Goal: Task Accomplishment & Management: Complete application form

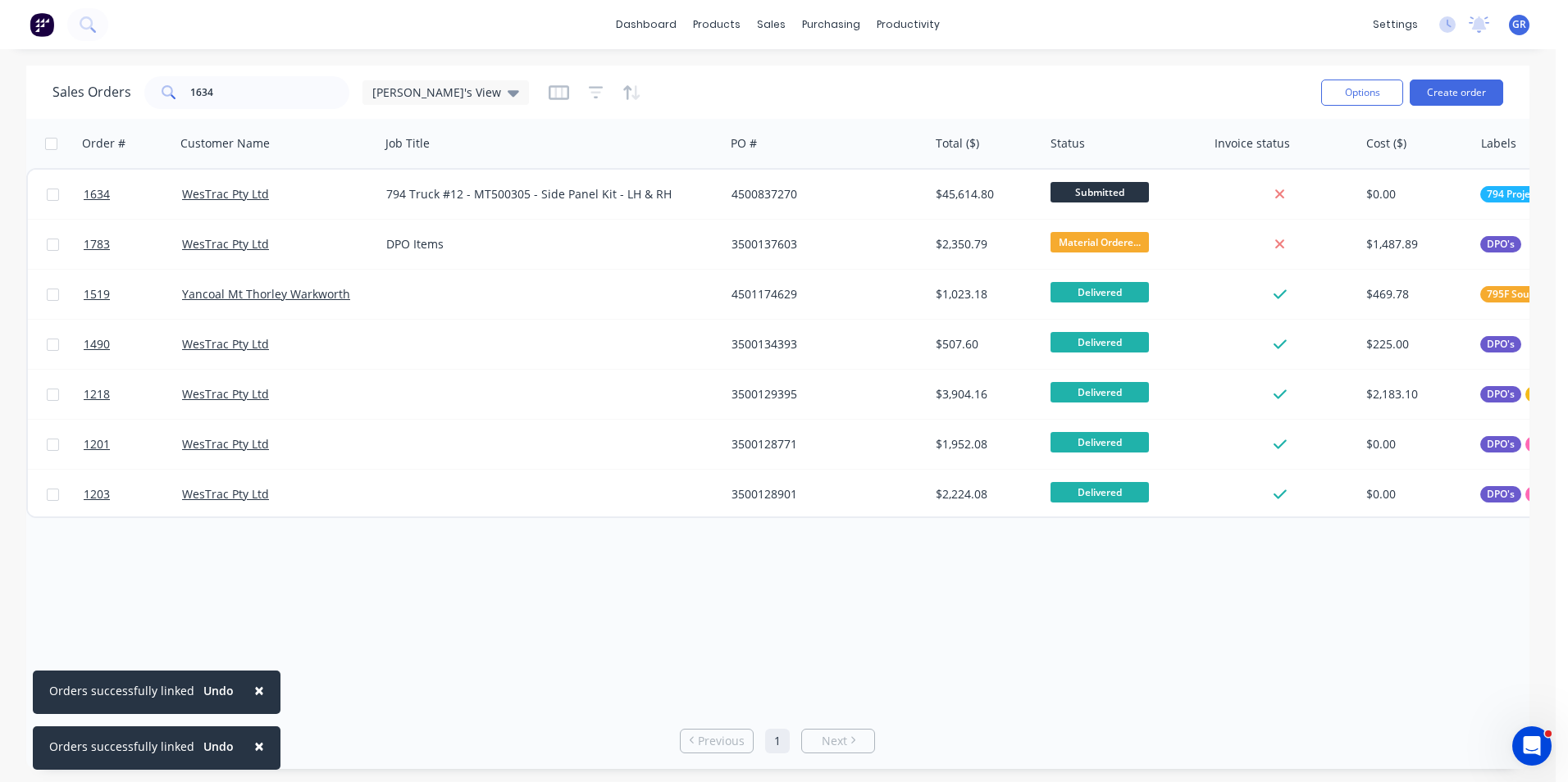
click at [254, 685] on span "×" at bounding box center [259, 690] width 10 height 23
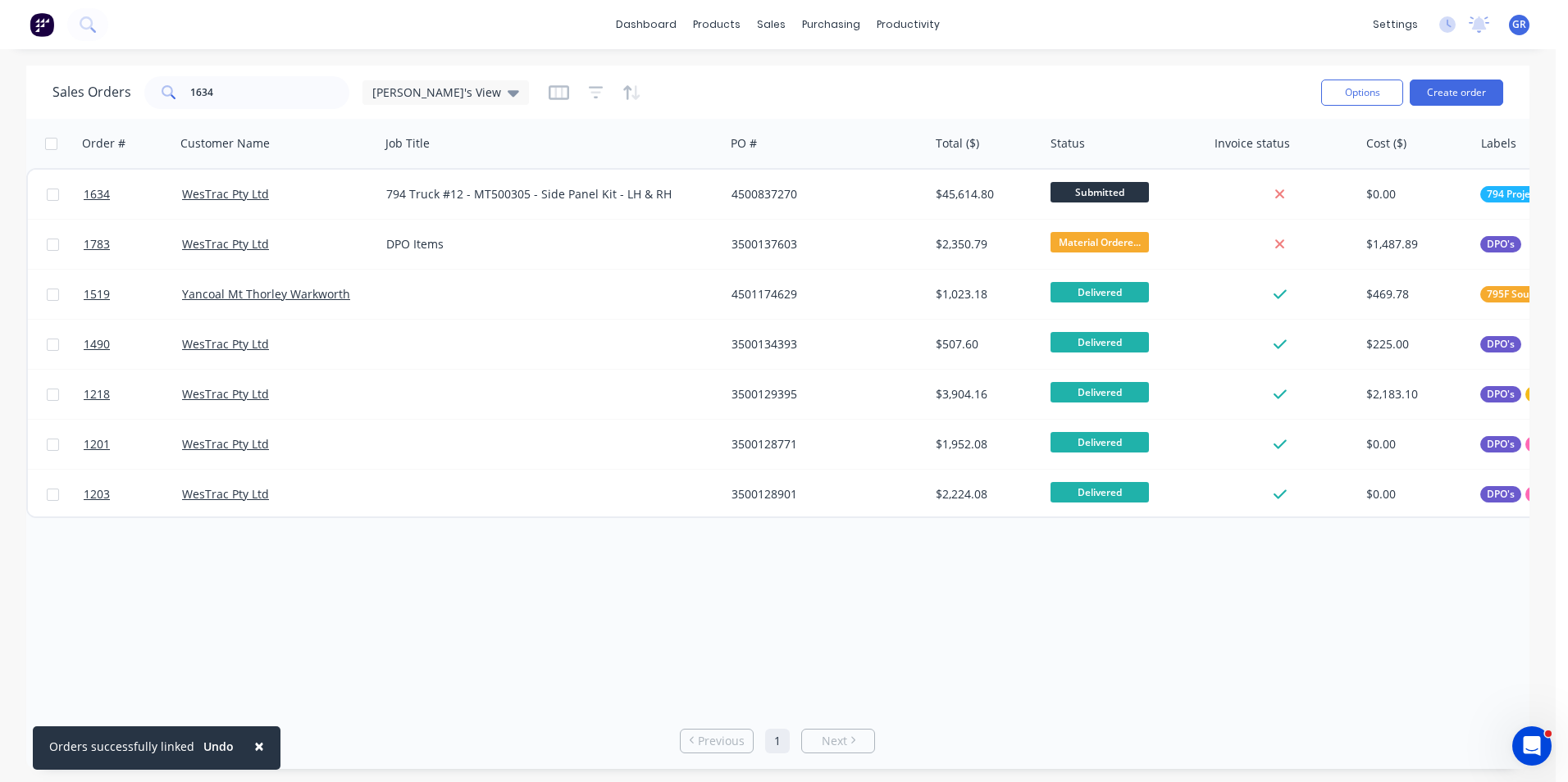
click at [254, 740] on span "×" at bounding box center [259, 746] width 10 height 23
click at [176, 90] on div "1634" at bounding box center [247, 93] width 205 height 33
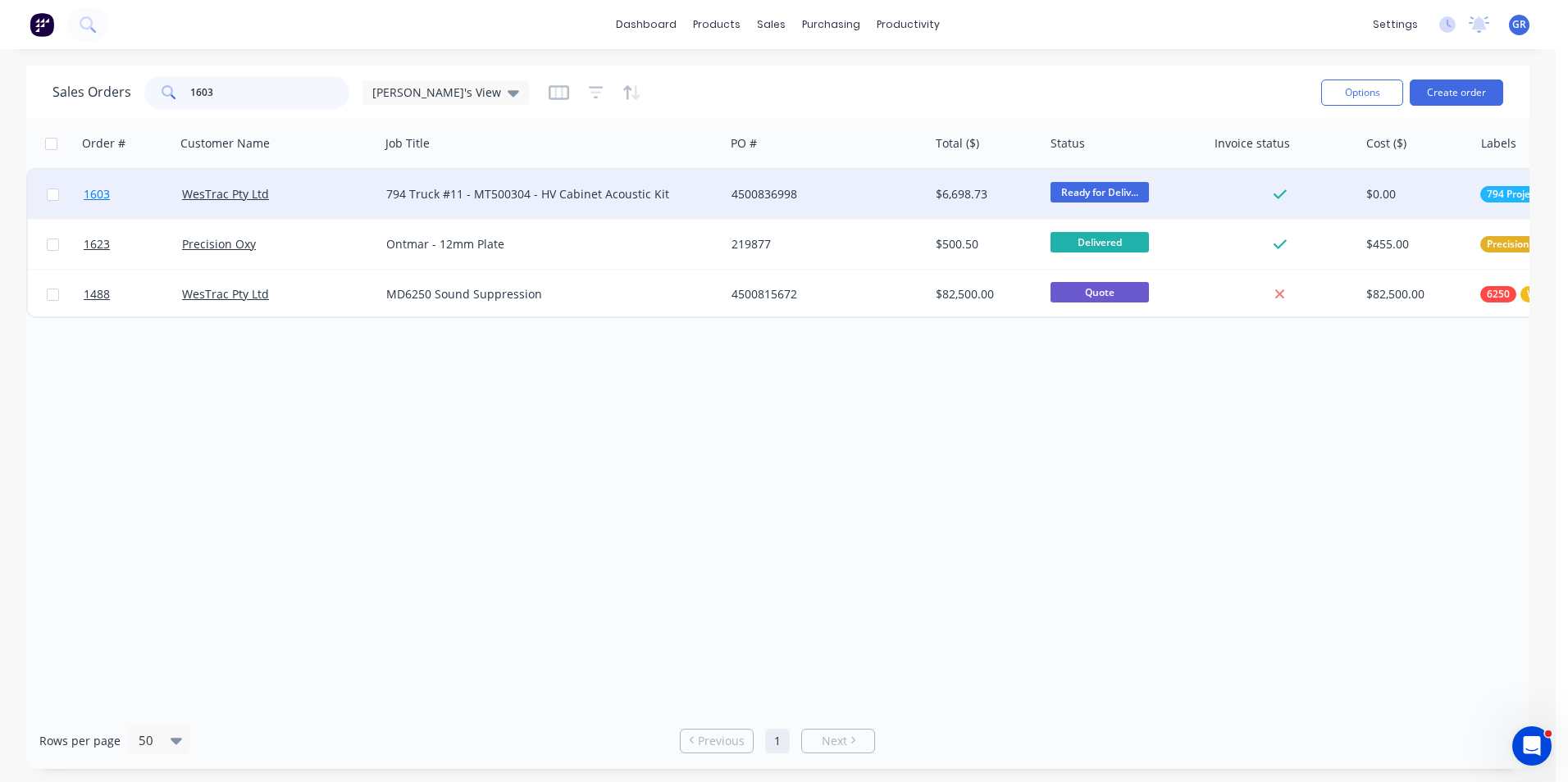
type input "1603"
click at [102, 194] on span "1603" at bounding box center [96, 194] width 26 height 16
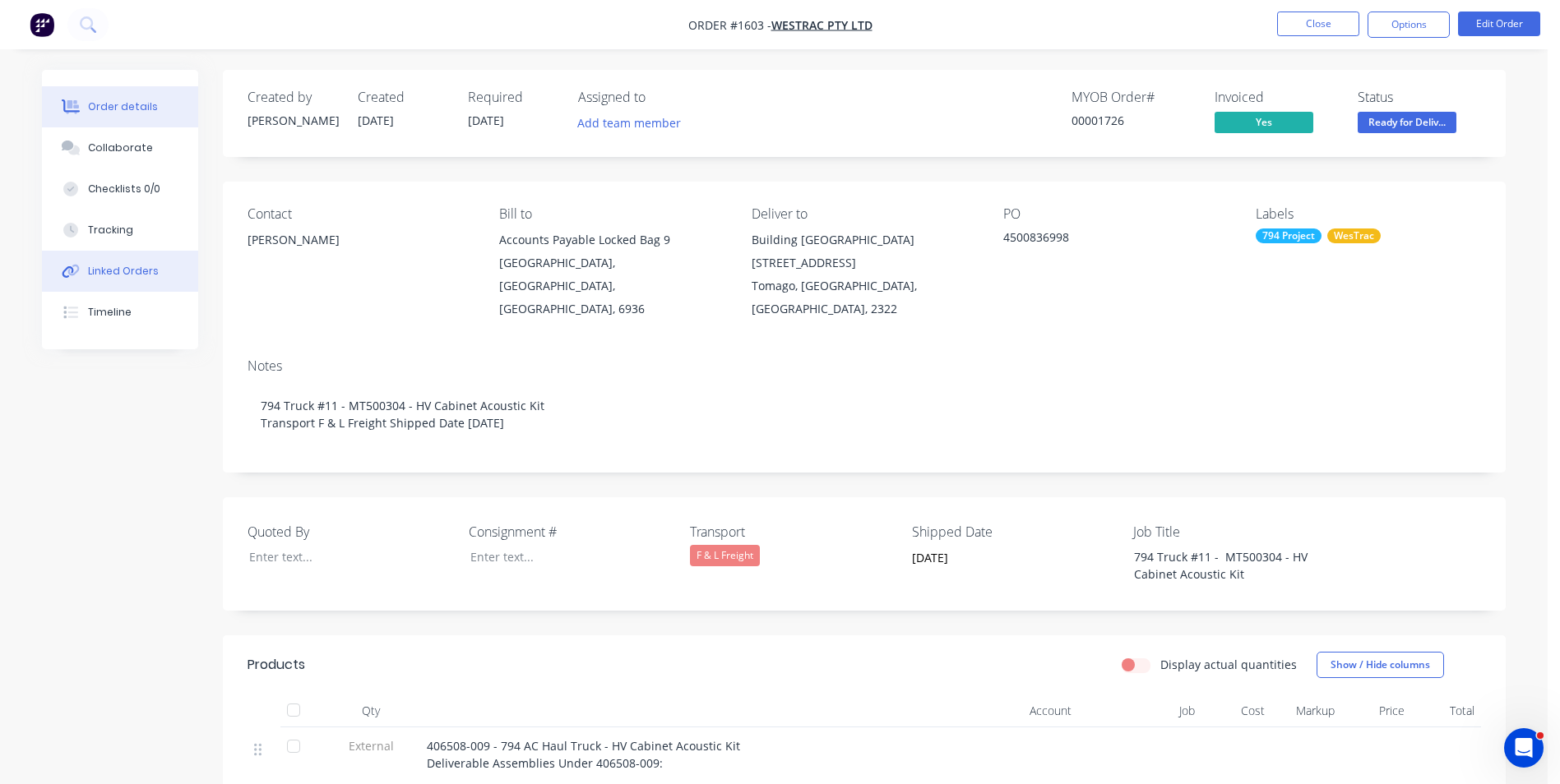
click at [122, 273] on div "Linked Orders" at bounding box center [123, 271] width 71 height 15
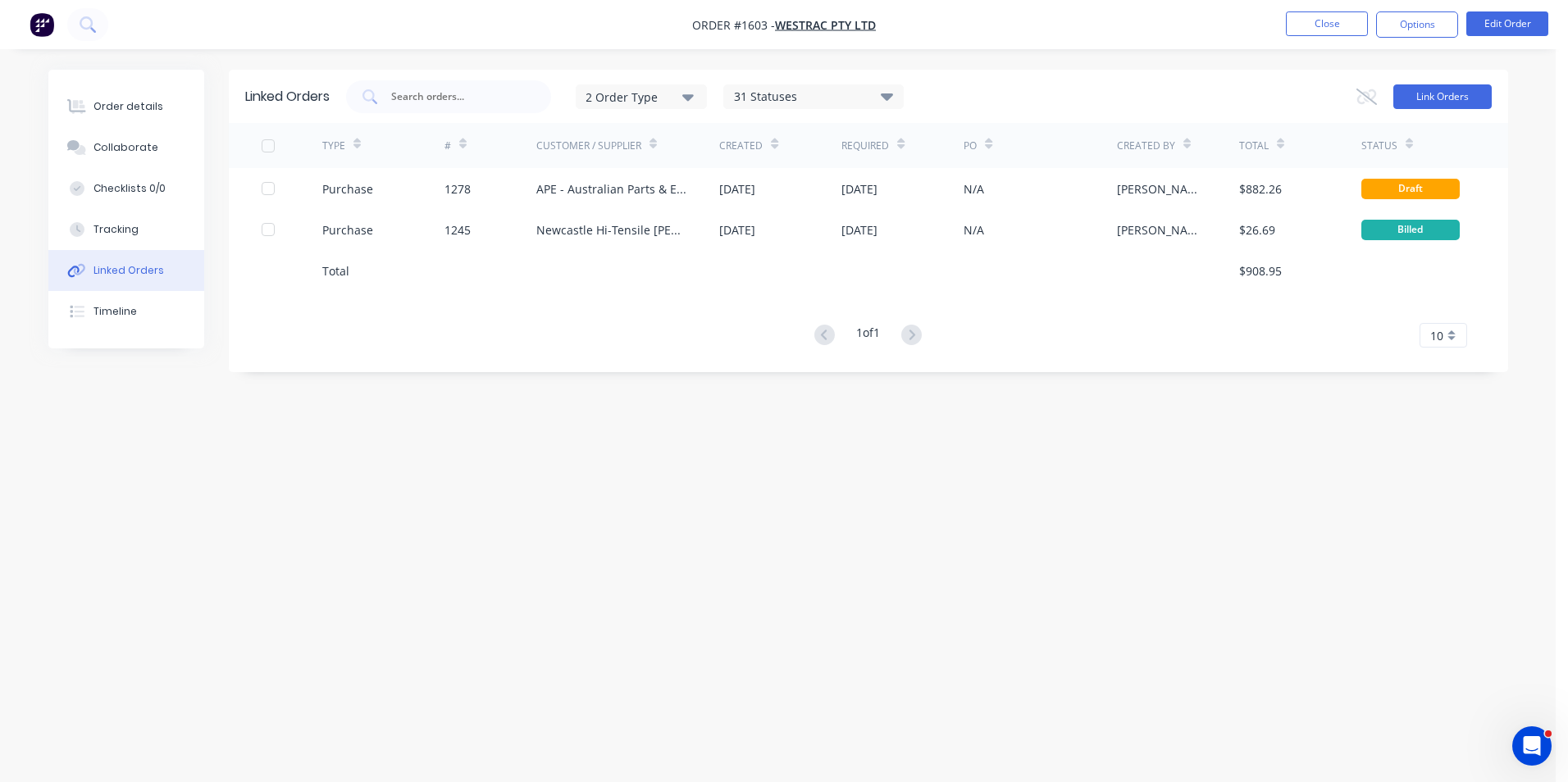
click at [1449, 93] on button "Link Orders" at bounding box center [1442, 96] width 98 height 24
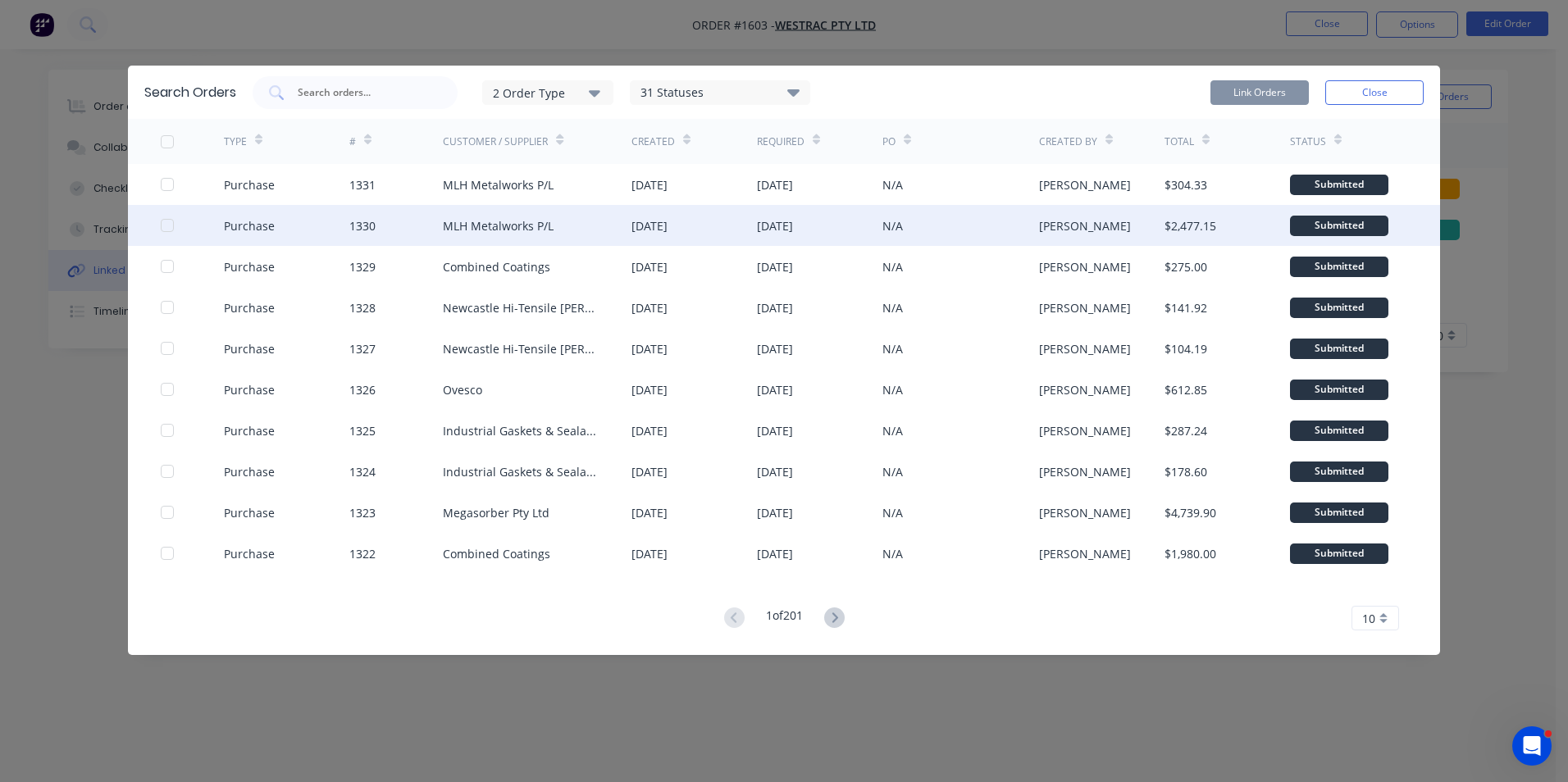
click at [164, 223] on div at bounding box center [168, 226] width 33 height 33
click at [1246, 92] on button "Link Orders" at bounding box center [1259, 93] width 98 height 24
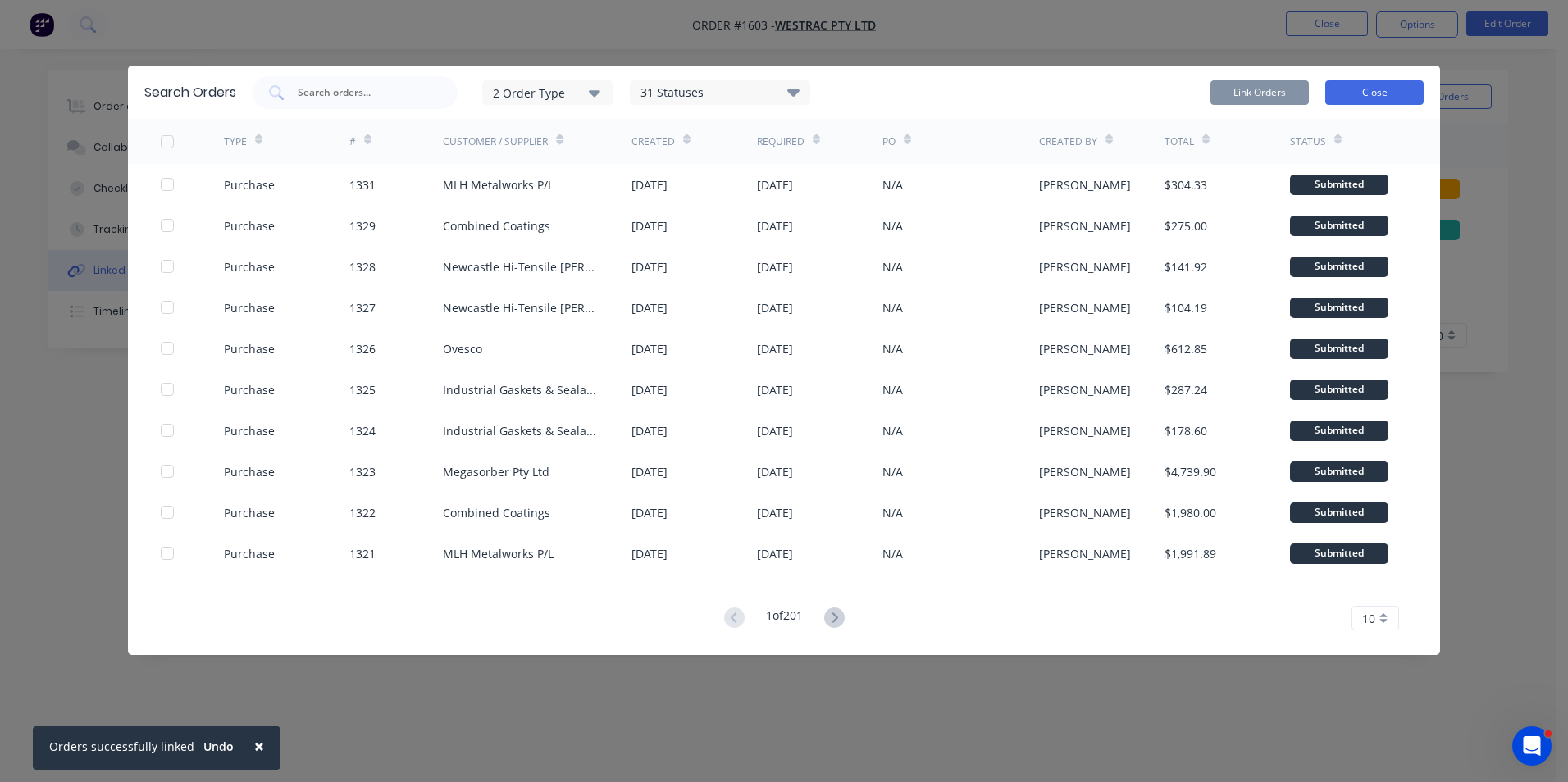
click at [1378, 95] on button "Close" at bounding box center [1374, 93] width 98 height 24
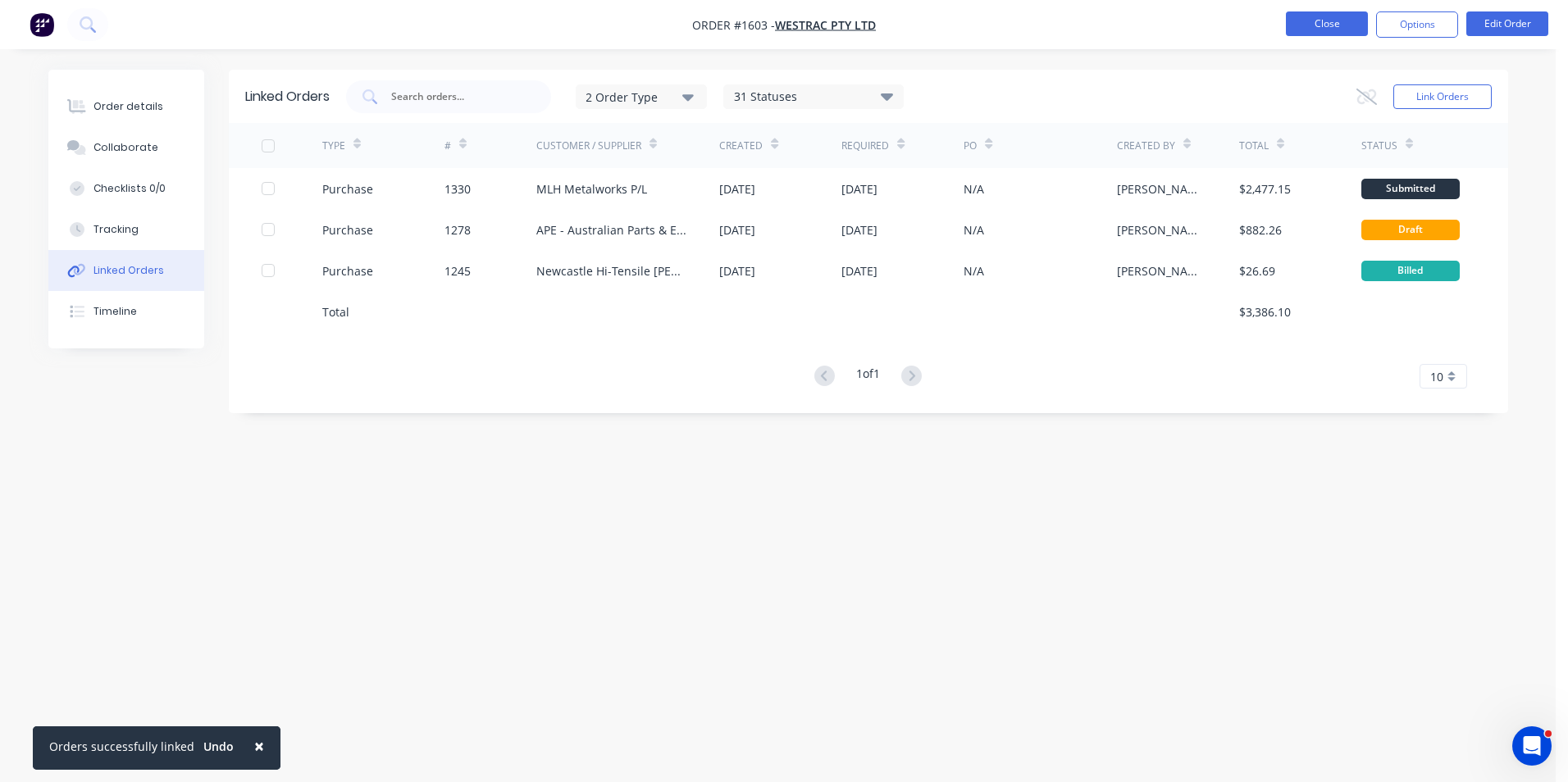
click at [1320, 25] on button "Close" at bounding box center [1327, 23] width 82 height 24
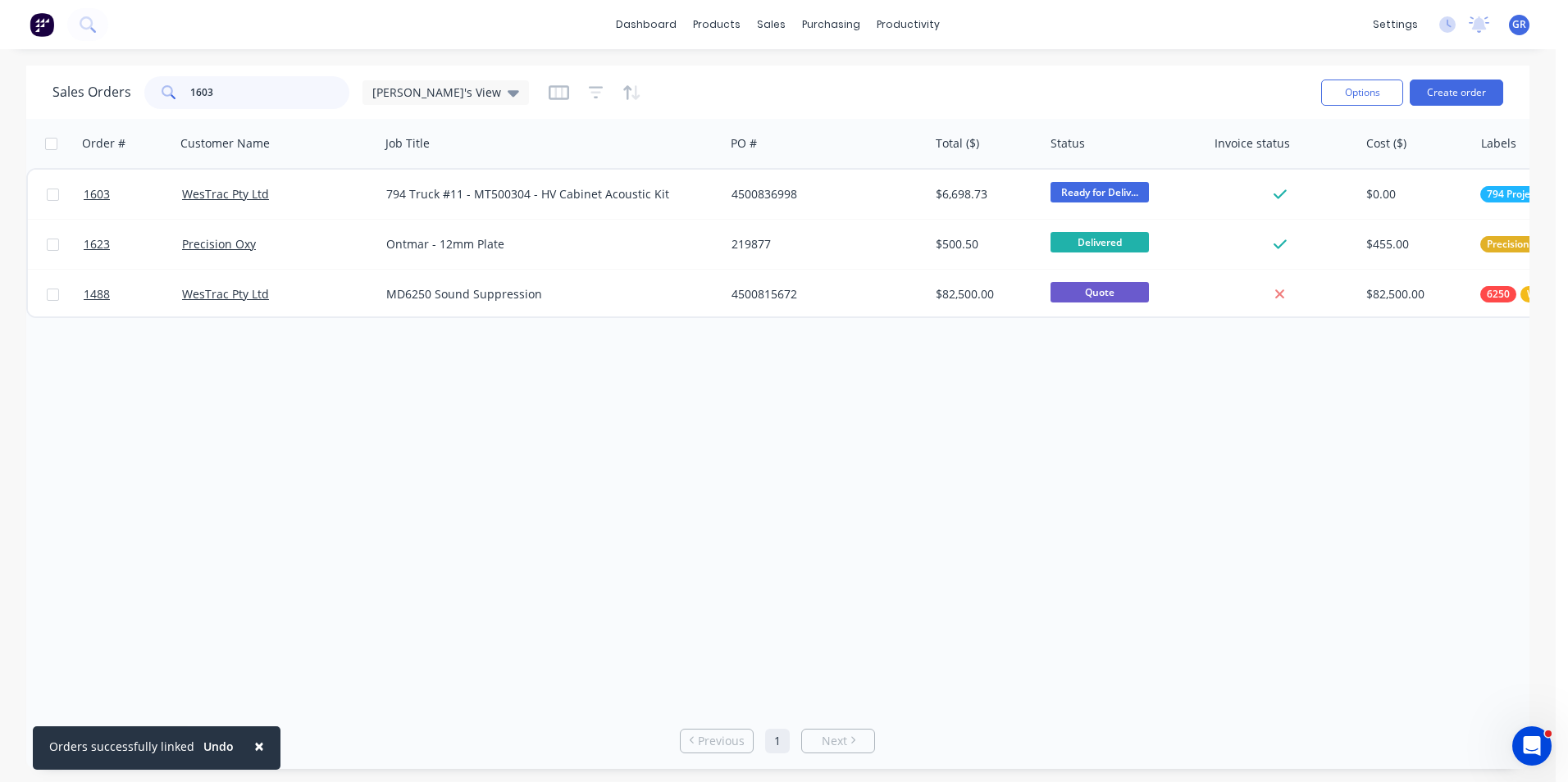
click at [228, 95] on input "1603" at bounding box center [270, 93] width 160 height 33
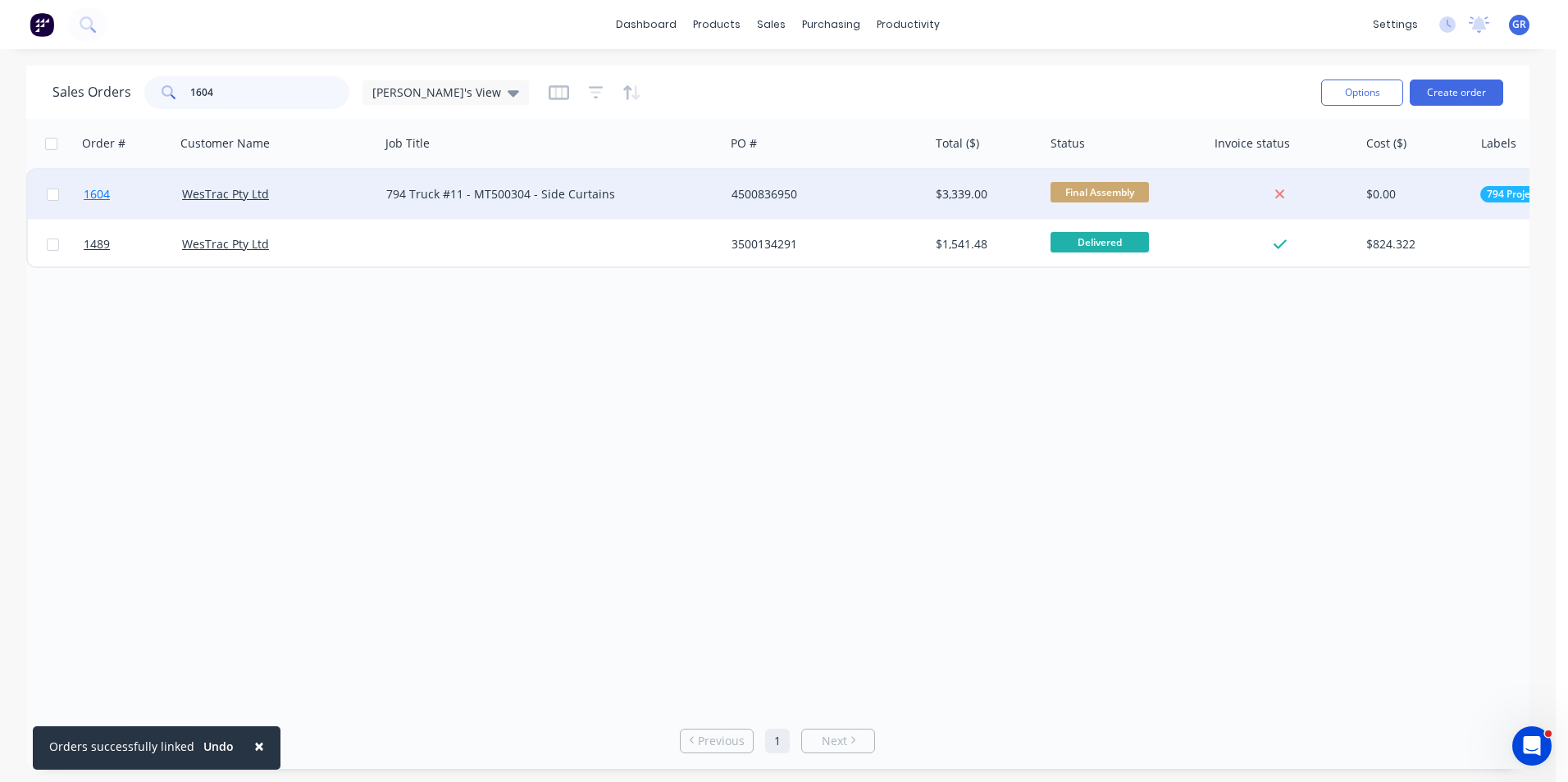
type input "1604"
click at [91, 194] on span "1604" at bounding box center [96, 194] width 26 height 16
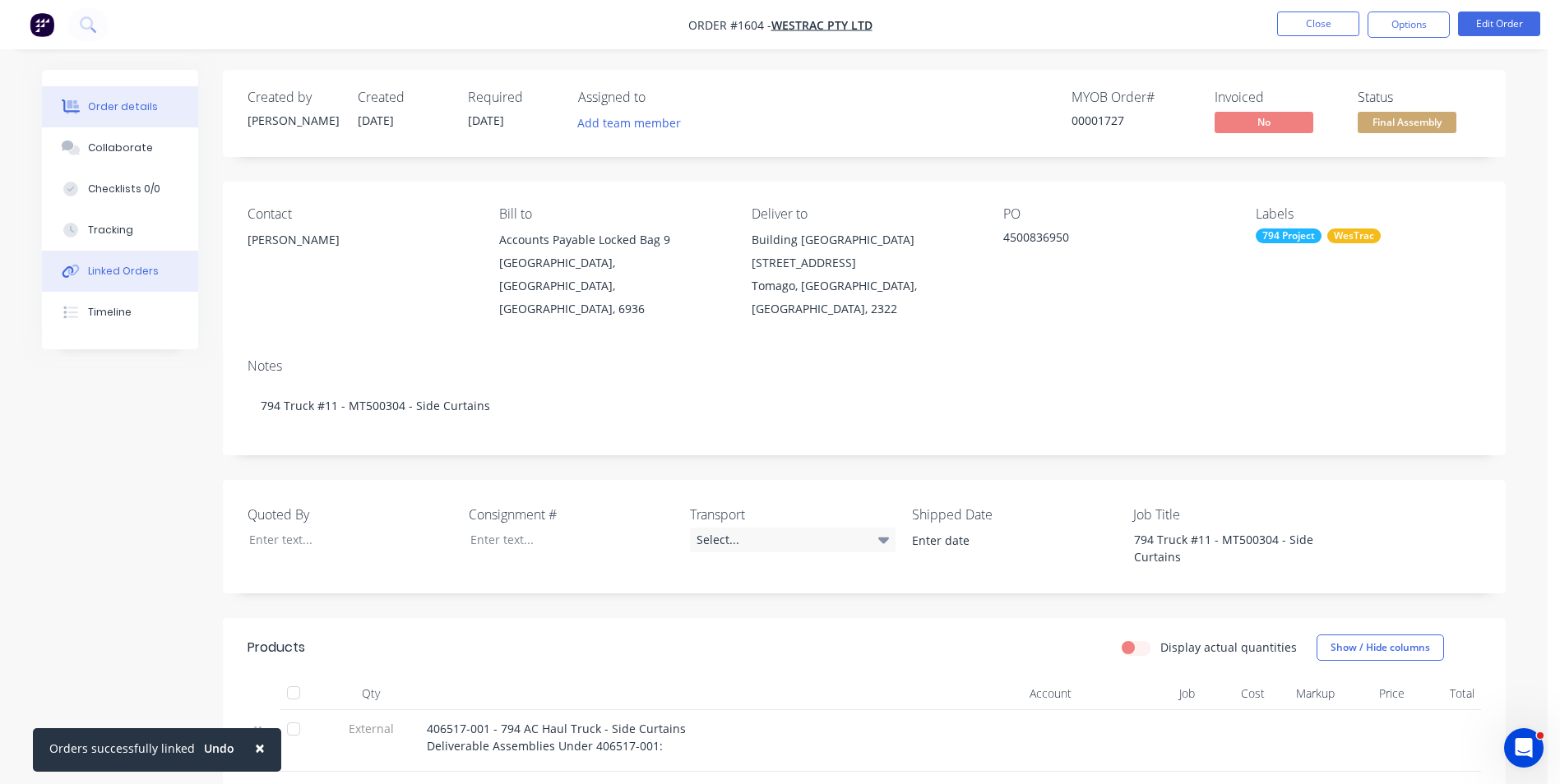
click at [116, 273] on div "Linked Orders" at bounding box center [123, 271] width 71 height 15
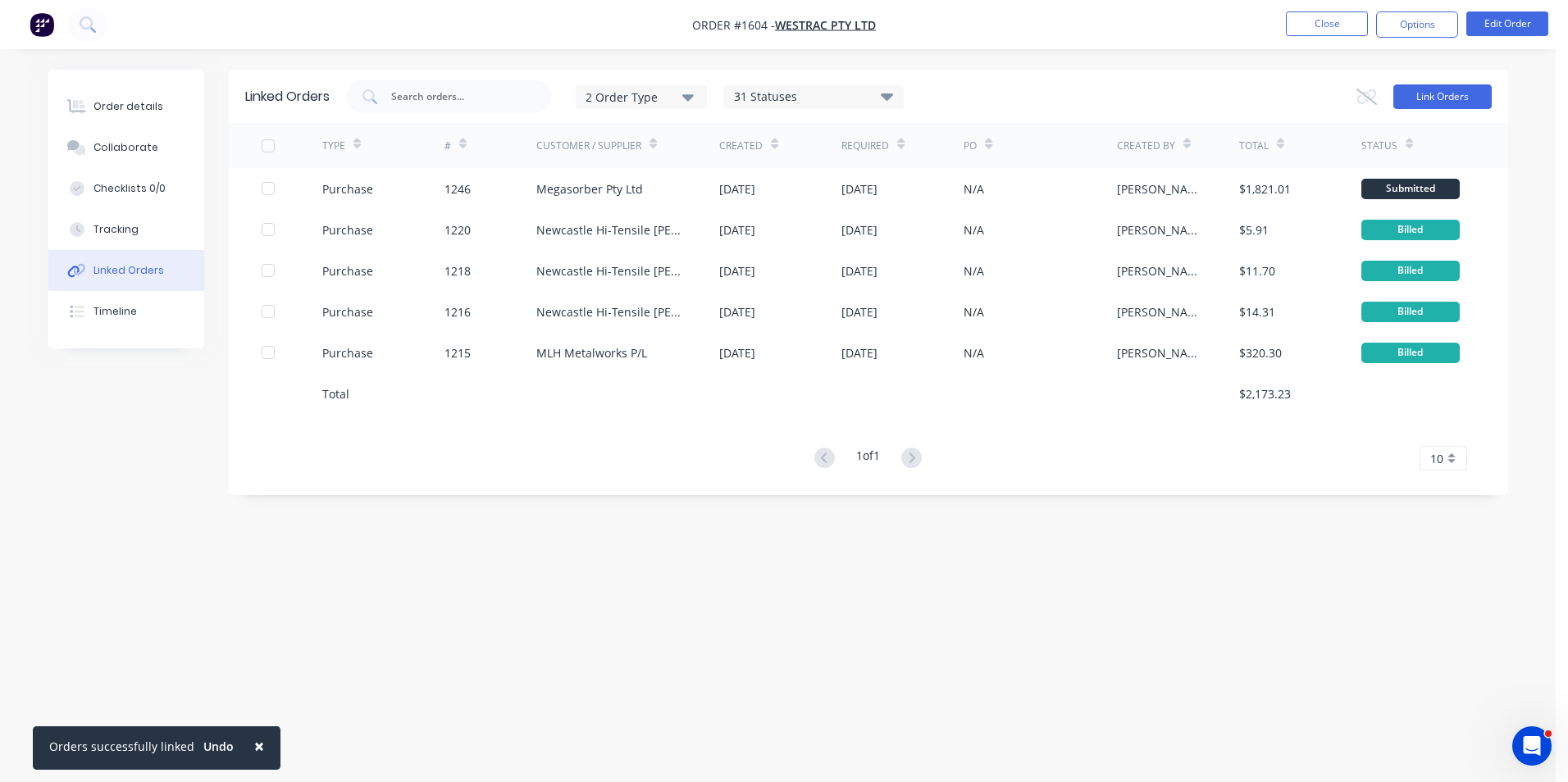
click at [1423, 95] on button "Link Orders" at bounding box center [1442, 96] width 98 height 24
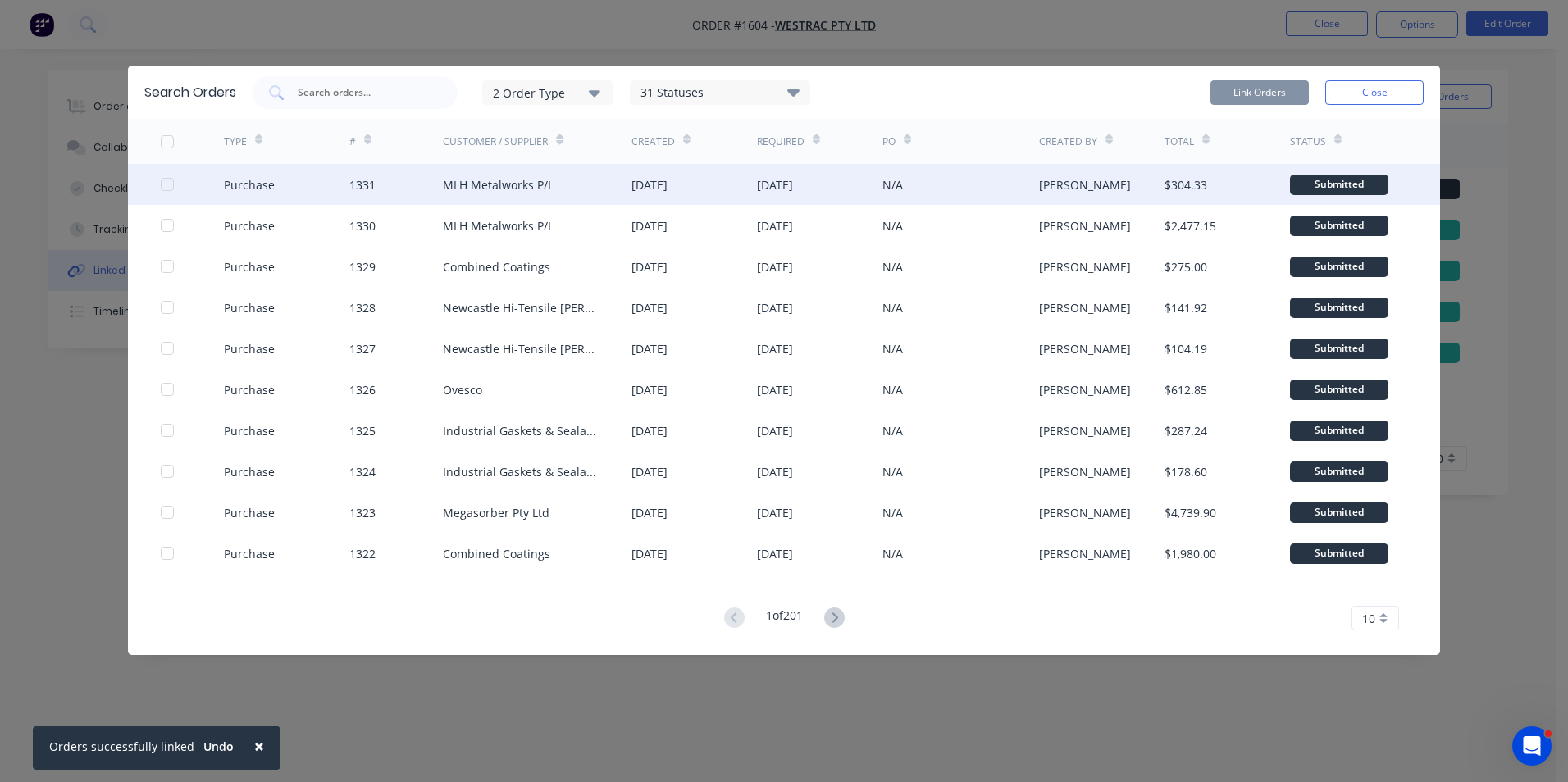
click at [163, 181] on div at bounding box center [168, 185] width 33 height 33
click at [1258, 91] on button "Link Orders" at bounding box center [1259, 93] width 98 height 24
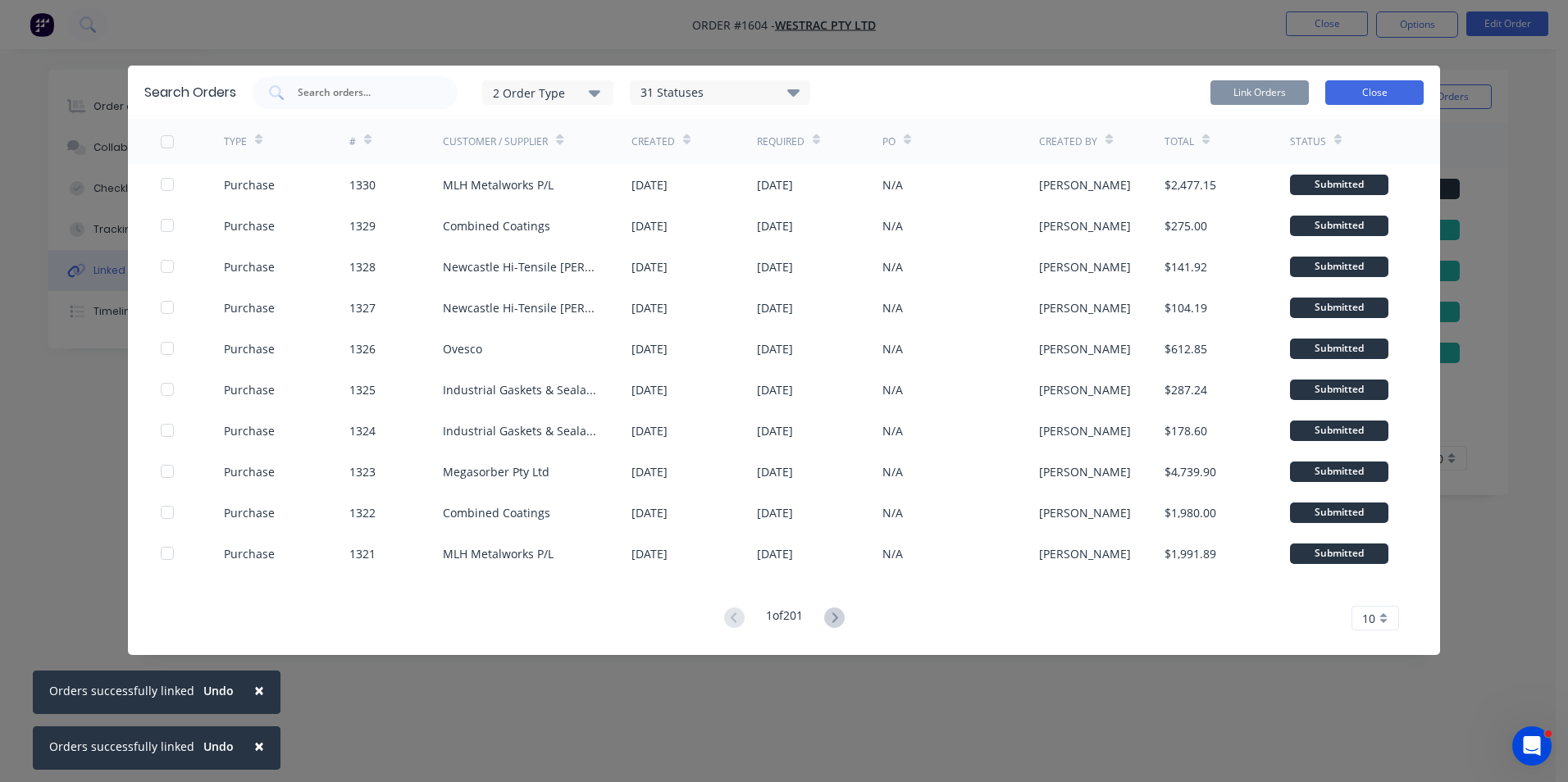
click at [1375, 90] on button "Close" at bounding box center [1374, 93] width 98 height 24
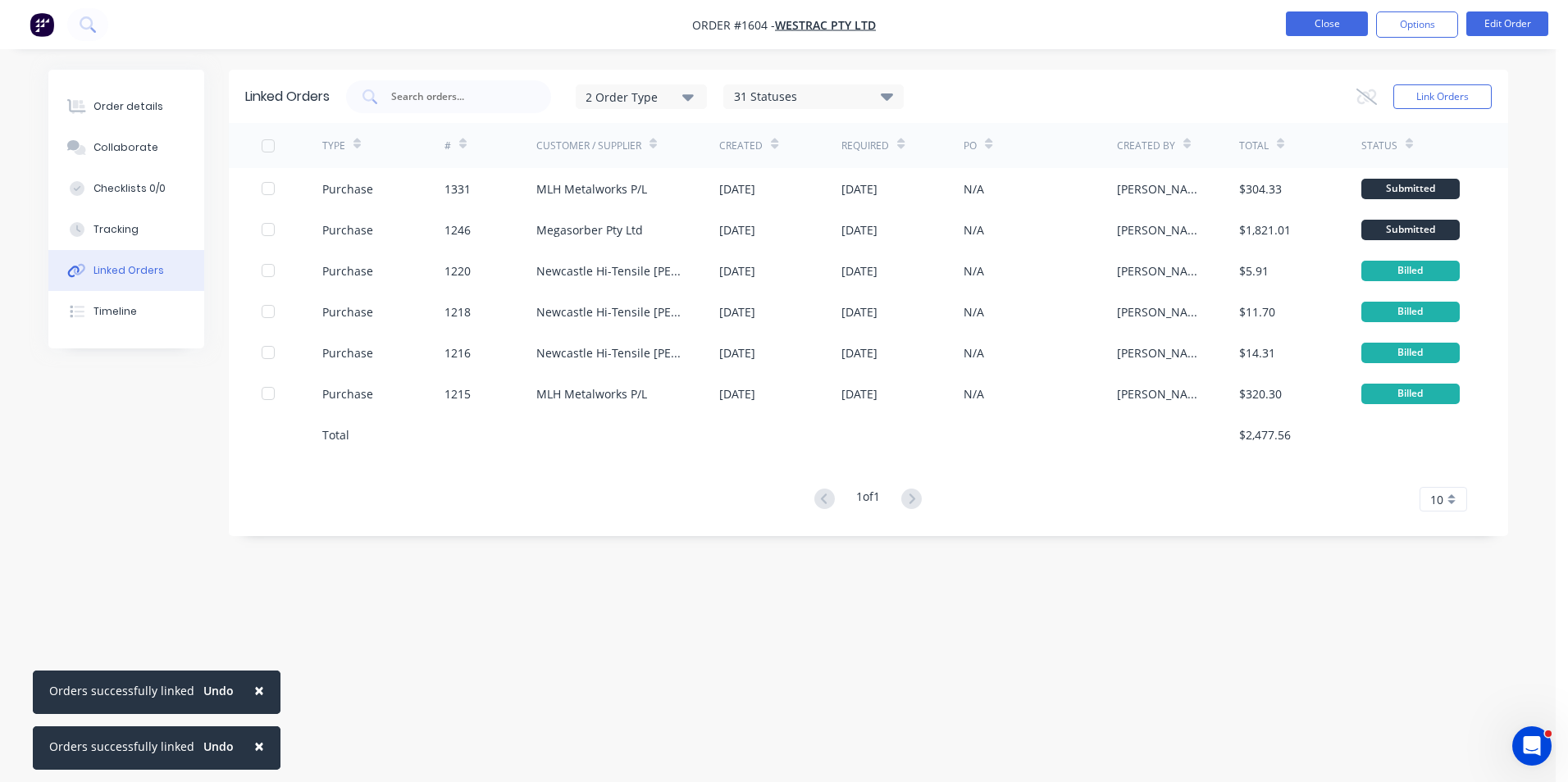
click at [1323, 23] on button "Close" at bounding box center [1327, 23] width 82 height 24
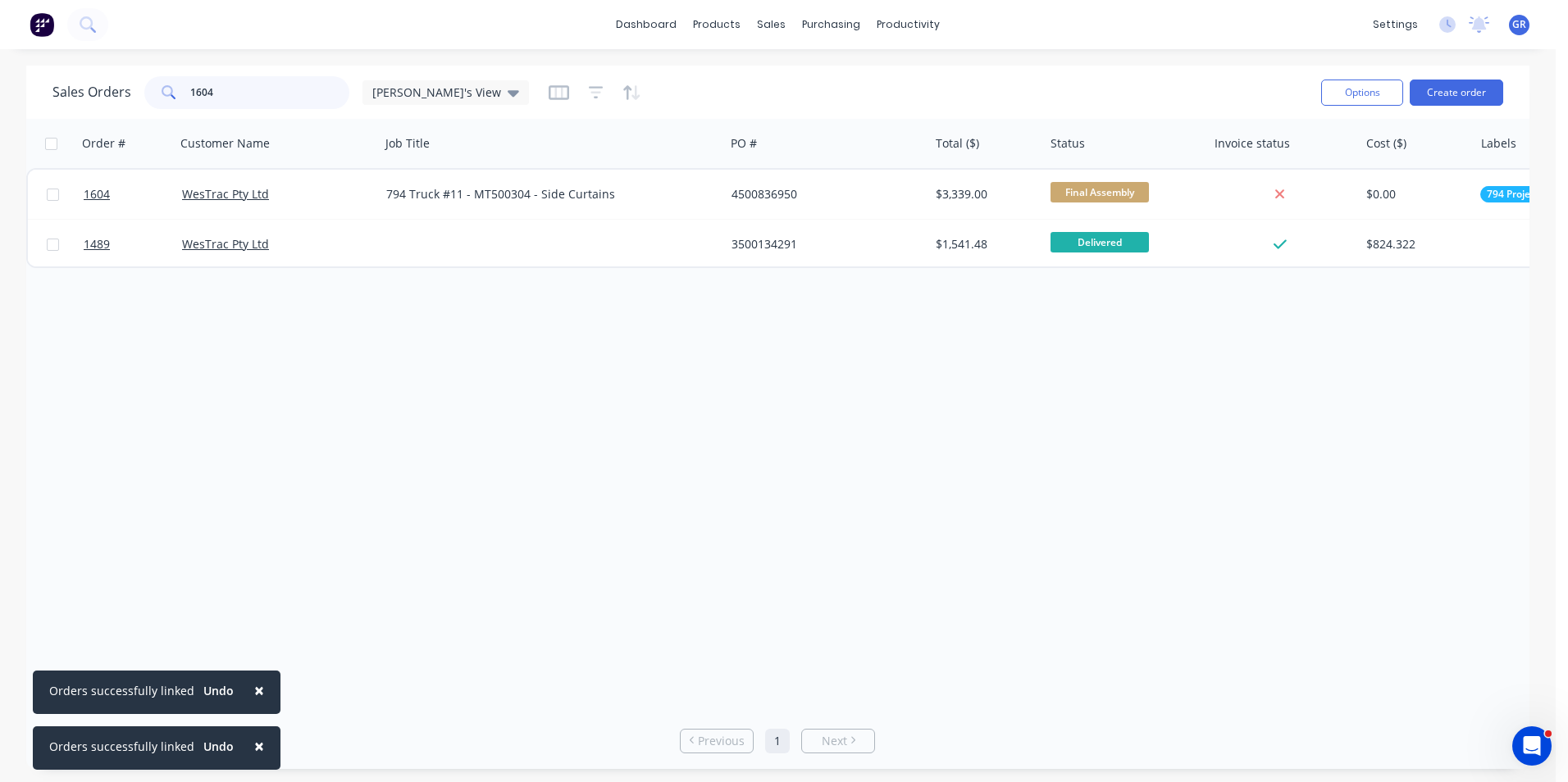
drag, startPoint x: 240, startPoint y: 89, endPoint x: 167, endPoint y: 89, distance: 73.0
click at [167, 89] on div "1604" at bounding box center [247, 93] width 205 height 33
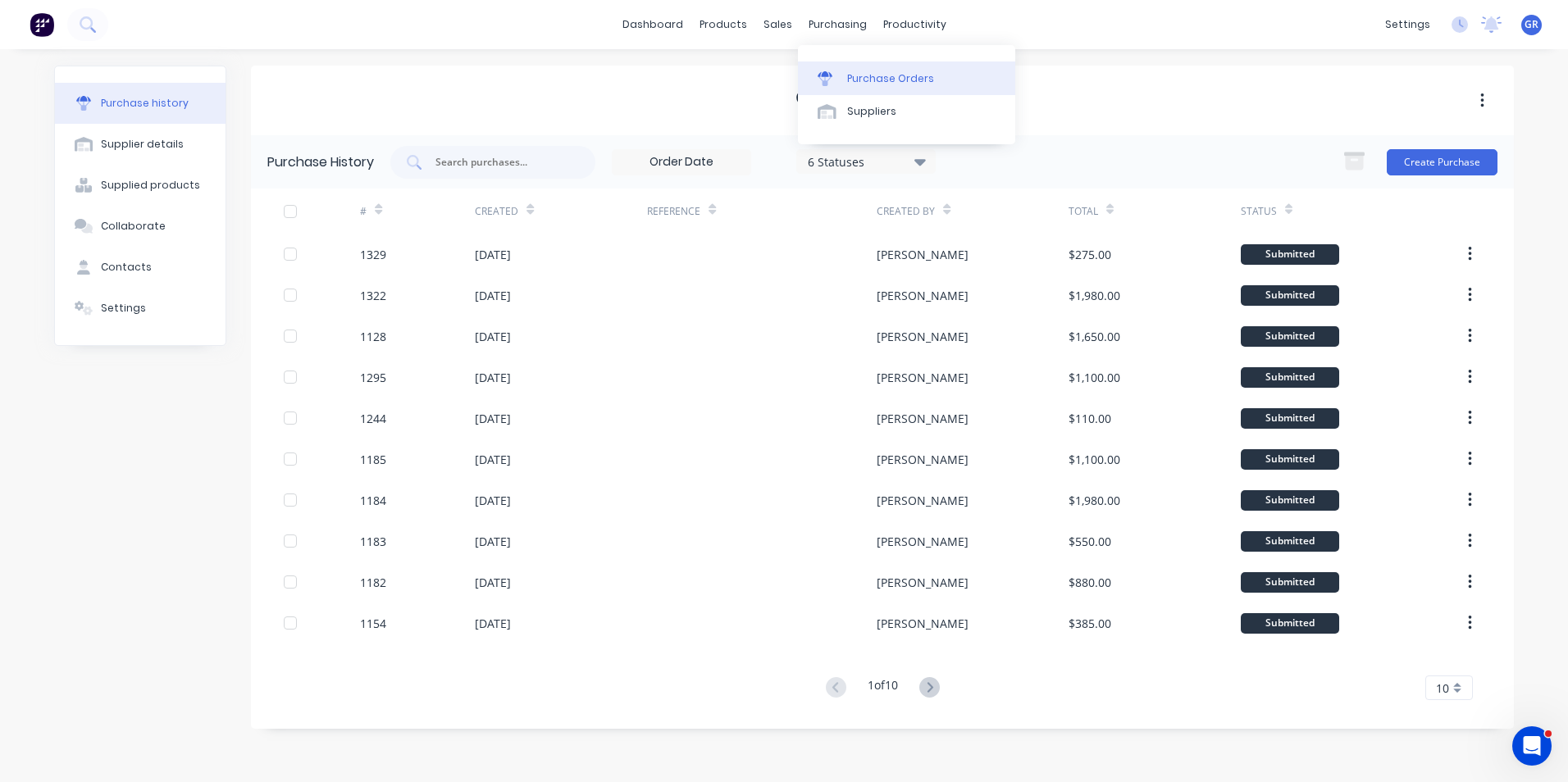
click at [868, 72] on div "Purchase Orders" at bounding box center [891, 78] width 87 height 15
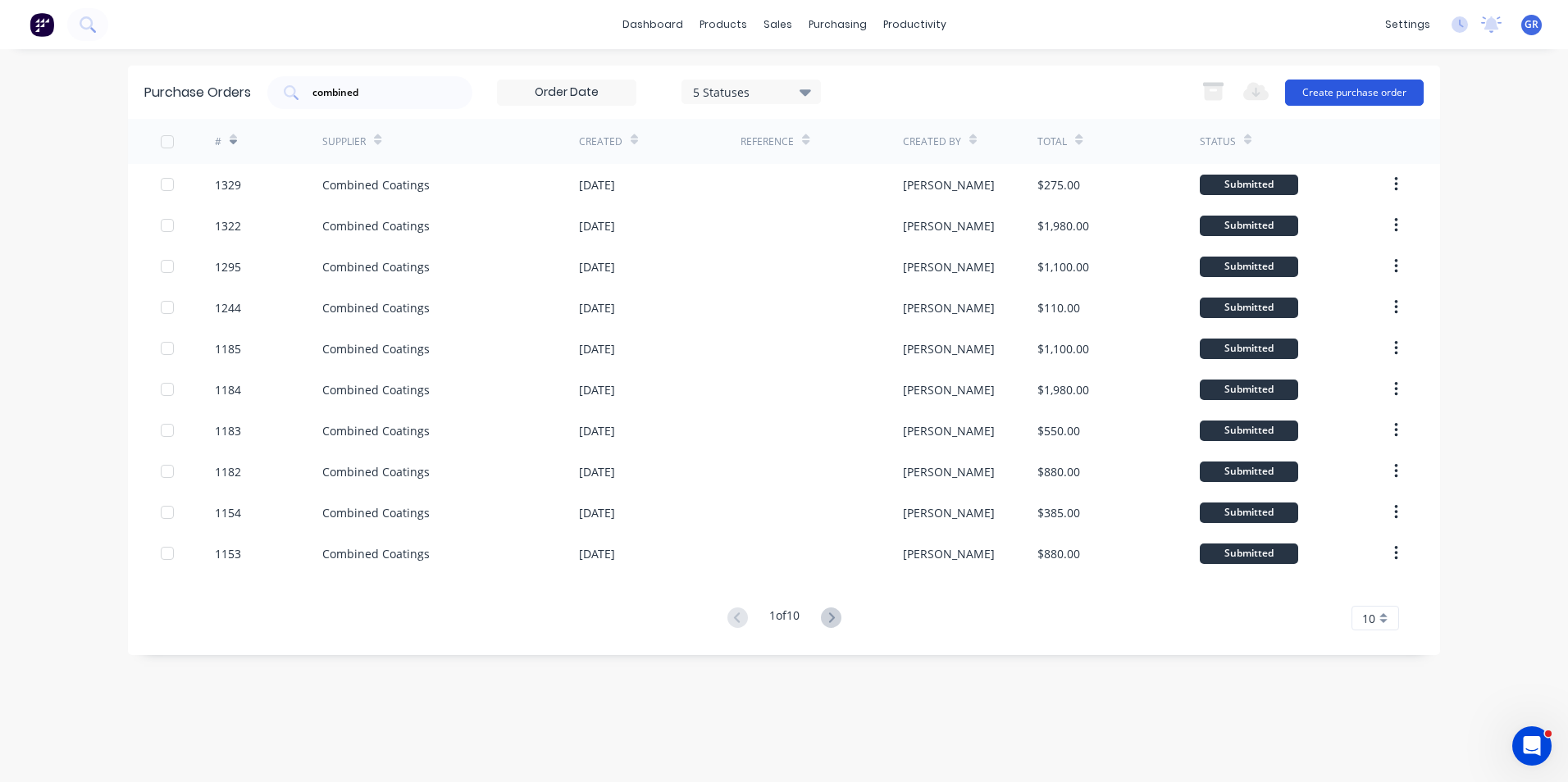
click at [1350, 95] on button "Create purchase order" at bounding box center [1354, 93] width 139 height 26
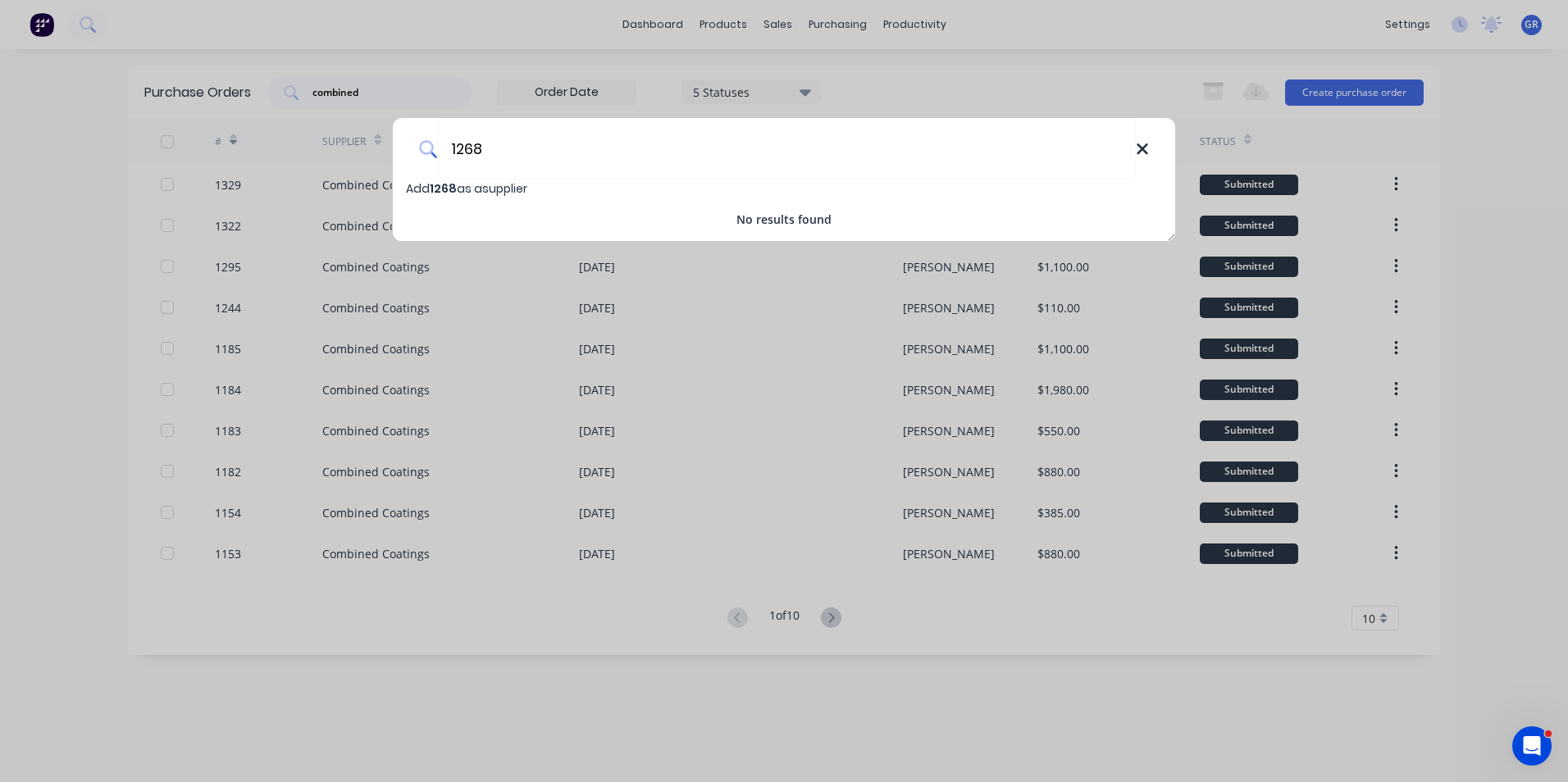
type input "1268"
click at [1136, 143] on icon at bounding box center [1142, 148] width 13 height 18
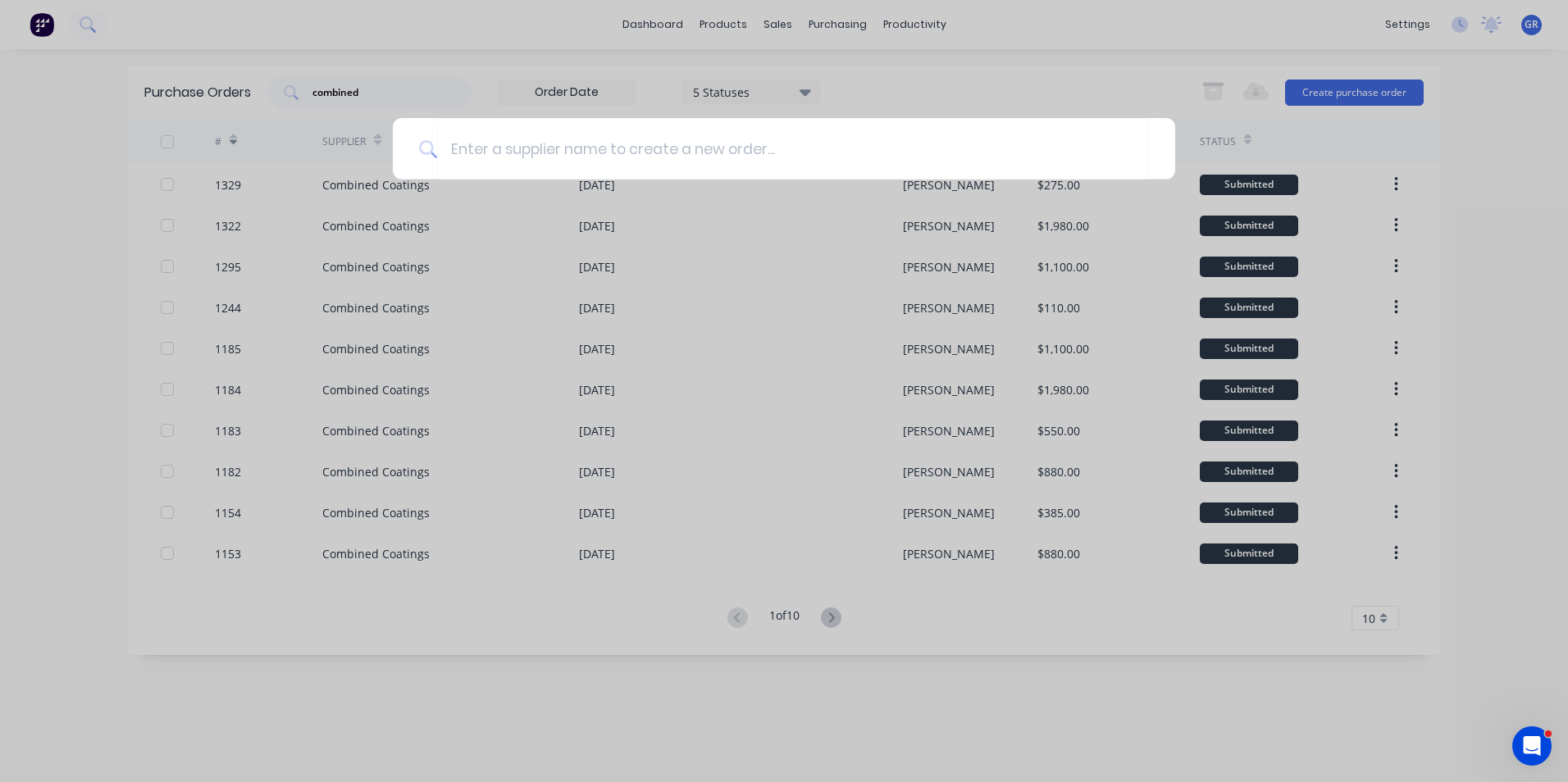
click at [421, 100] on div at bounding box center [784, 391] width 1568 height 782
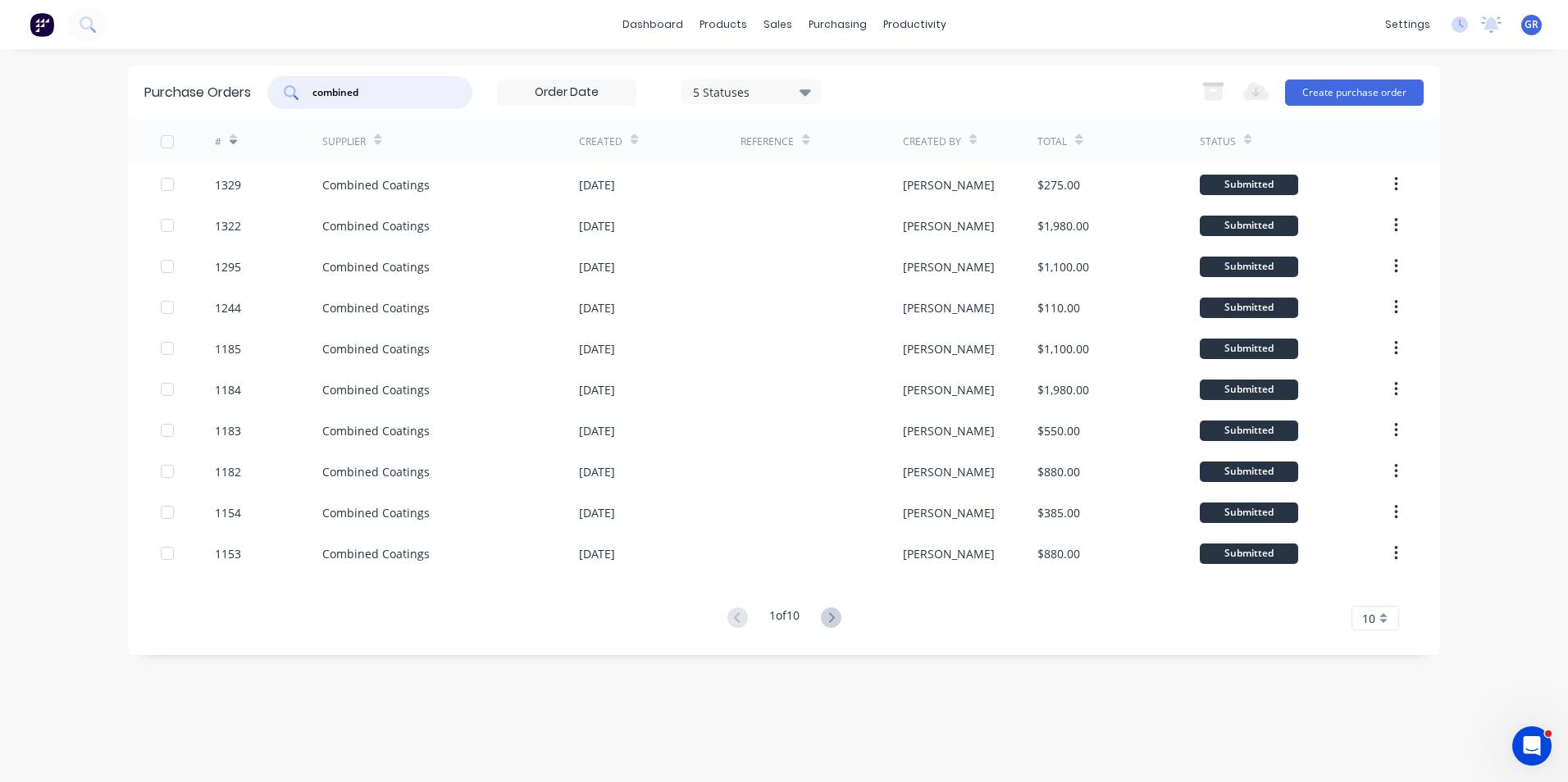
drag, startPoint x: 376, startPoint y: 90, endPoint x: 242, endPoint y: 89, distance: 134.0
click at [242, 89] on div "Purchase Orders combined 5 Statuses 5 Statuses Export to Excel (XLSX) Create pu…" at bounding box center [783, 92] width 1312 height 53
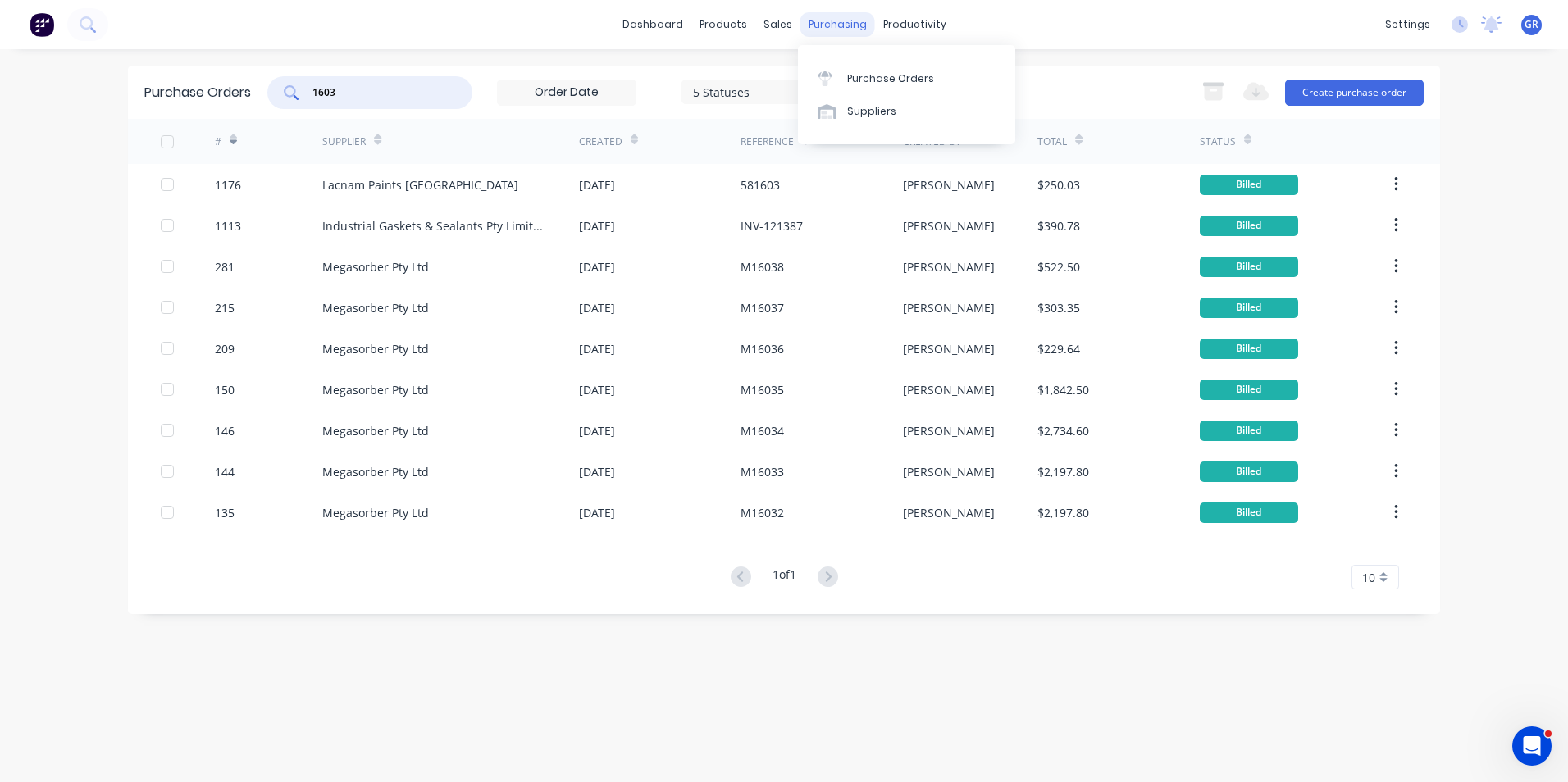
type input "1603"
click at [831, 25] on div "purchasing" at bounding box center [838, 24] width 75 height 24
click at [880, 71] on div "Purchase Orders" at bounding box center [891, 78] width 87 height 15
drag, startPoint x: 346, startPoint y: 90, endPoint x: 307, endPoint y: 89, distance: 39.0
click at [307, 89] on div "1603" at bounding box center [370, 93] width 205 height 33
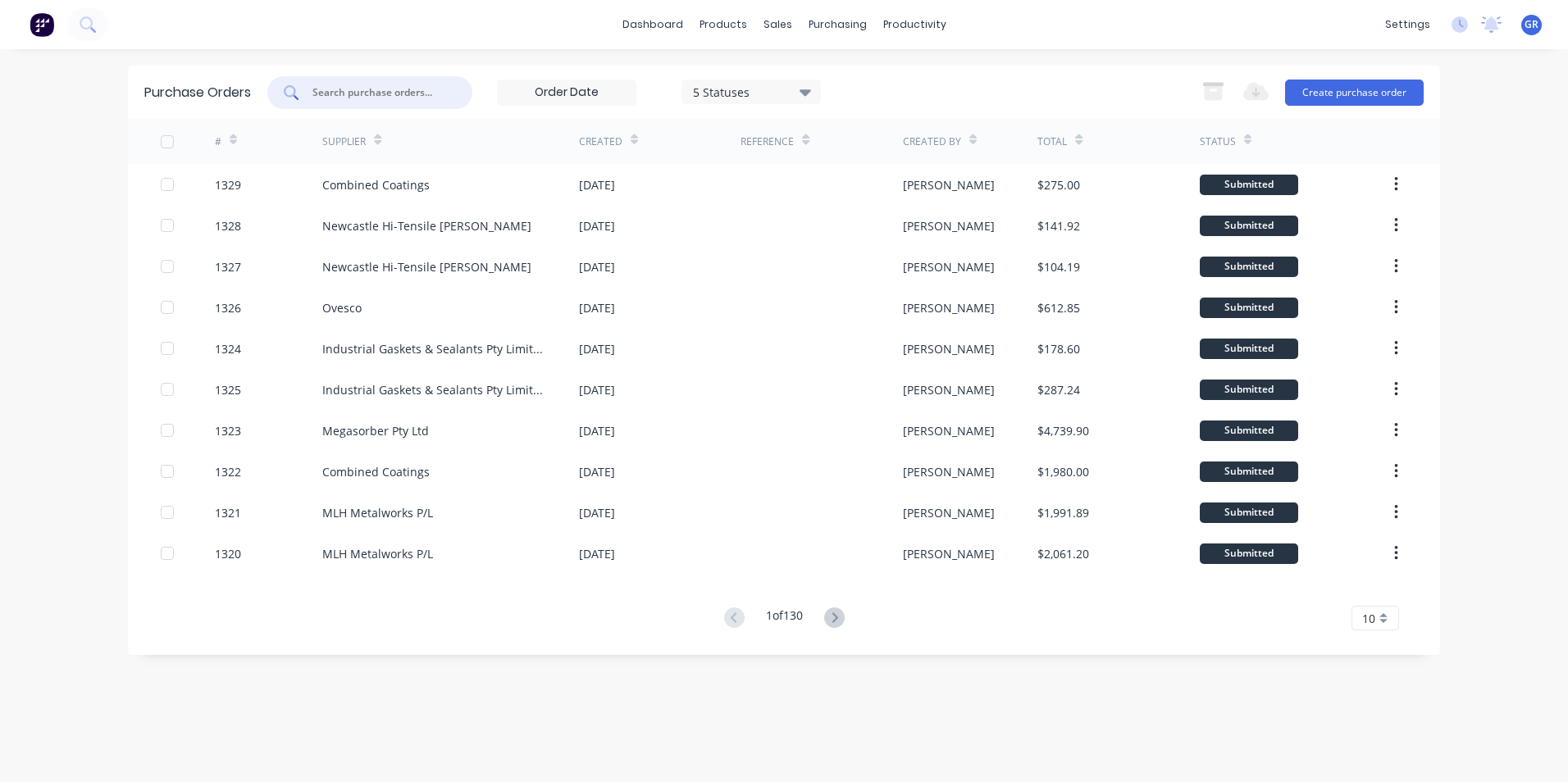
click at [328, 86] on input "text" at bounding box center [379, 92] width 136 height 16
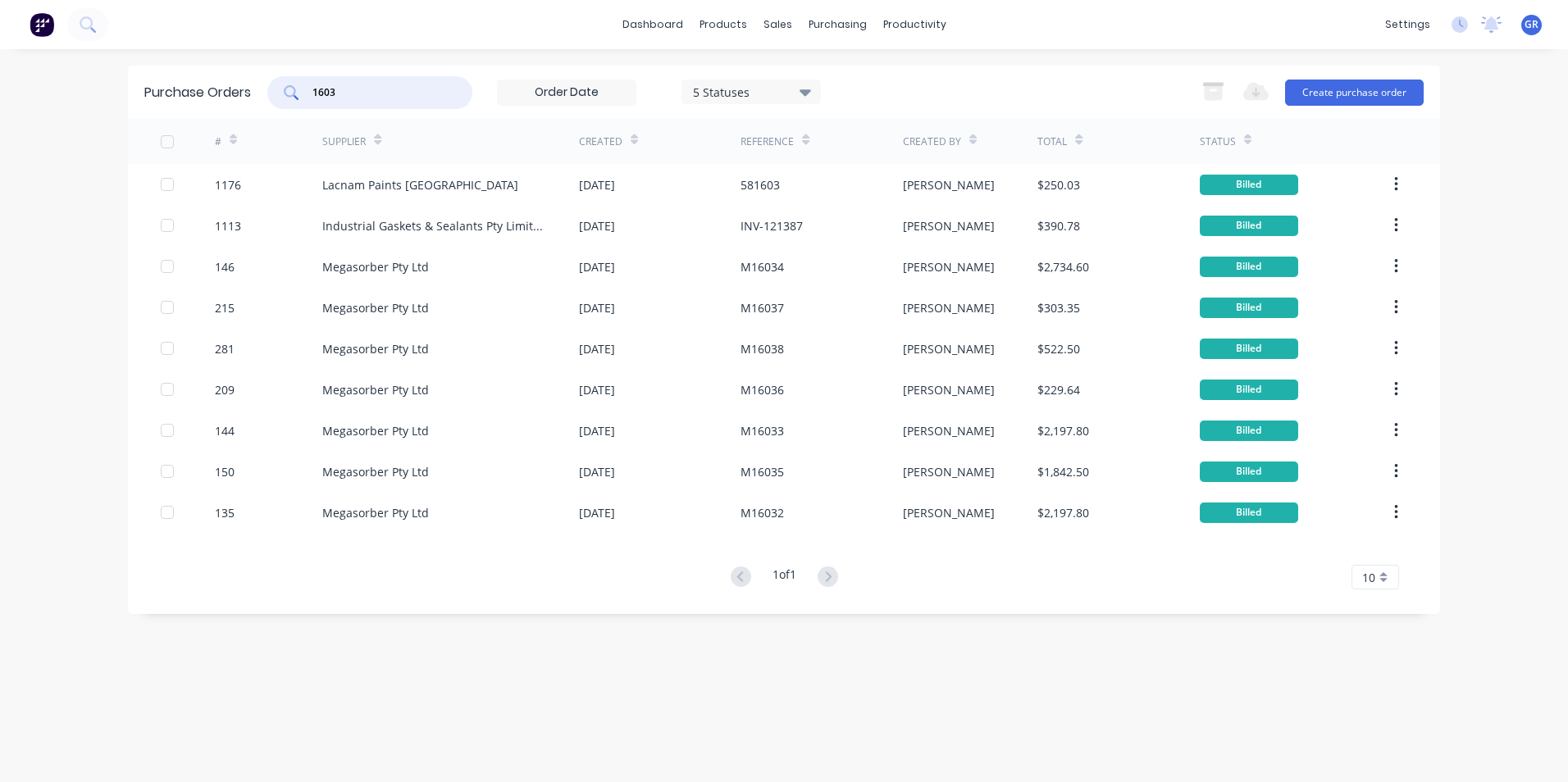
click at [1360, 575] on div "10" at bounding box center [1374, 577] width 48 height 24
click at [1373, 554] on div "35" at bounding box center [1374, 549] width 46 height 29
drag, startPoint x: 333, startPoint y: 88, endPoint x: 307, endPoint y: 87, distance: 26.0
click at [307, 87] on div "1603" at bounding box center [370, 93] width 205 height 33
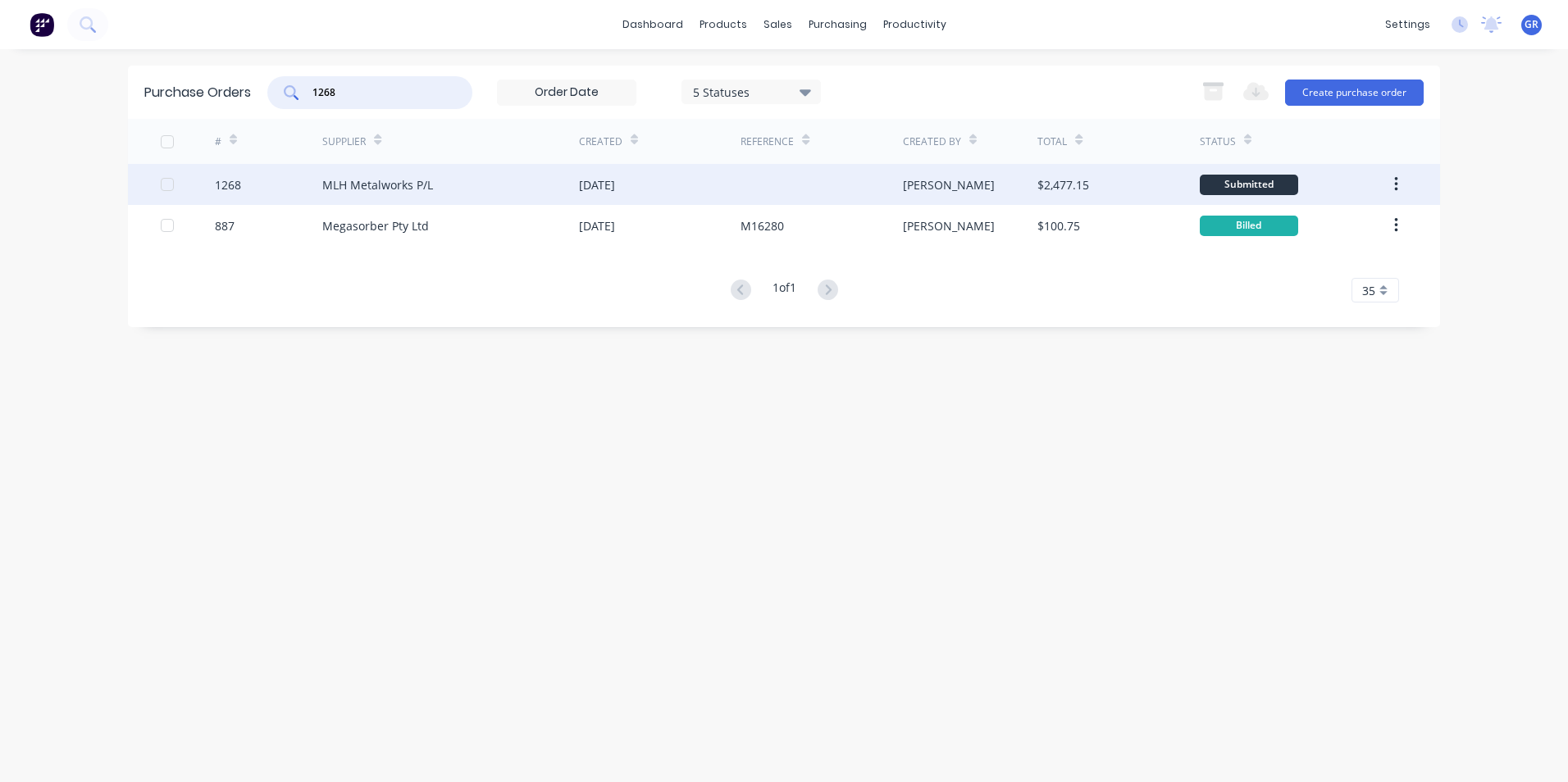
type input "1268"
click at [232, 184] on div "1268" at bounding box center [227, 185] width 26 height 17
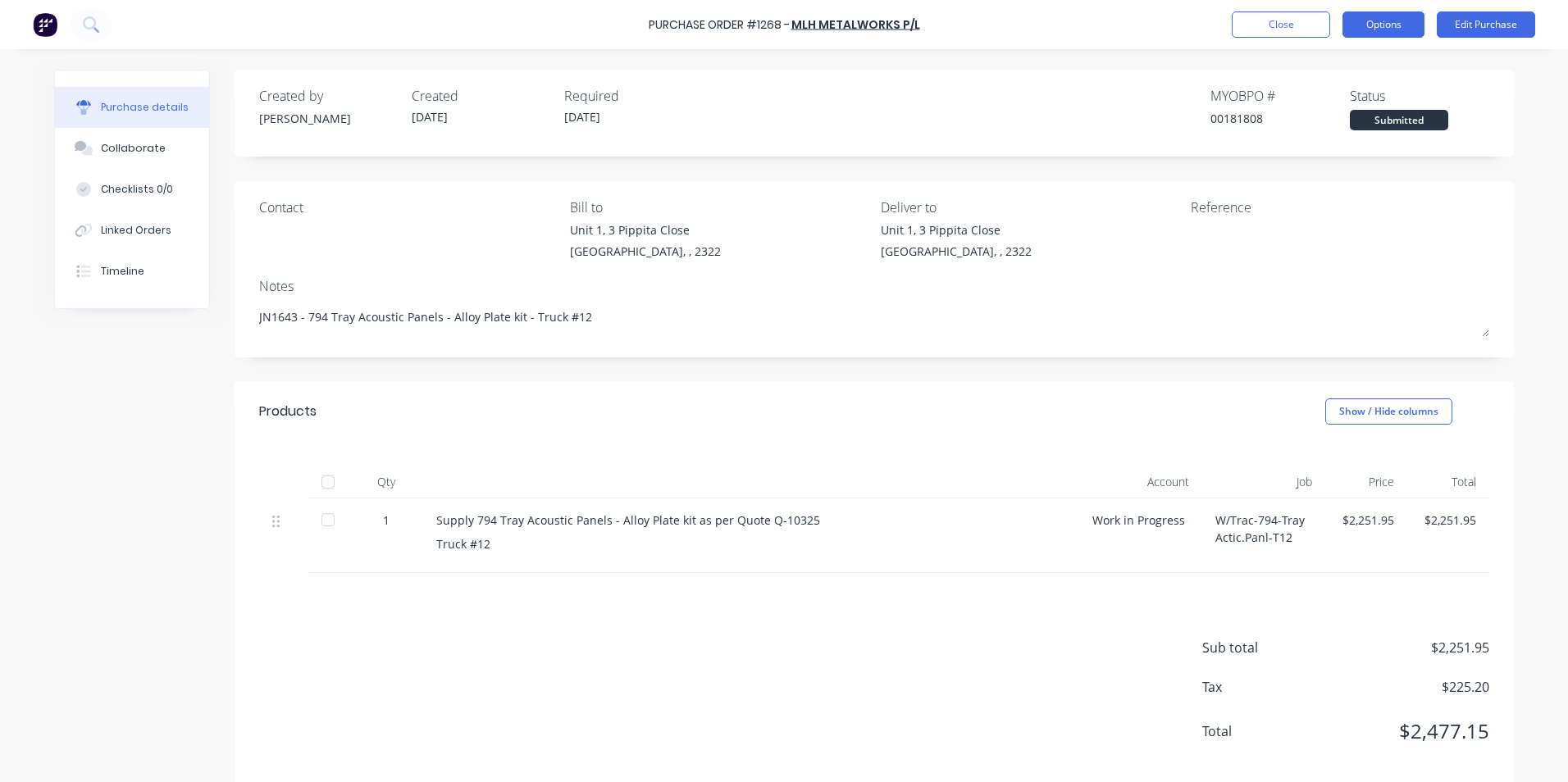
click at [1379, 23] on button "Options" at bounding box center [1383, 24] width 82 height 26
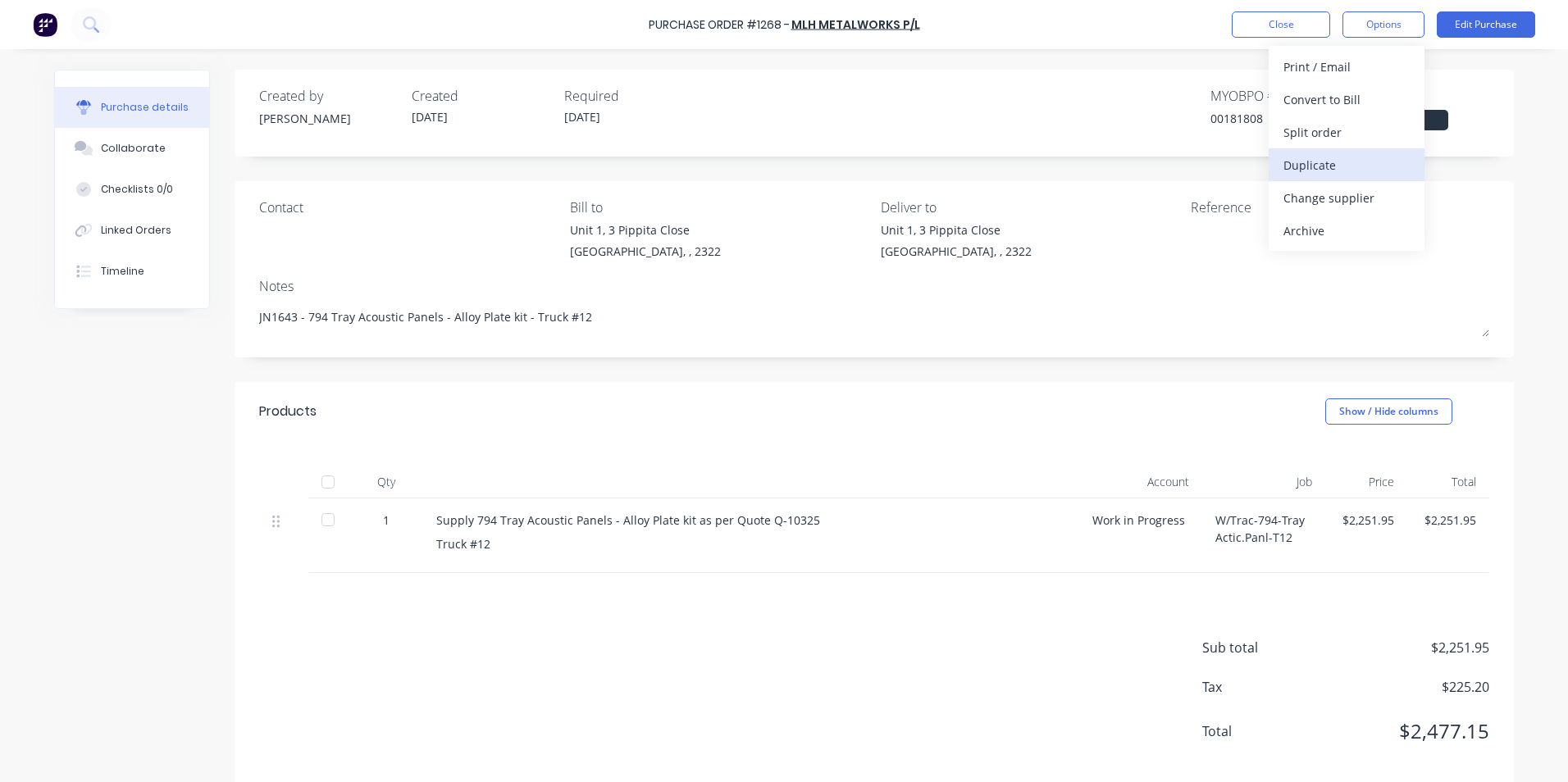
click at [1314, 164] on div "Duplicate" at bounding box center [1346, 165] width 126 height 23
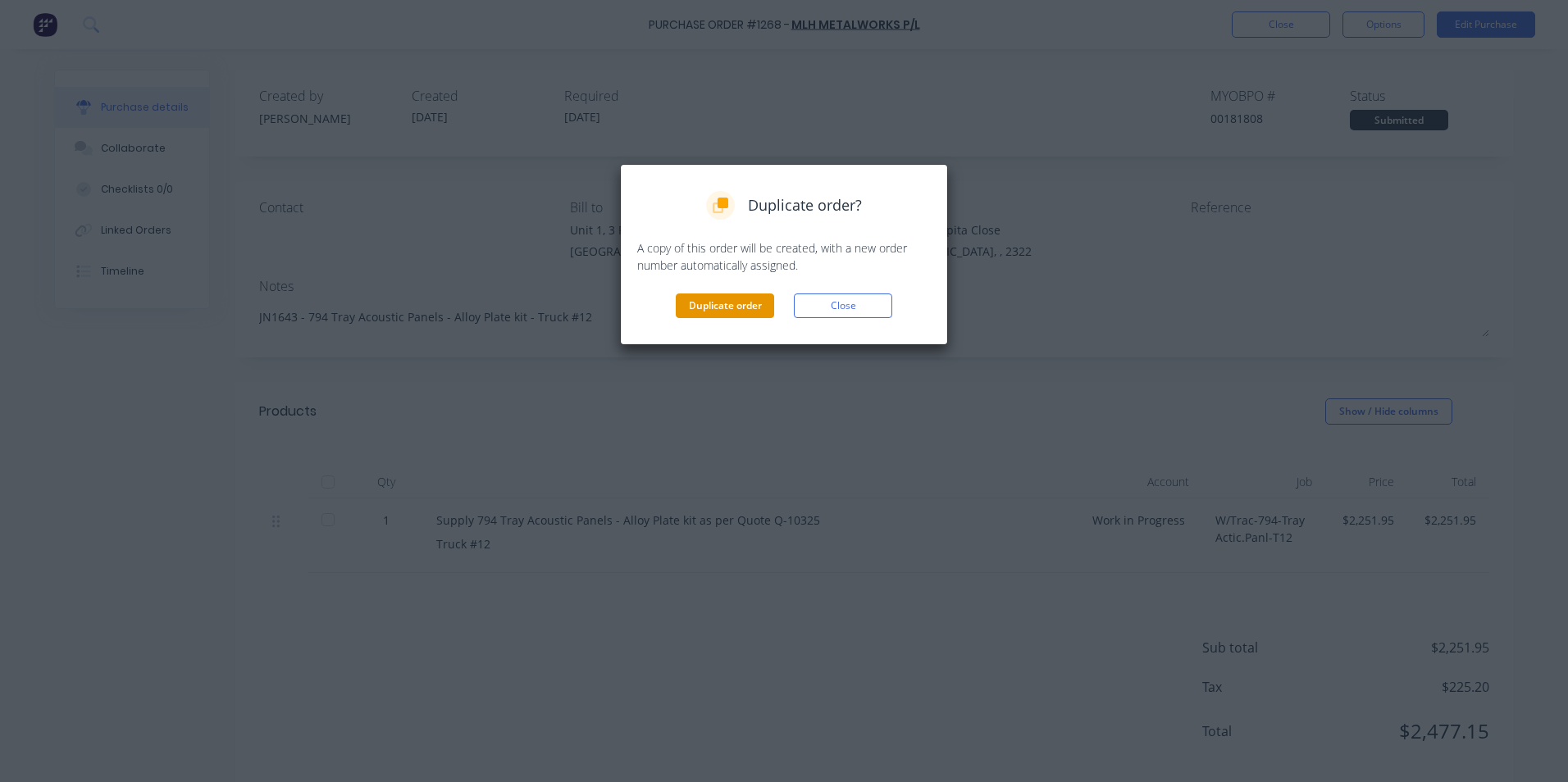
click at [708, 301] on button "Duplicate order" at bounding box center [724, 306] width 98 height 24
type textarea "x"
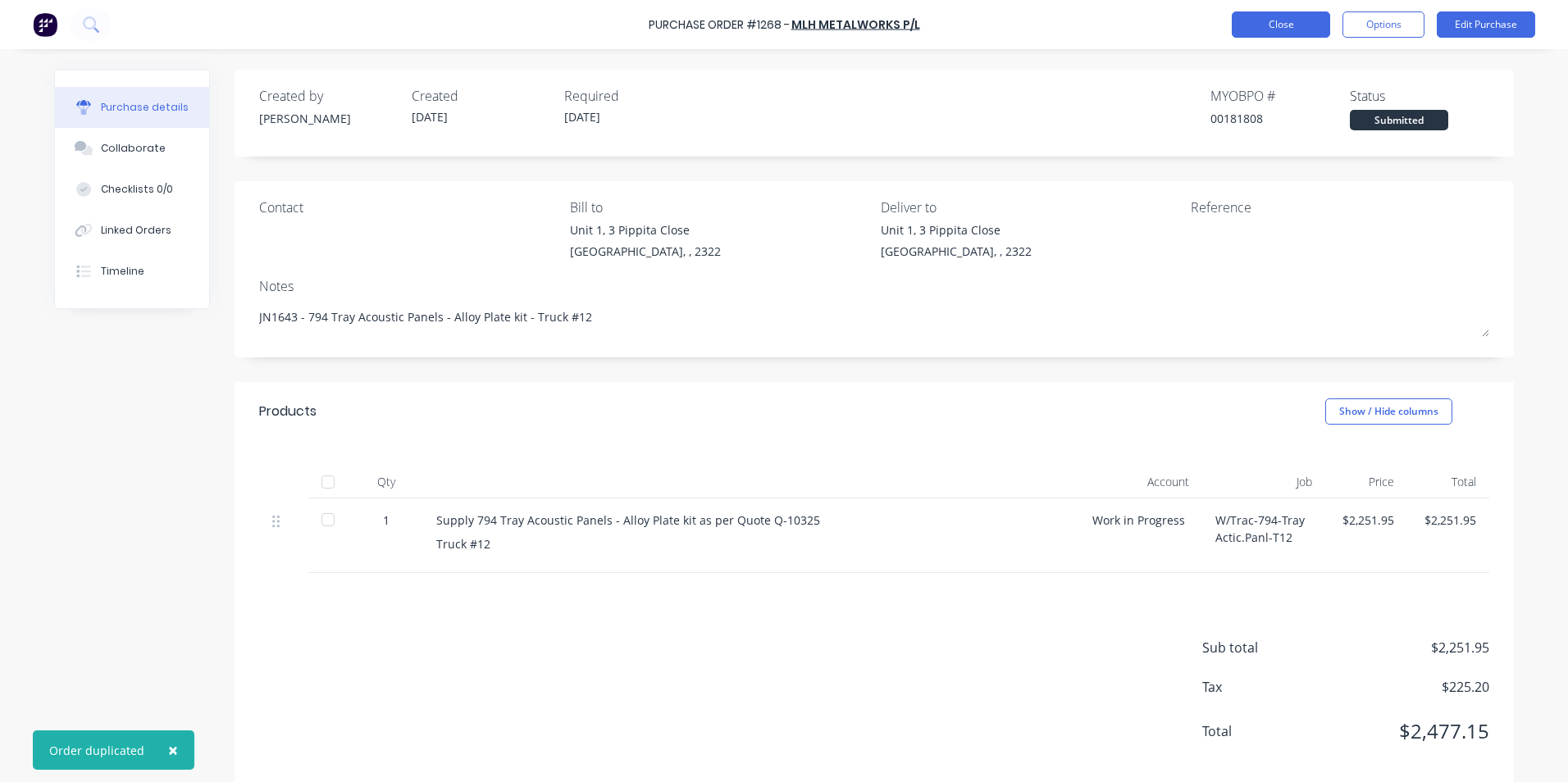
click at [1280, 19] on button "Close" at bounding box center [1281, 24] width 98 height 26
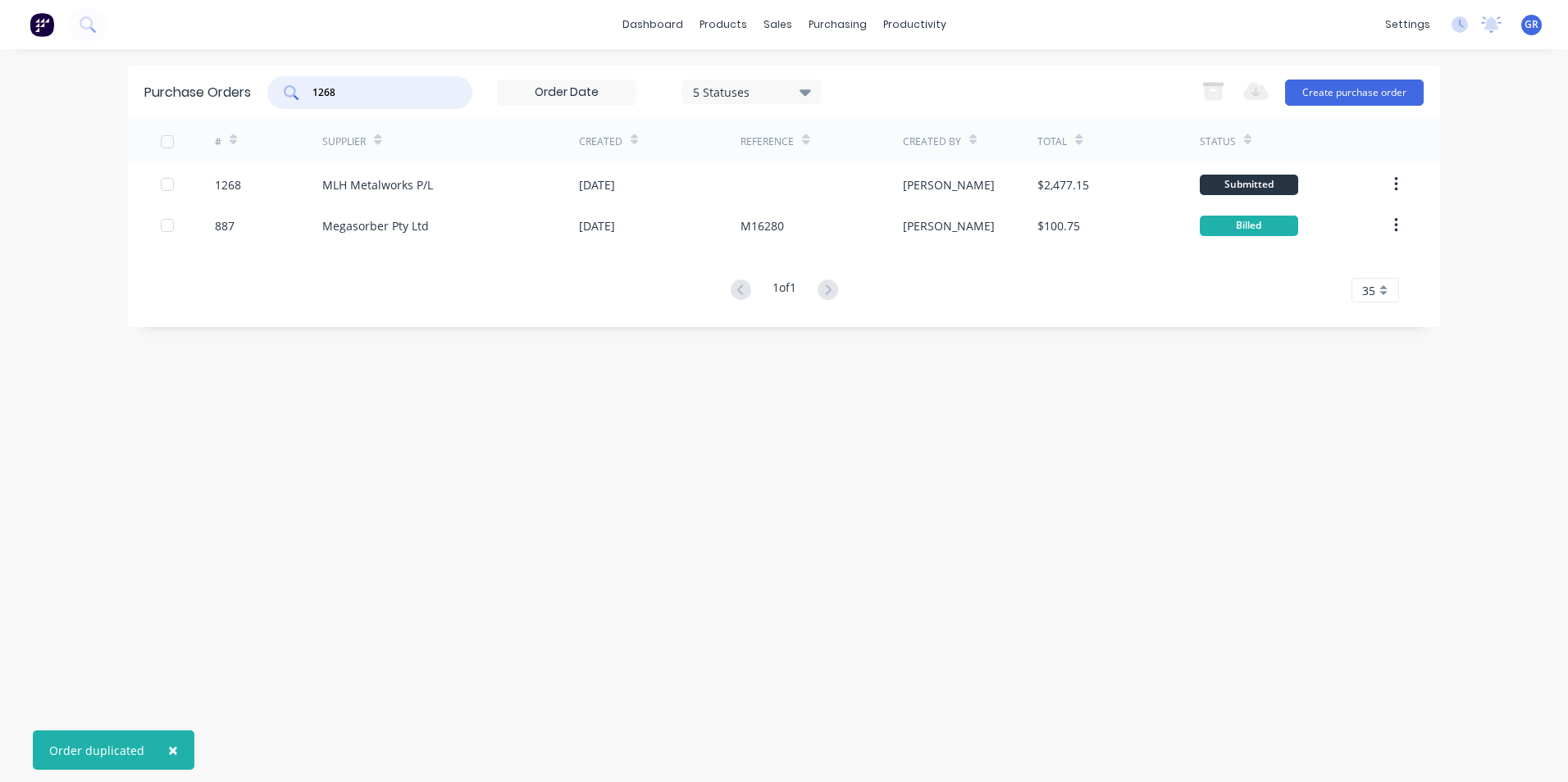
drag, startPoint x: 365, startPoint y: 93, endPoint x: 300, endPoint y: 94, distance: 65.0
click at [300, 94] on div "1268" at bounding box center [370, 93] width 205 height 33
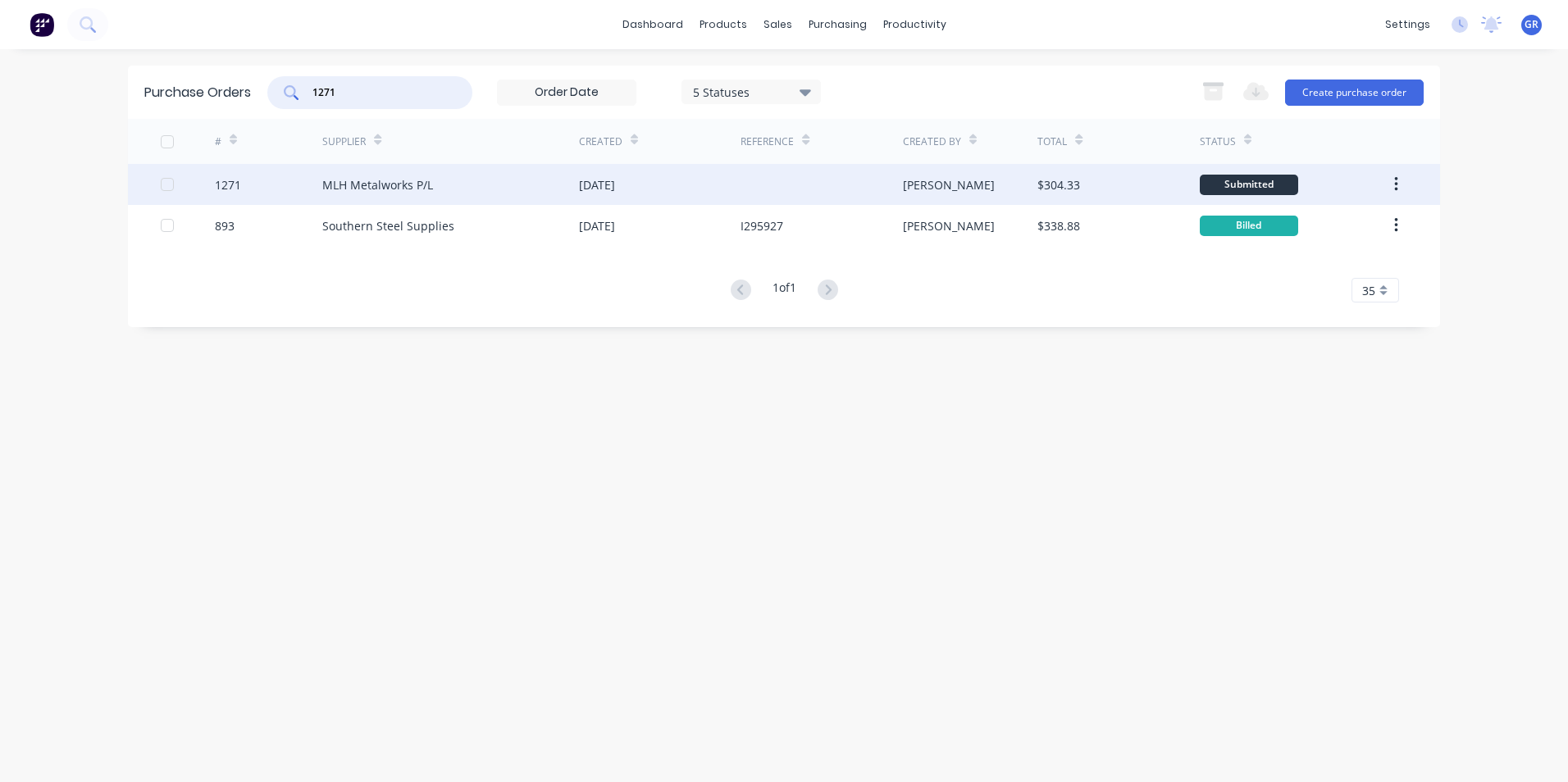
type input "1271"
click at [1397, 182] on icon "button" at bounding box center [1395, 184] width 4 height 18
click at [1294, 259] on div "Duplicate" at bounding box center [1337, 260] width 126 height 23
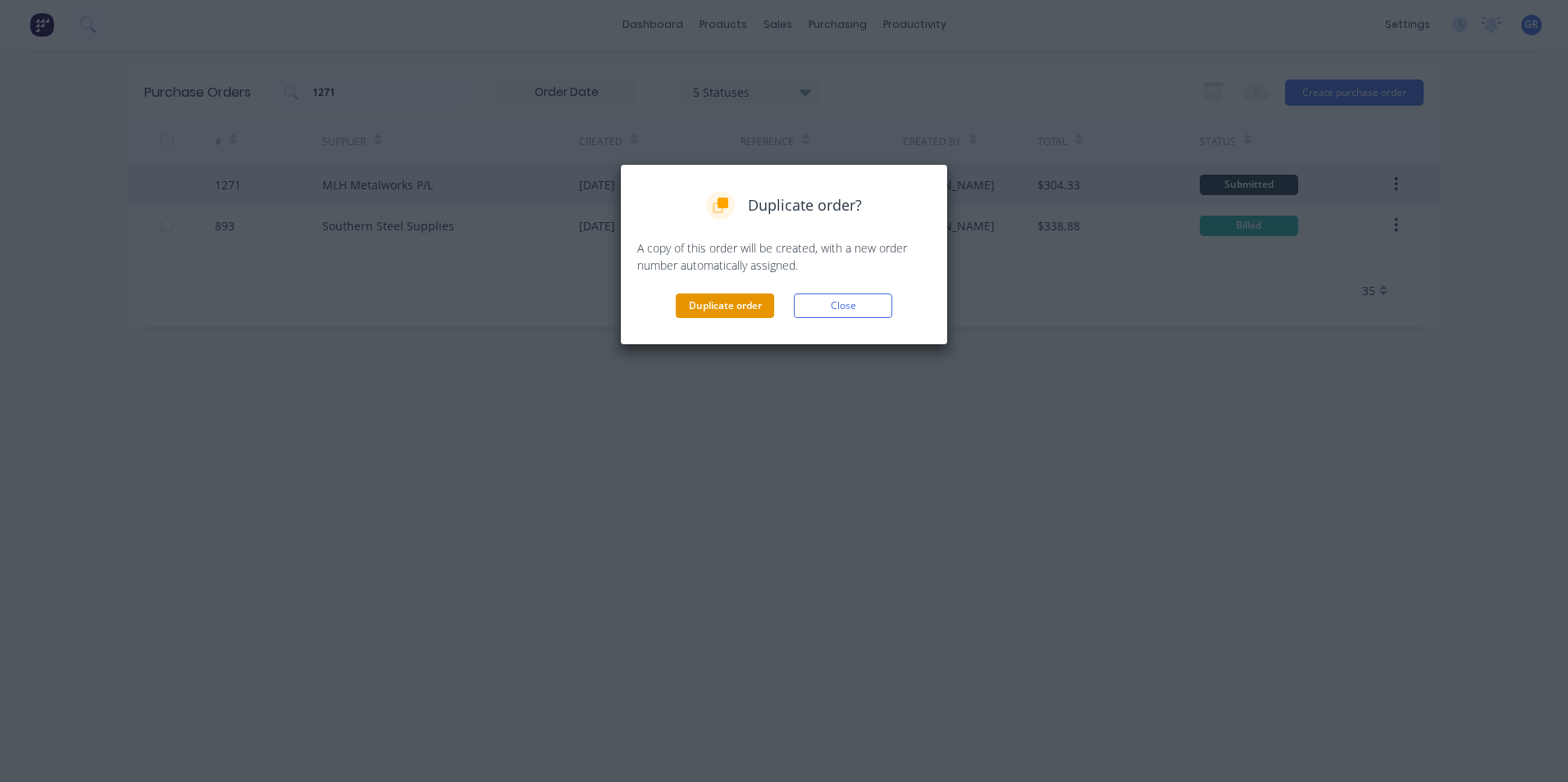
click at [722, 312] on button "Duplicate order" at bounding box center [724, 306] width 98 height 24
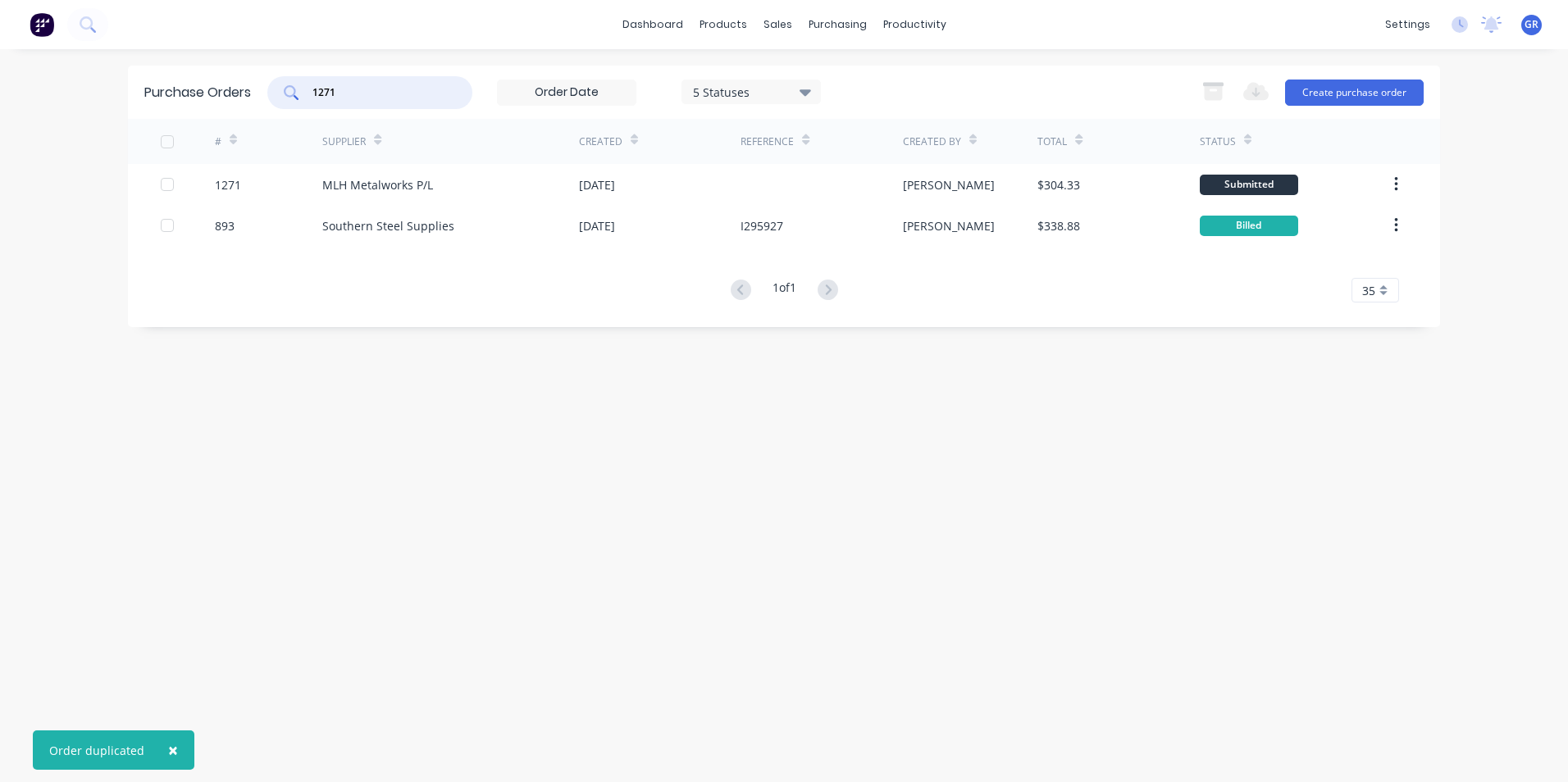
drag, startPoint x: 344, startPoint y: 87, endPoint x: 256, endPoint y: 87, distance: 88.0
click at [258, 87] on div "Purchase Orders 1271 5 Statuses 5 Statuses Export to Excel (XLSX) Create purcha…" at bounding box center [783, 92] width 1312 height 53
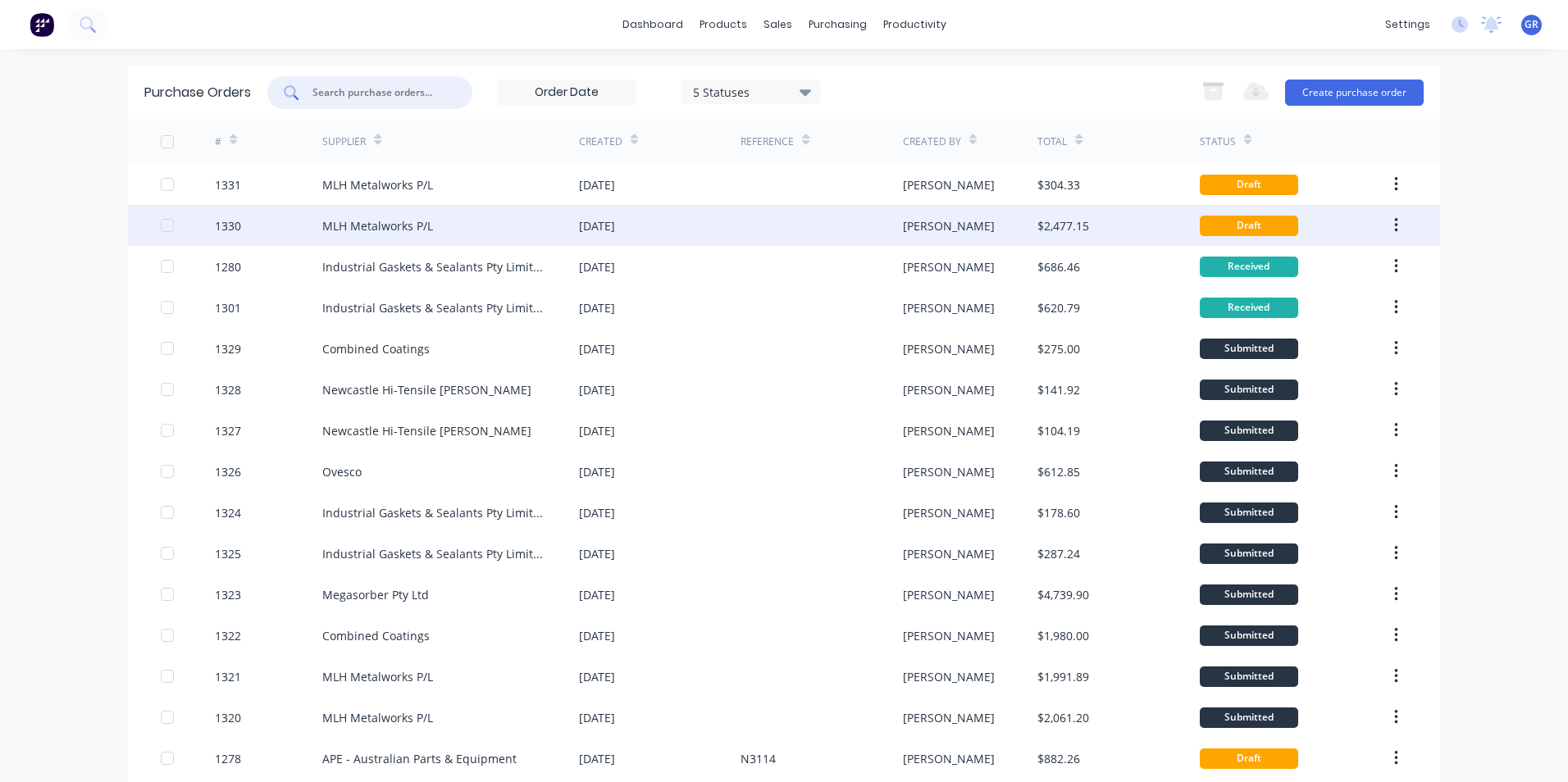
click at [222, 229] on div "1330" at bounding box center [227, 226] width 26 height 17
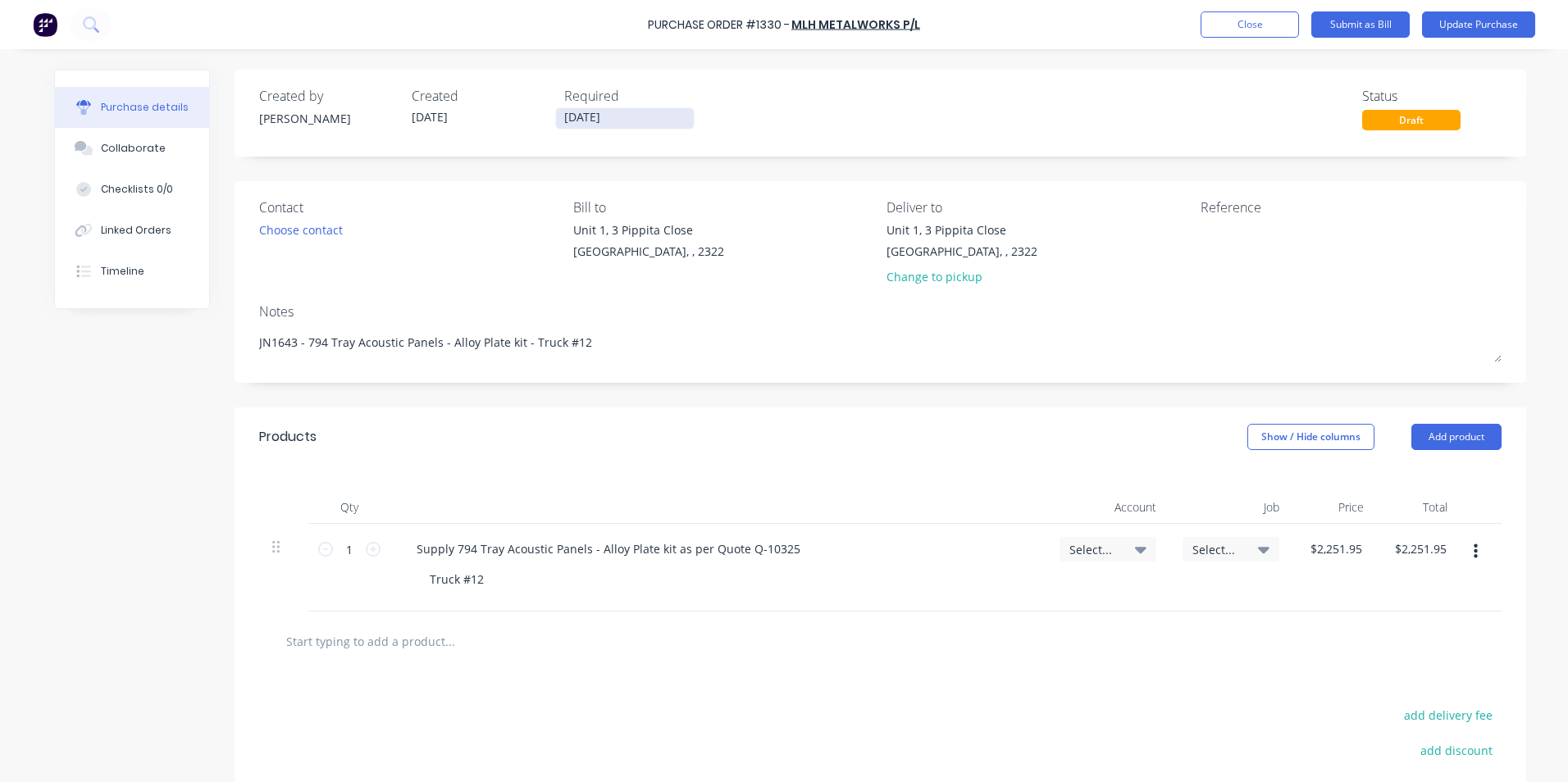
click at [596, 116] on input "[DATE]" at bounding box center [624, 119] width 138 height 21
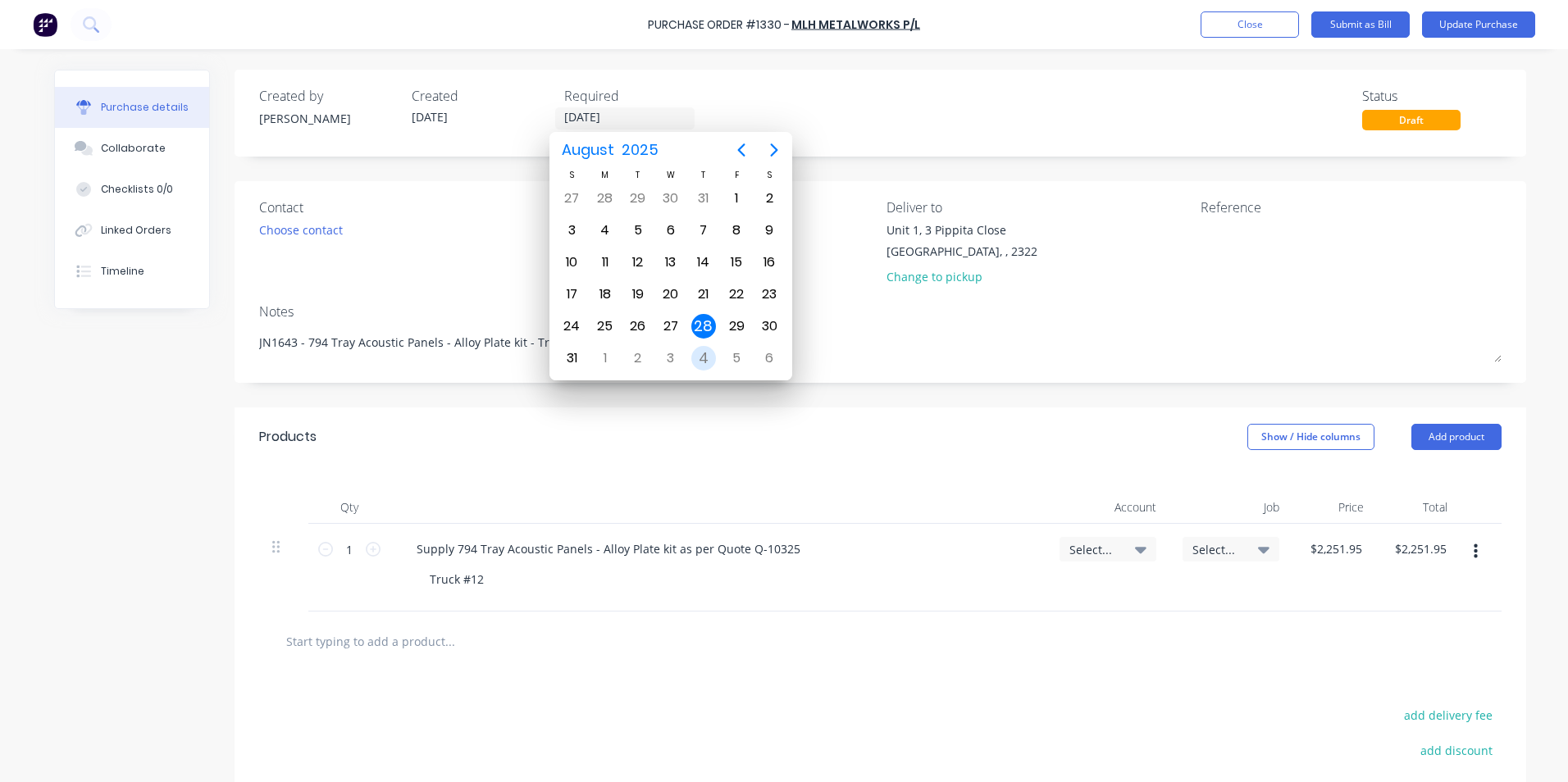
click at [701, 359] on div "4" at bounding box center [703, 358] width 24 height 24
type textarea "x"
type input "[DATE]"
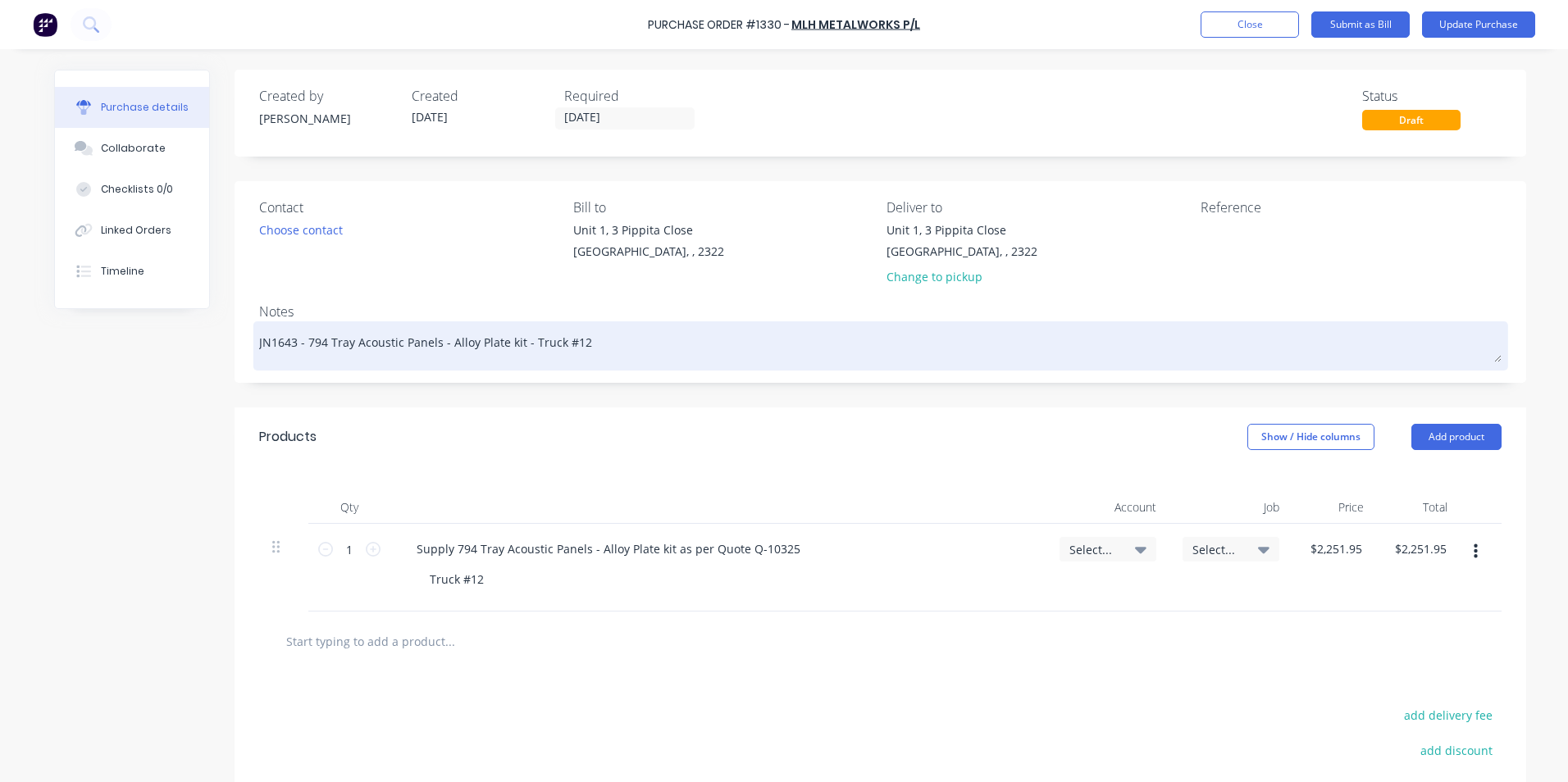
drag, startPoint x: 293, startPoint y: 343, endPoint x: 273, endPoint y: 342, distance: 20.0
click at [273, 342] on textarea "JN1643 - 794 Tray Acoustic Panels - Alloy Plate kit - Truck #12" at bounding box center [880, 344] width 1242 height 36
type textarea "x"
type textarea "JN16- 794 Tray Acoustic Panels - Alloy Plate kit - Truck #12"
type textarea "x"
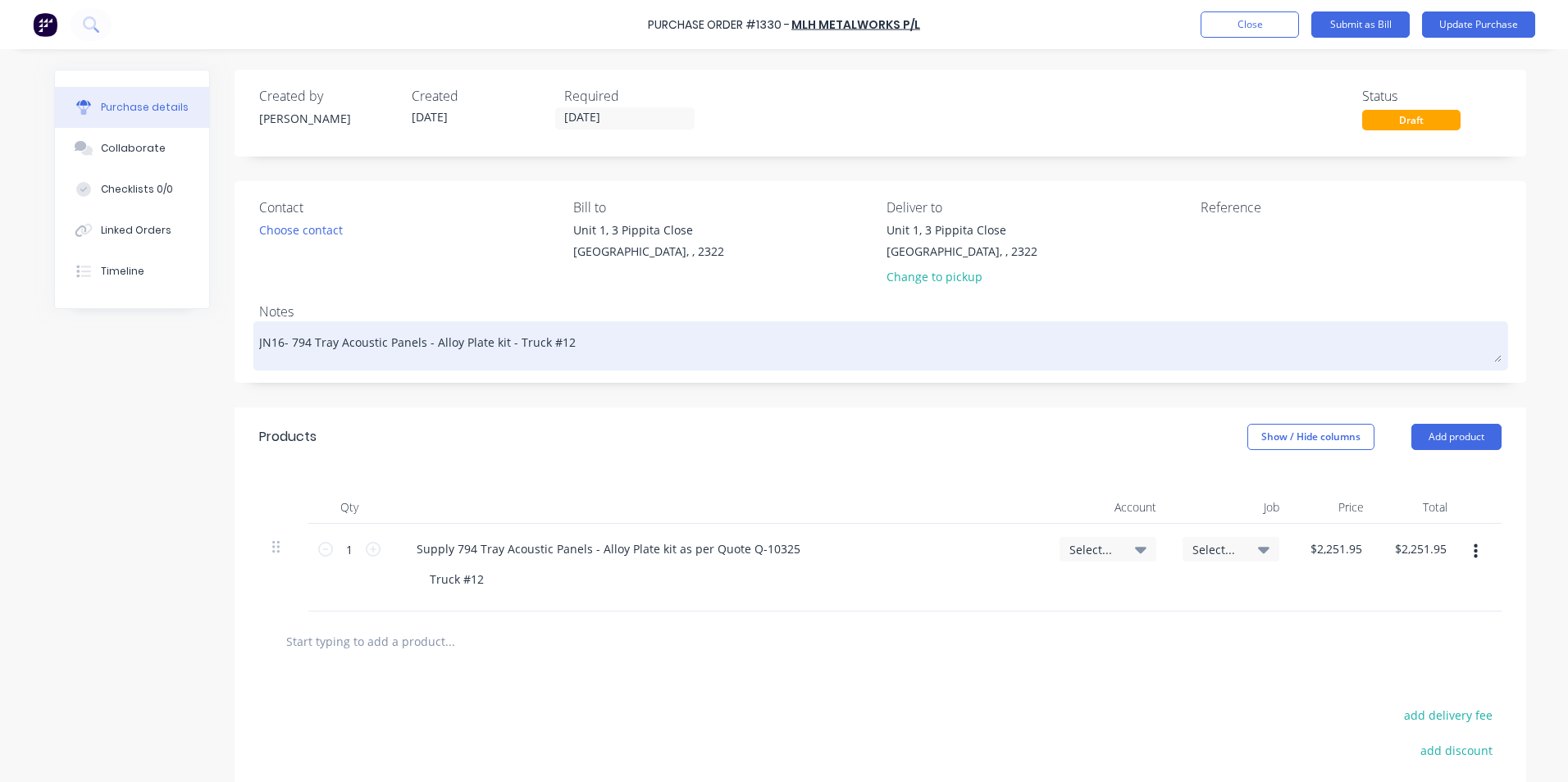
type textarea "JN160- 794 Tray Acoustic Panels - Alloy Plate kit - Truck #12"
type textarea "x"
type textarea "JN1603- 794 Tray Acoustic Panels - Alloy Plate kit - Truck #12"
click at [563, 347] on textarea "JN1603- 794 Tray Acoustic Panels - Alloy Plate kit - Truck #12" at bounding box center [880, 344] width 1242 height 36
type textarea "x"
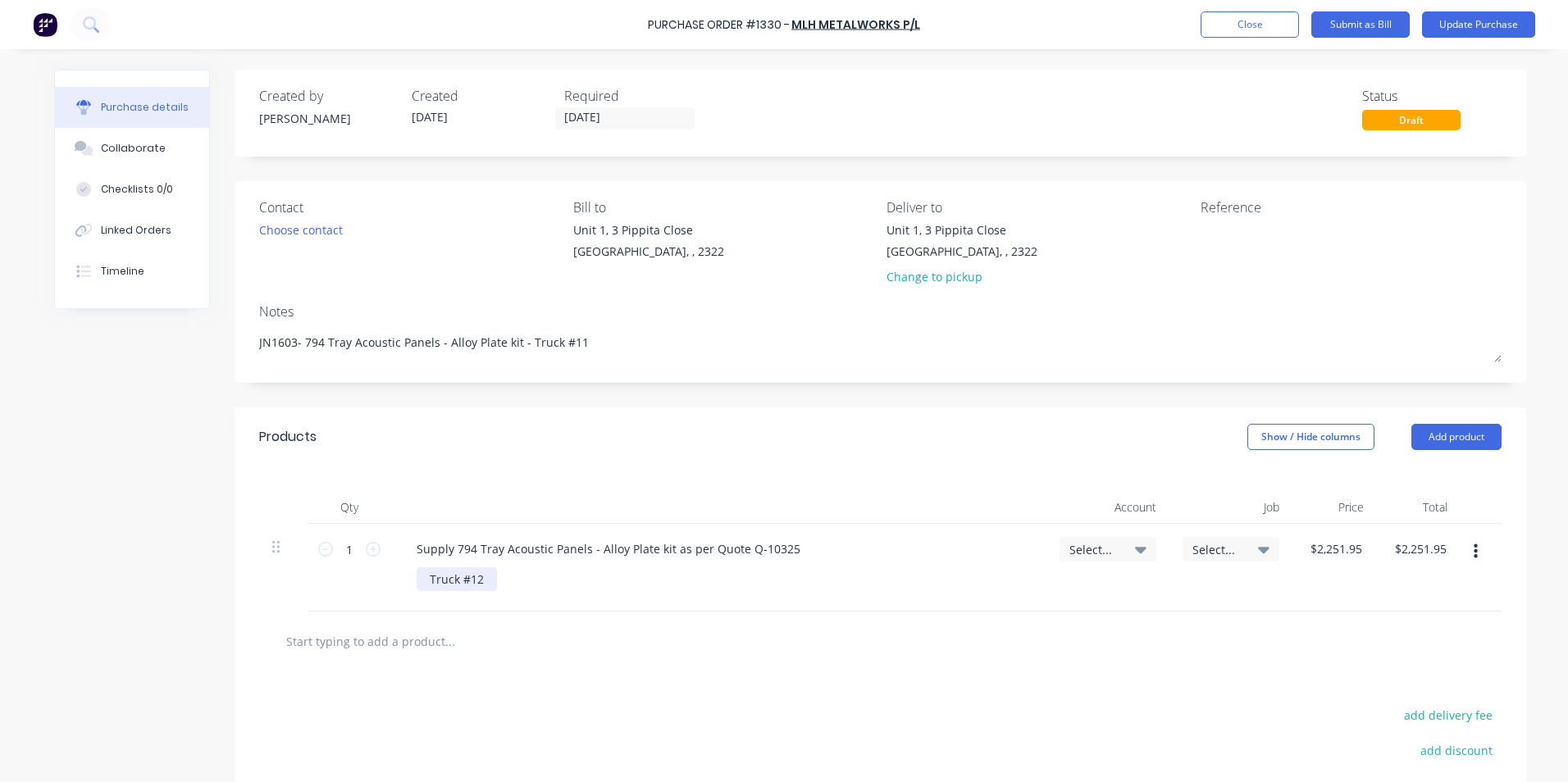
type textarea "JN1603- 794 Tray Acoustic Panels - Alloy Plate kit - Truck #11"
type textarea "x"
type textarea "JN1603- 794 Tray Acoustic Panels - Alloy Plate kit - Truck #11"
click at [471, 577] on div "Truck #12" at bounding box center [457, 579] width 81 height 23
type textarea "x"
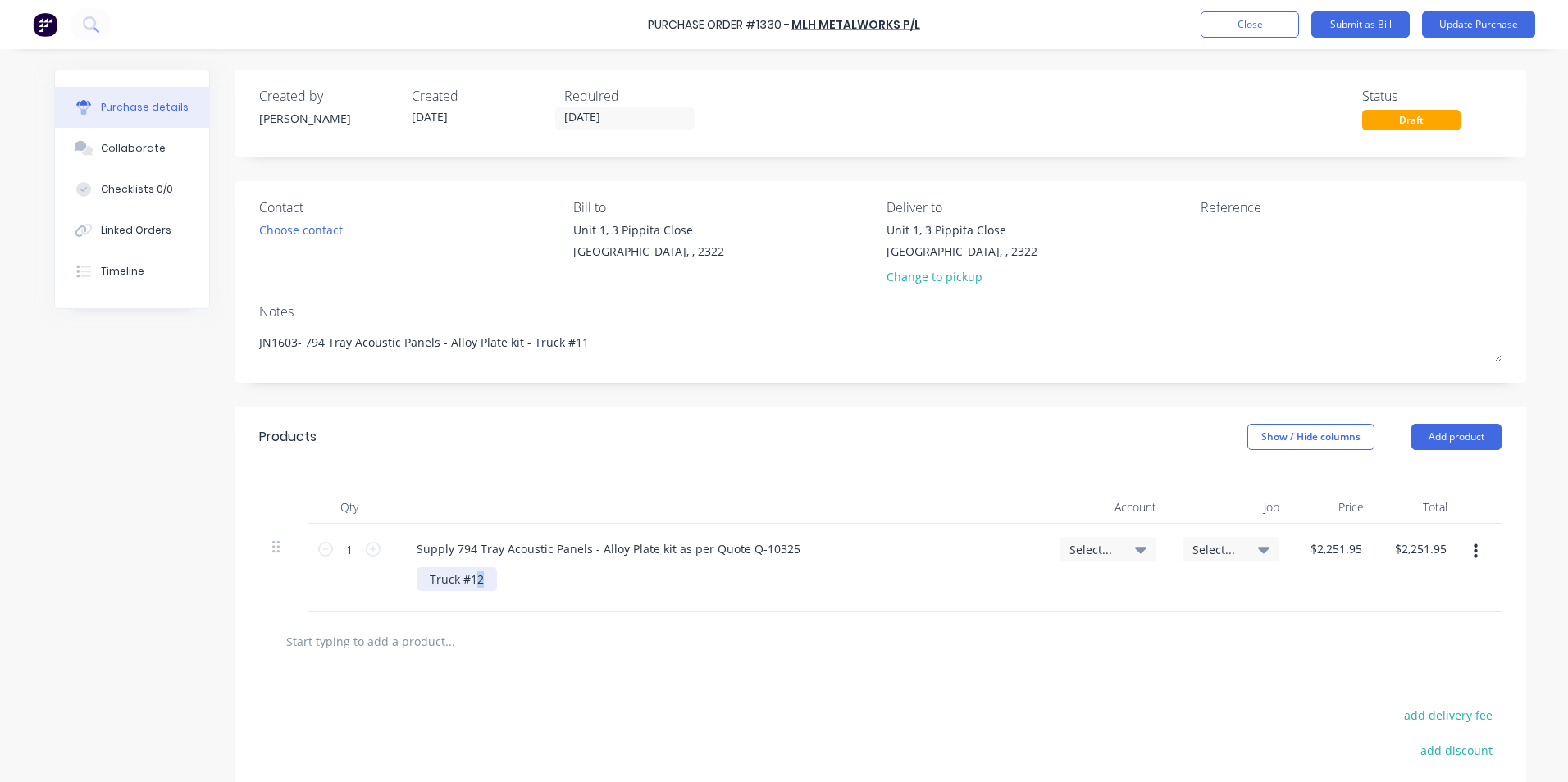
drag, startPoint x: 478, startPoint y: 577, endPoint x: 506, endPoint y: 579, distance: 28.1
click at [471, 579] on div "Truck #12" at bounding box center [457, 579] width 81 height 23
click at [1081, 545] on span "Select..." at bounding box center [1094, 549] width 49 height 17
type textarea "x"
click at [1031, 591] on input at bounding box center [1054, 599] width 168 height 33
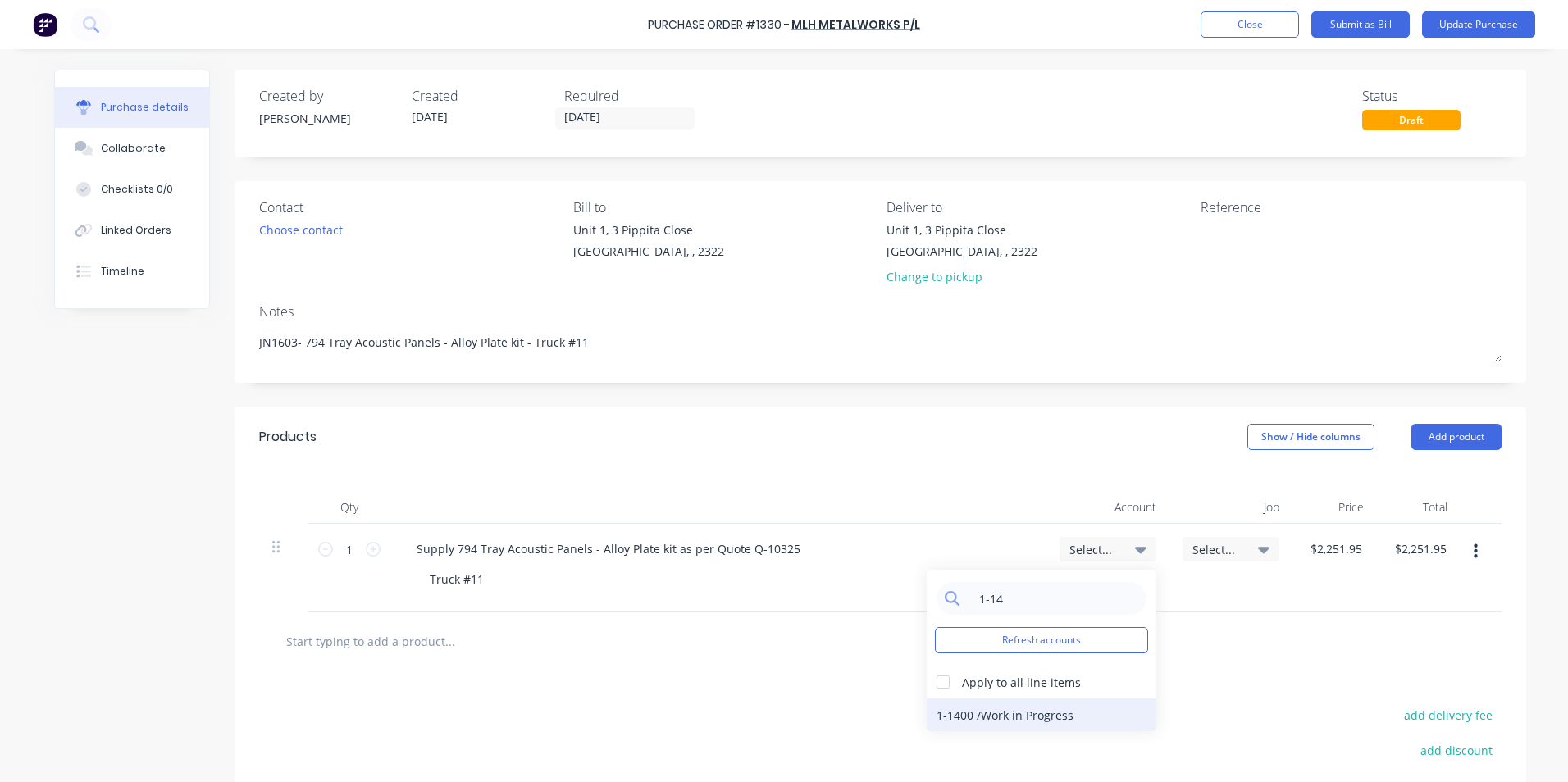
type input "1-14"
click at [1037, 715] on div "1-1400 / Work in Progress" at bounding box center [1041, 715] width 229 height 33
click at [1201, 549] on span "Select..." at bounding box center [1216, 549] width 49 height 17
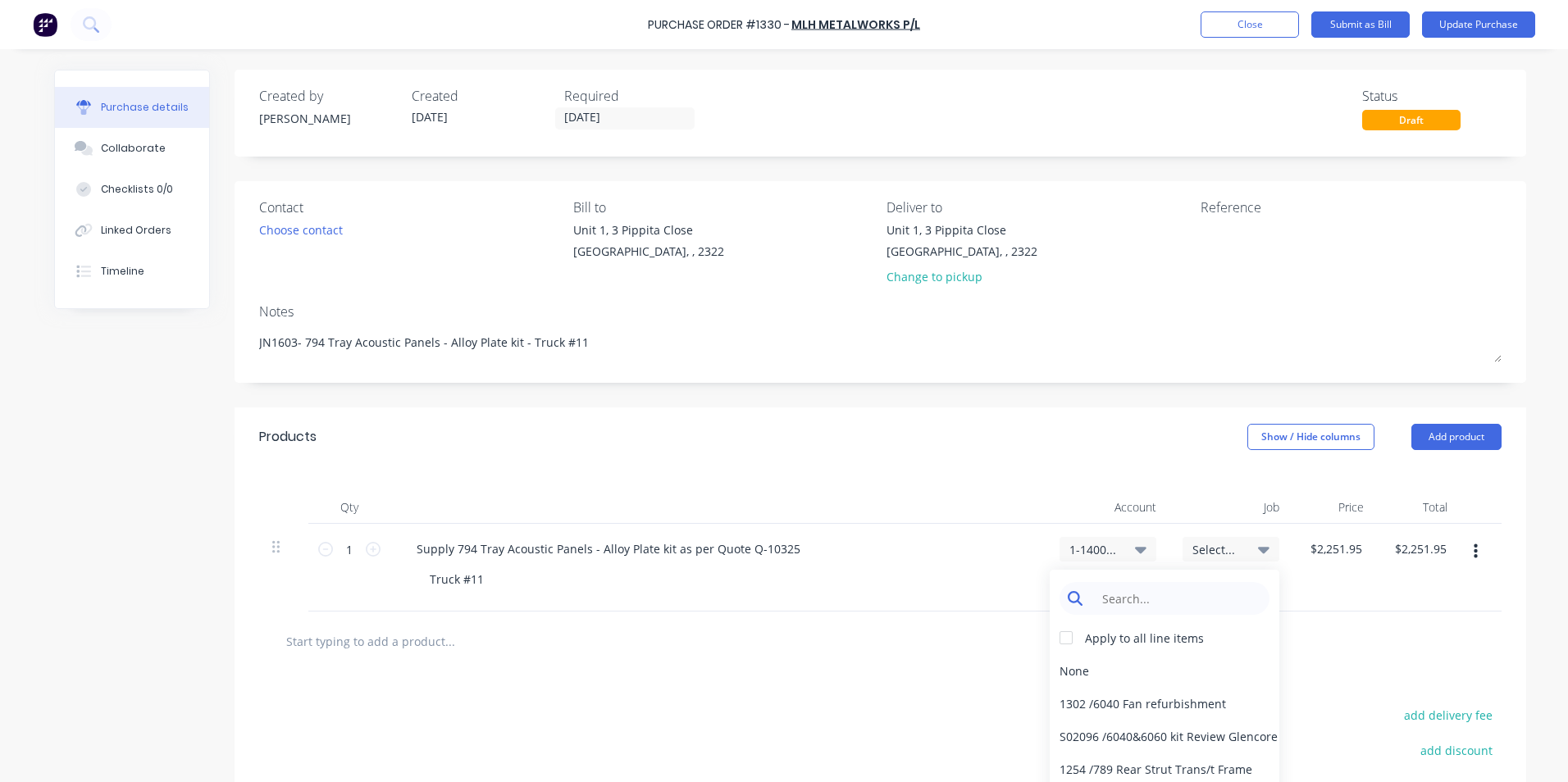
type textarea "x"
click at [1163, 599] on input at bounding box center [1177, 599] width 168 height 33
type input "1603"
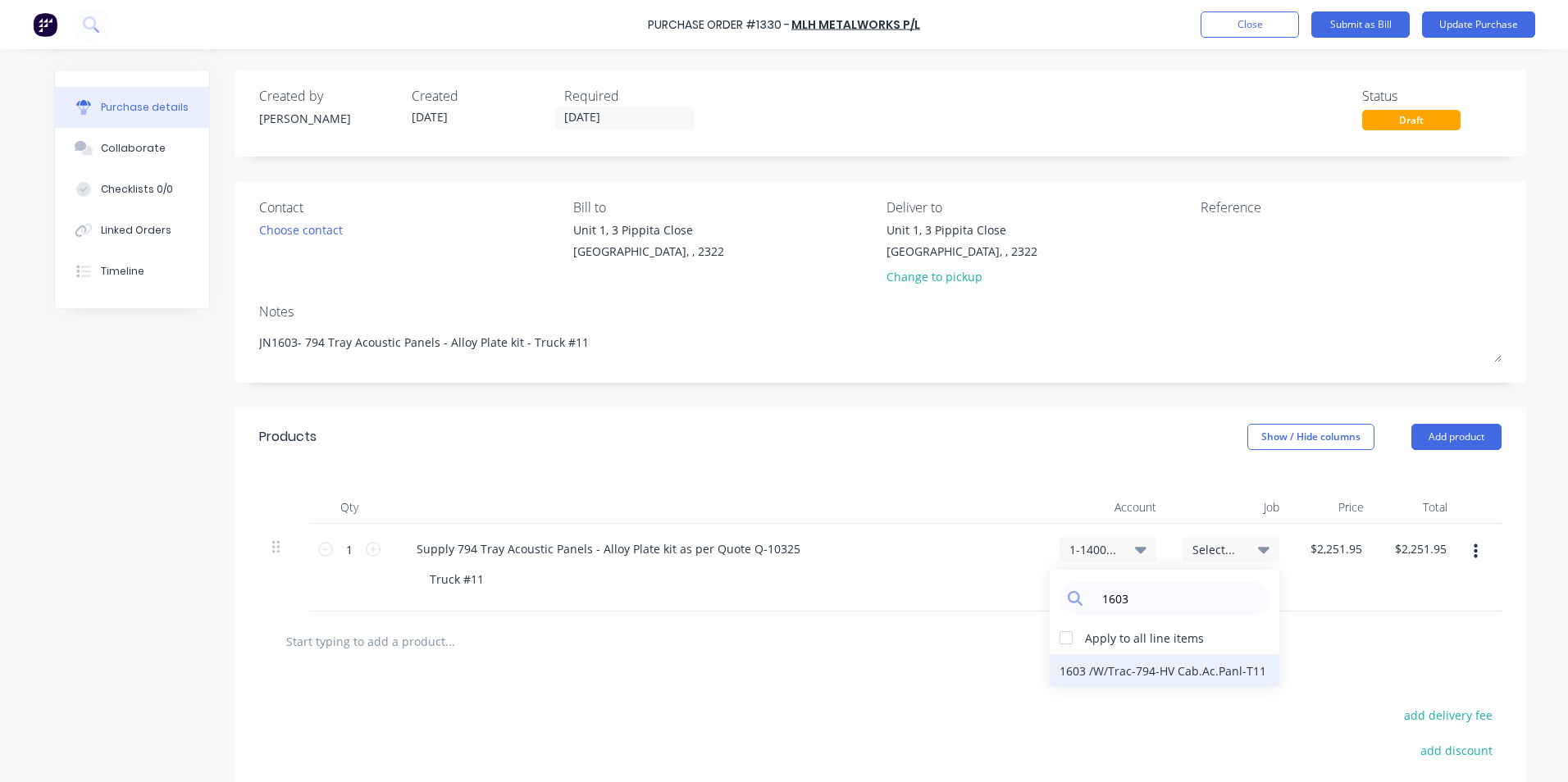
click at [1192, 672] on div "1603 / W/Trac-794-HV Cab.Ac.Panl-T11" at bounding box center [1164, 671] width 229 height 33
click at [1469, 23] on button "Update Purchase" at bounding box center [1479, 24] width 113 height 26
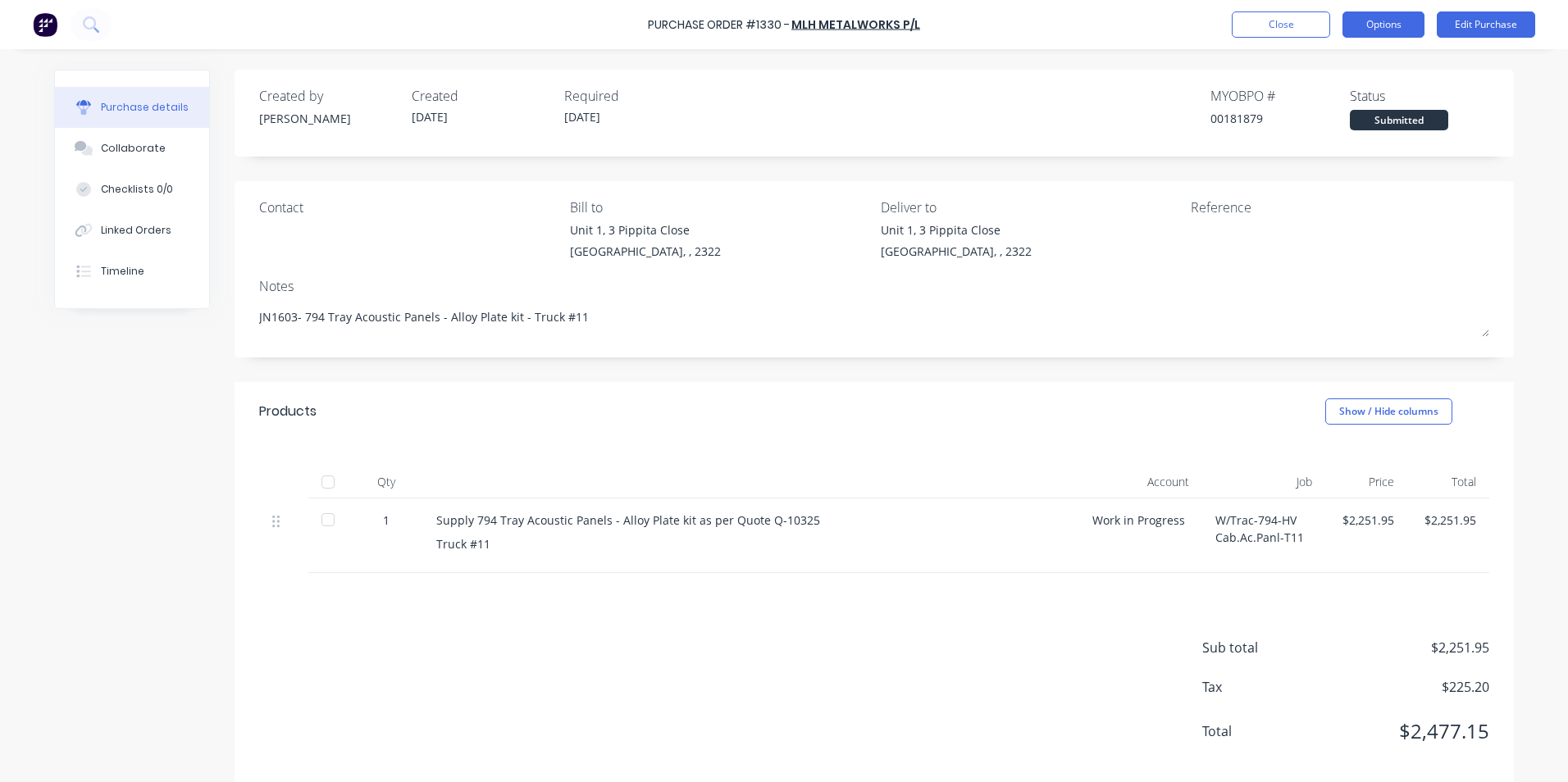
click at [1387, 23] on button "Options" at bounding box center [1383, 24] width 82 height 26
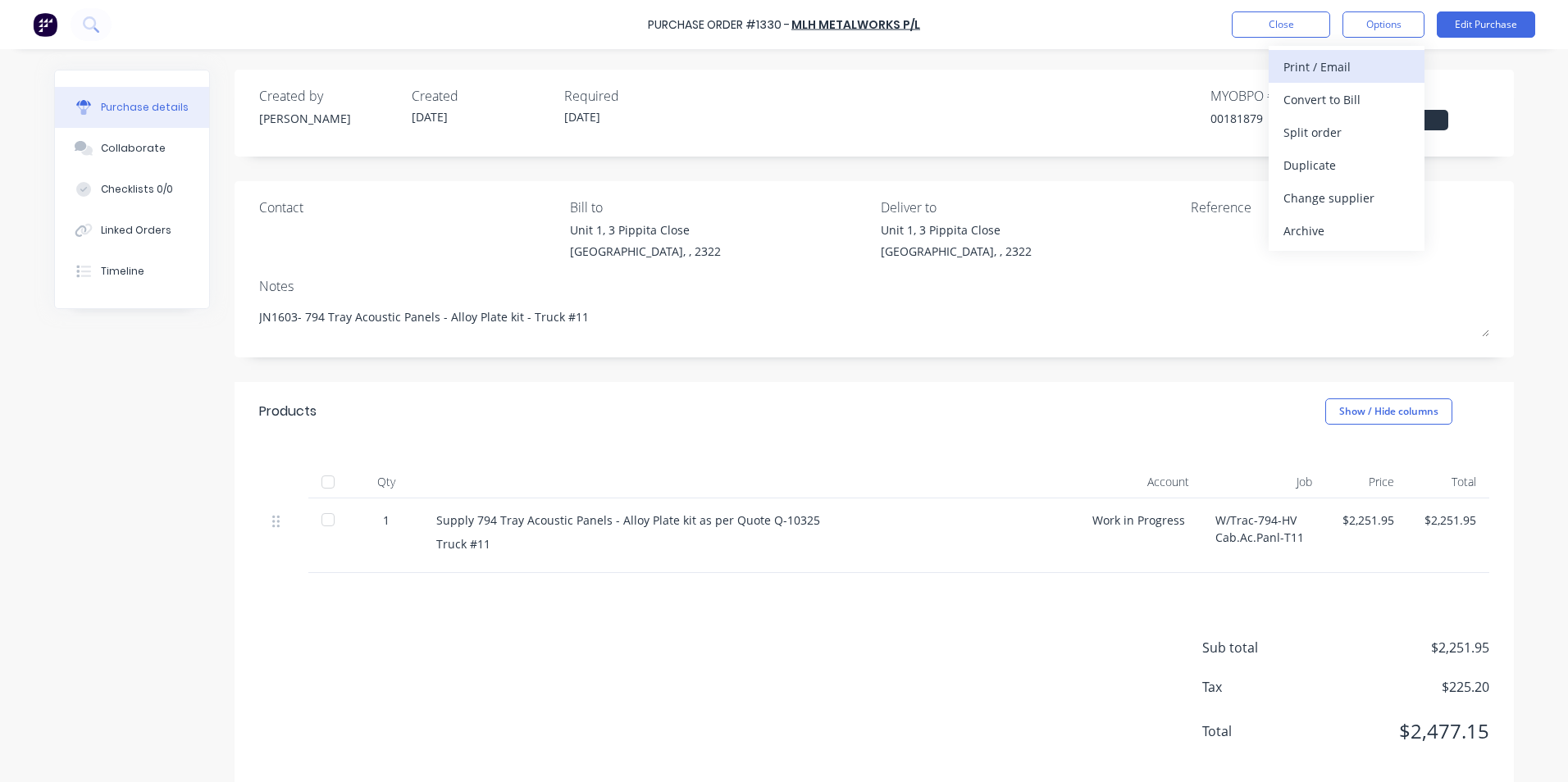
click at [1326, 69] on div "Print / Email" at bounding box center [1346, 66] width 126 height 23
click at [1321, 102] on div "With pricing" at bounding box center [1346, 99] width 126 height 23
type textarea "x"
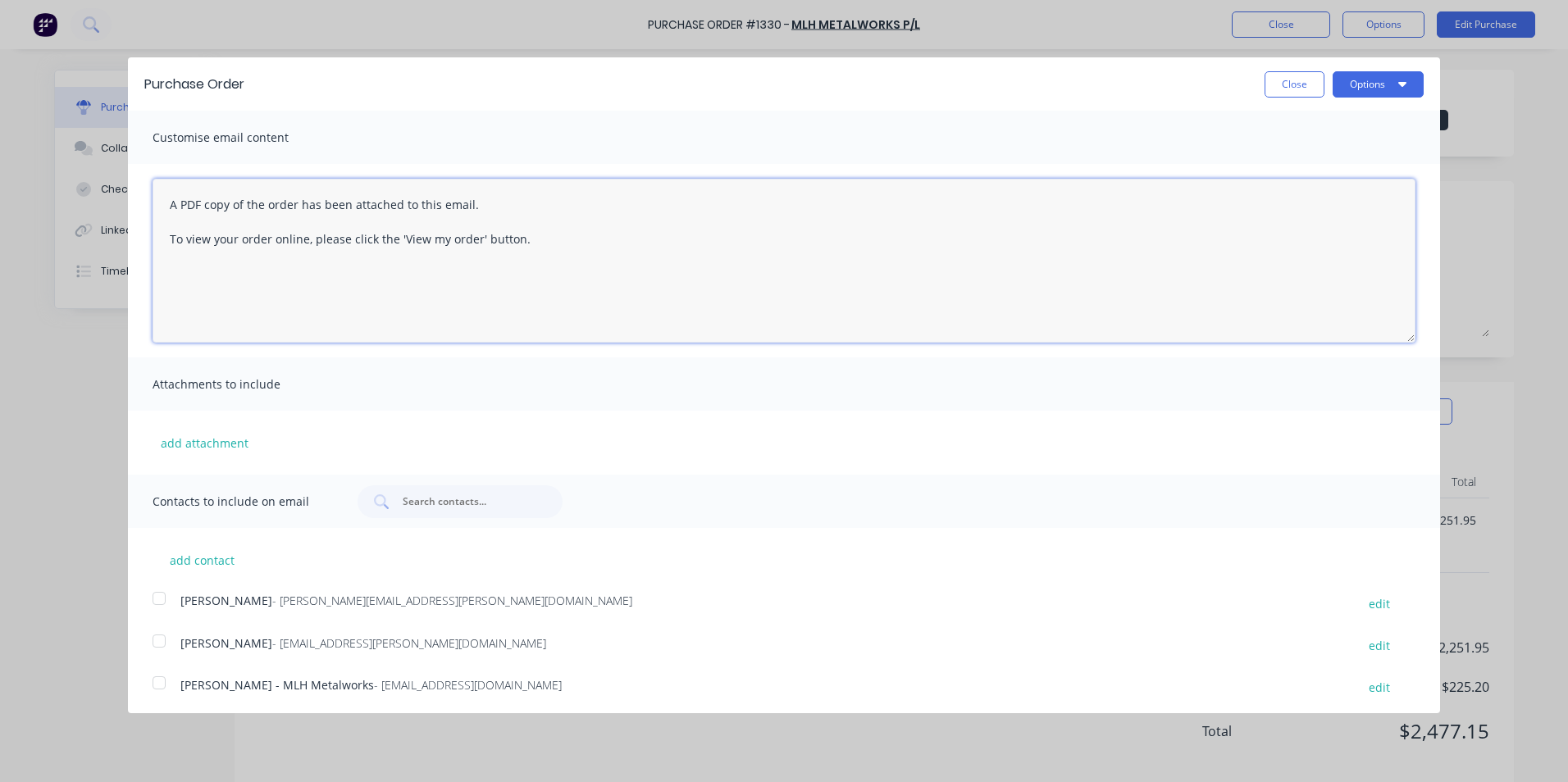
drag, startPoint x: 533, startPoint y: 243, endPoint x: 149, endPoint y: 210, distance: 385.4
click at [149, 210] on div "A PDF copy of the order has been attached to this email. To view your order onl…" at bounding box center [783, 260] width 1312 height 194
type textarea "Hey [PERSON_NAME], PO attached for another kit, as per your quote Regards [PERS…"
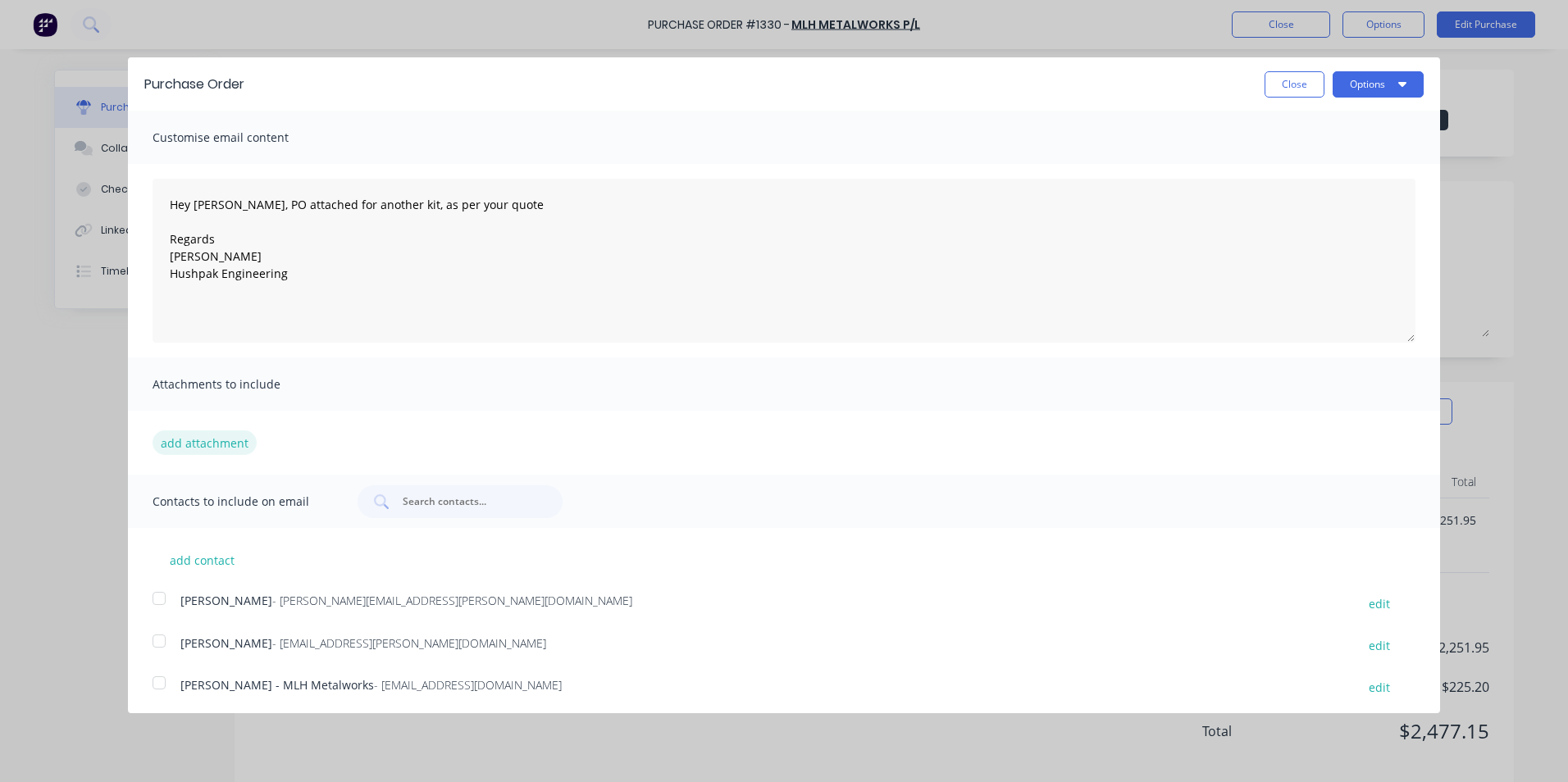
click at [204, 442] on button "add attachment" at bounding box center [205, 443] width 104 height 24
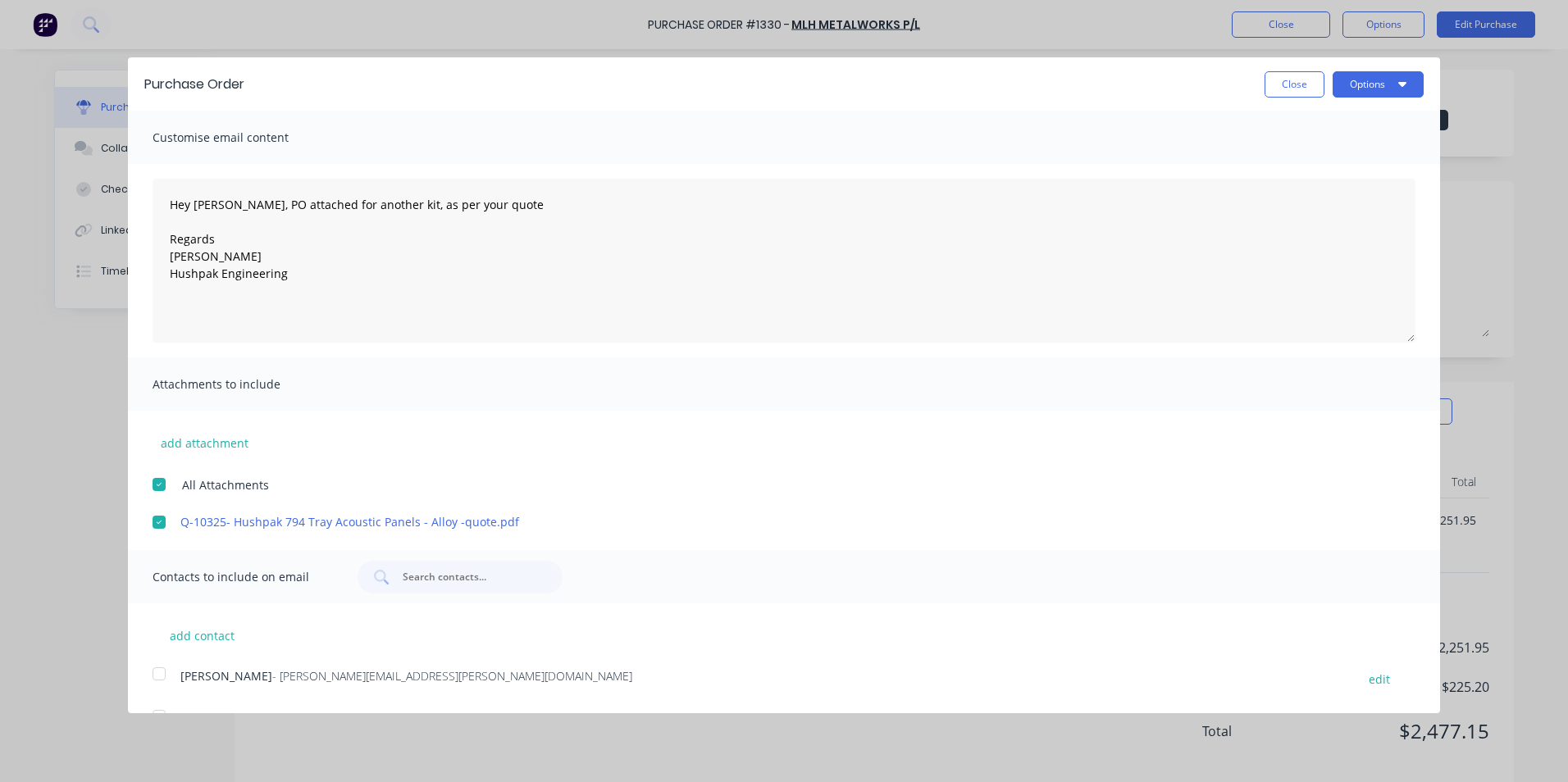
scroll to position [81, 0]
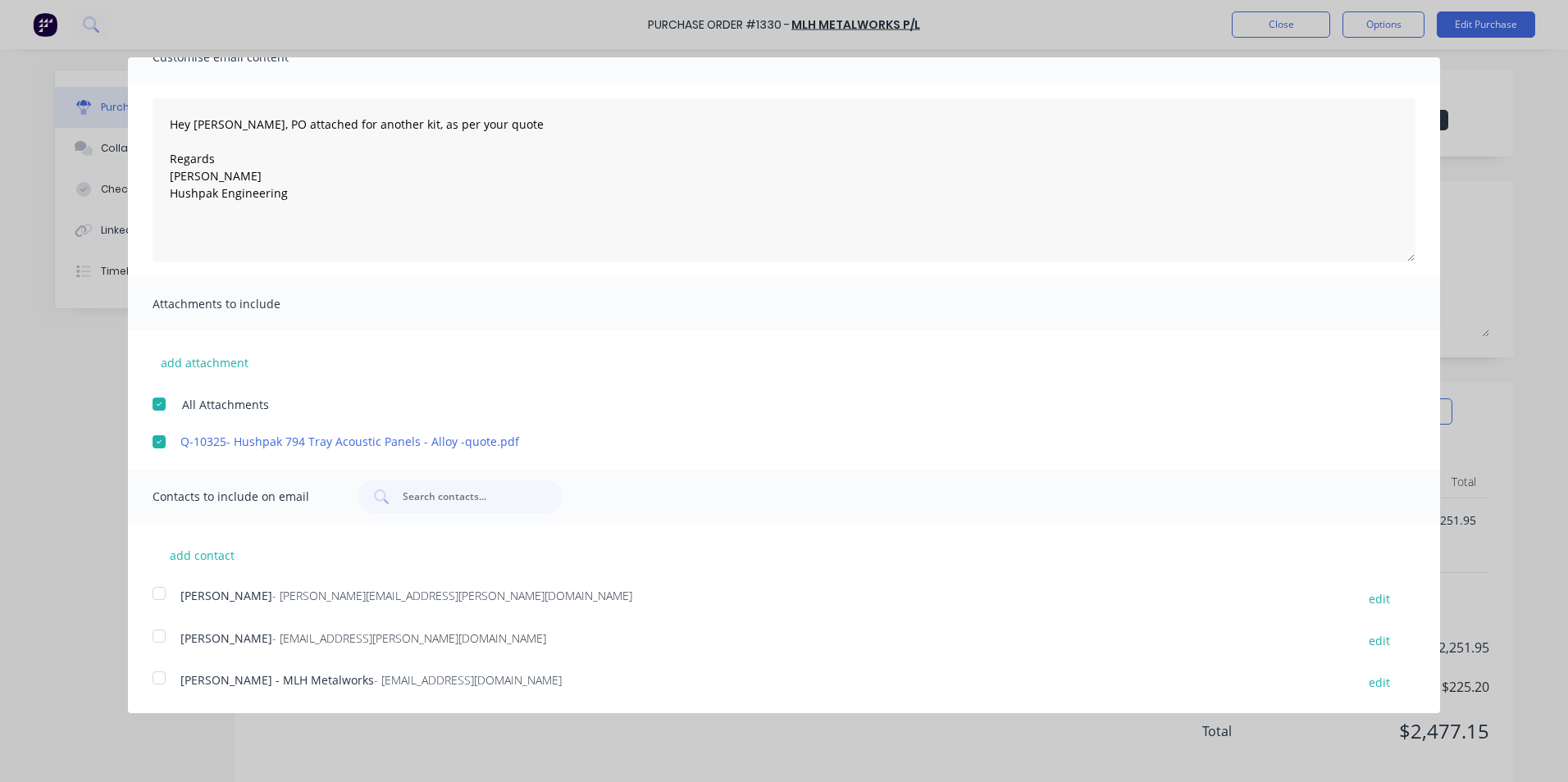
click at [161, 595] on div at bounding box center [159, 594] width 33 height 33
click at [158, 680] on div at bounding box center [159, 678] width 33 height 33
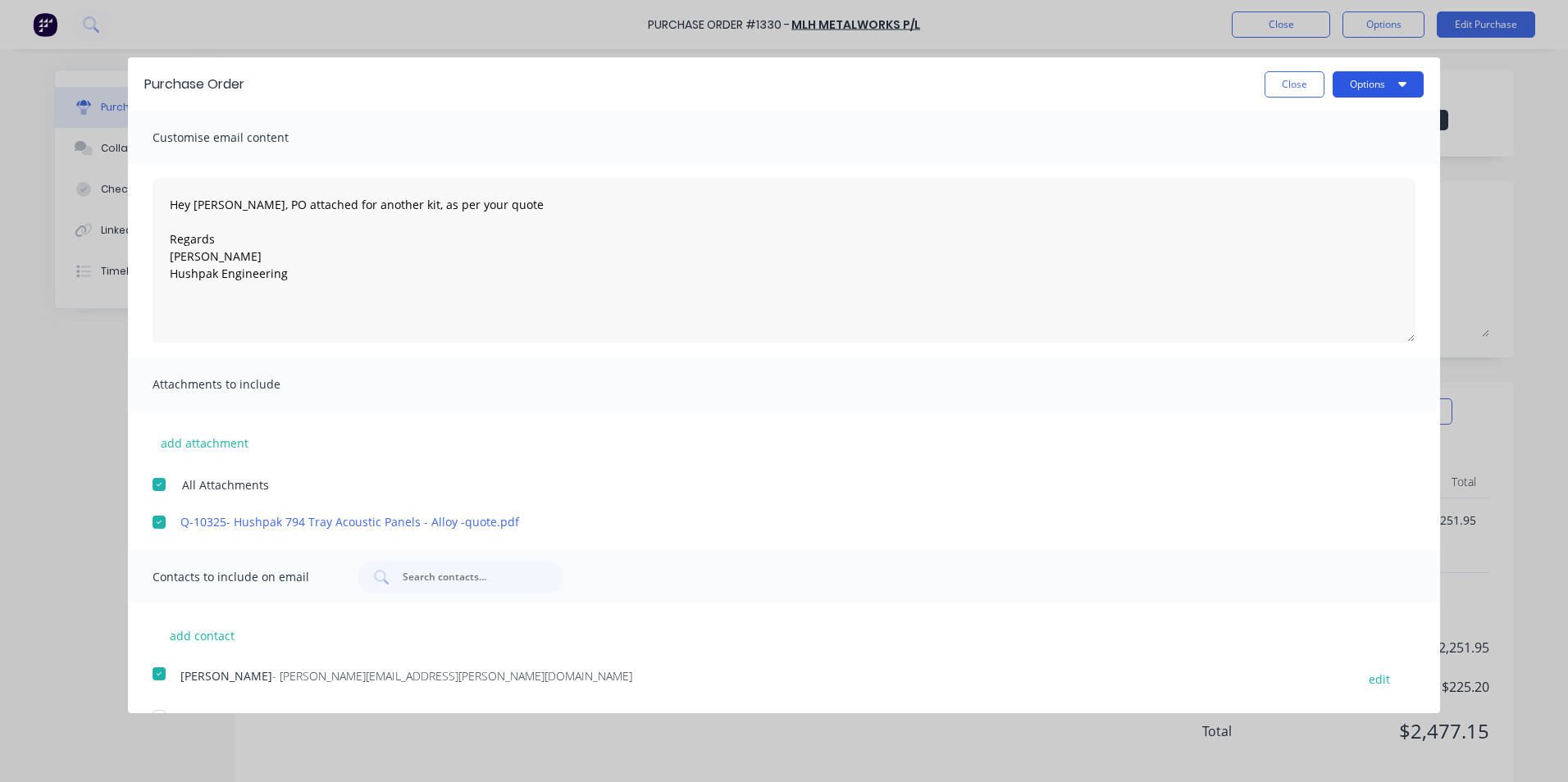
click at [1369, 83] on button "Options" at bounding box center [1378, 84] width 91 height 26
click at [1296, 161] on div "Email" at bounding box center [1345, 158] width 126 height 23
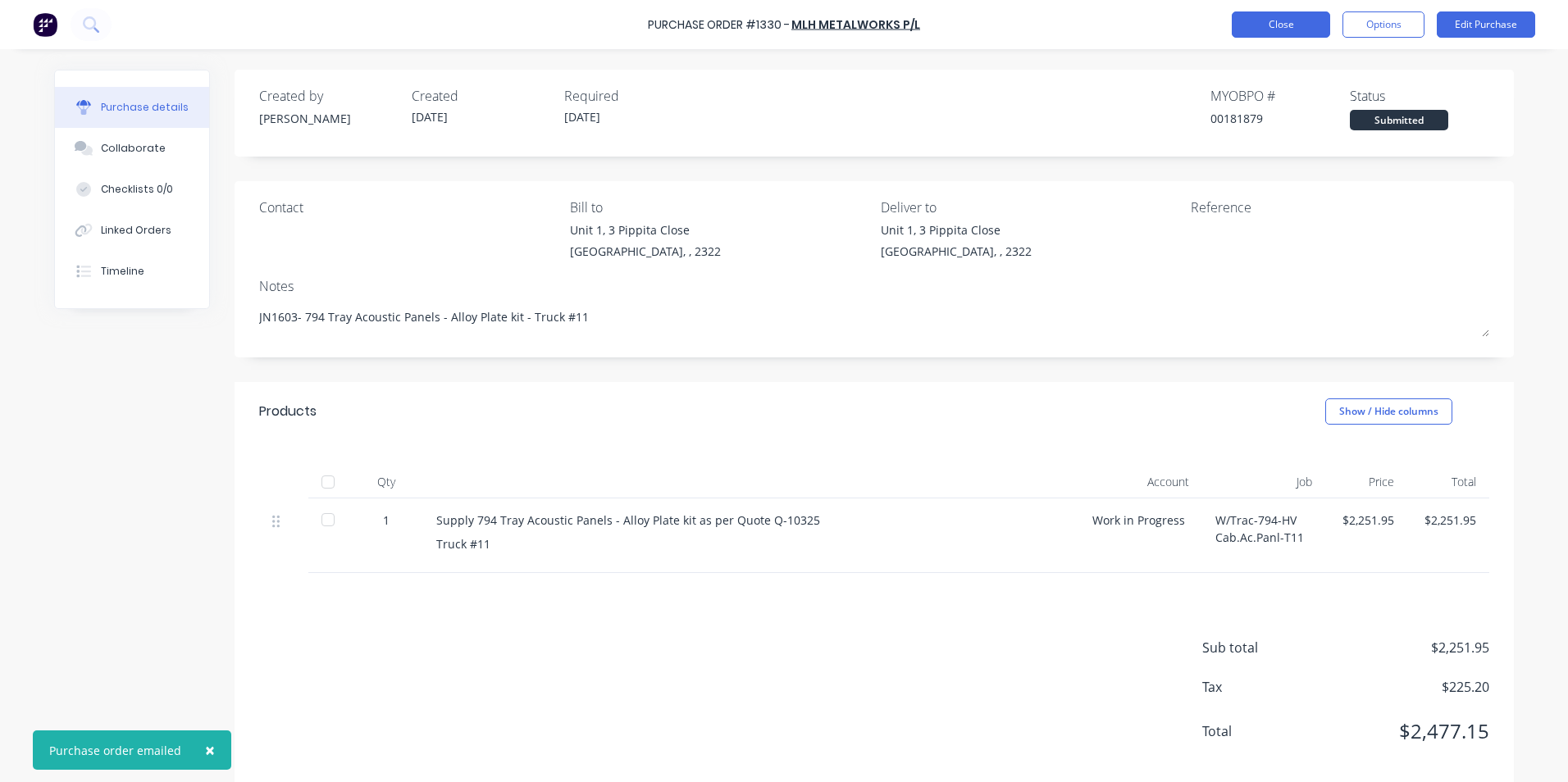
click at [1262, 24] on button "Close" at bounding box center [1281, 24] width 98 height 26
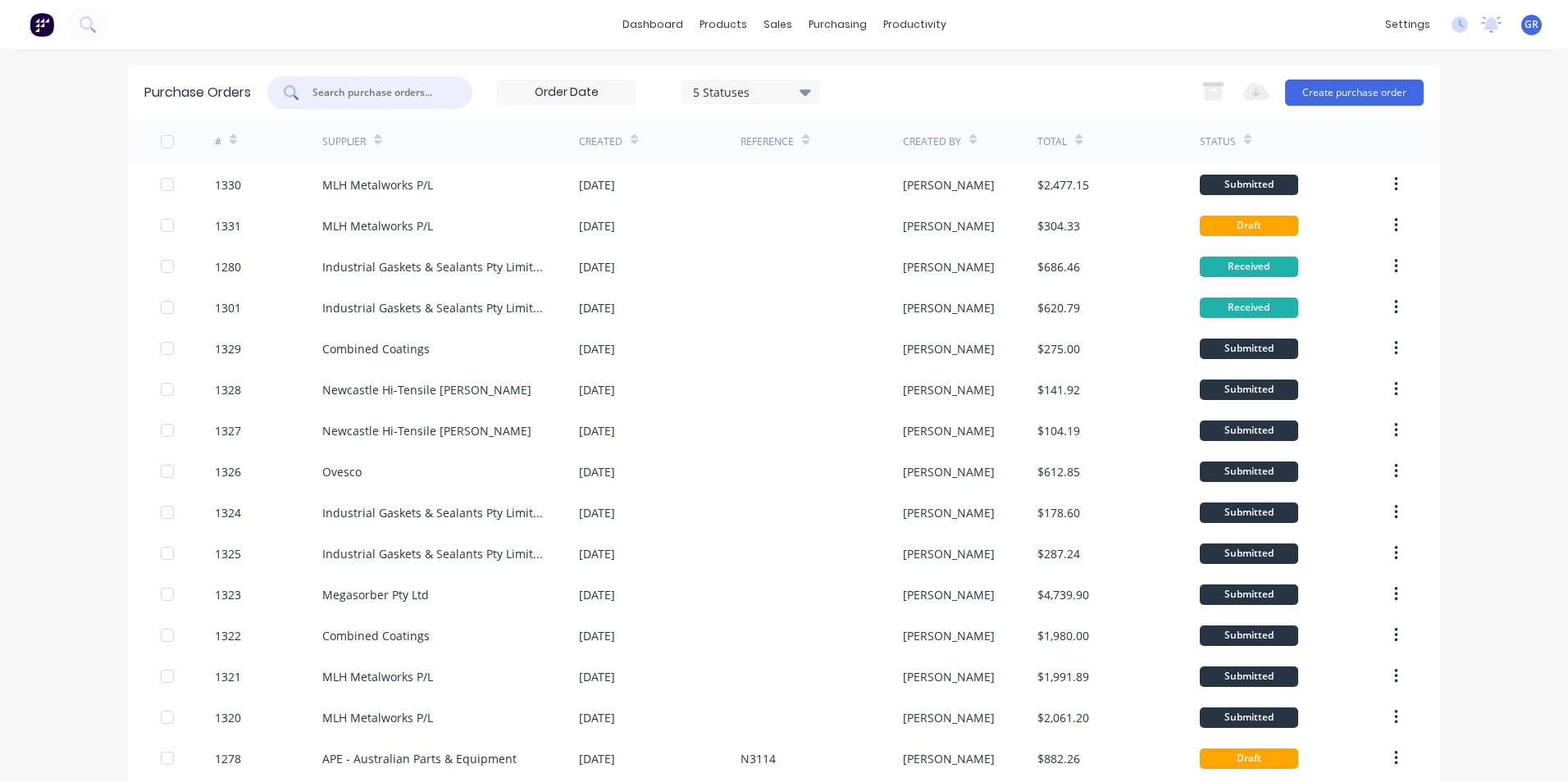
click at [375, 91] on input "text" at bounding box center [379, 92] width 136 height 16
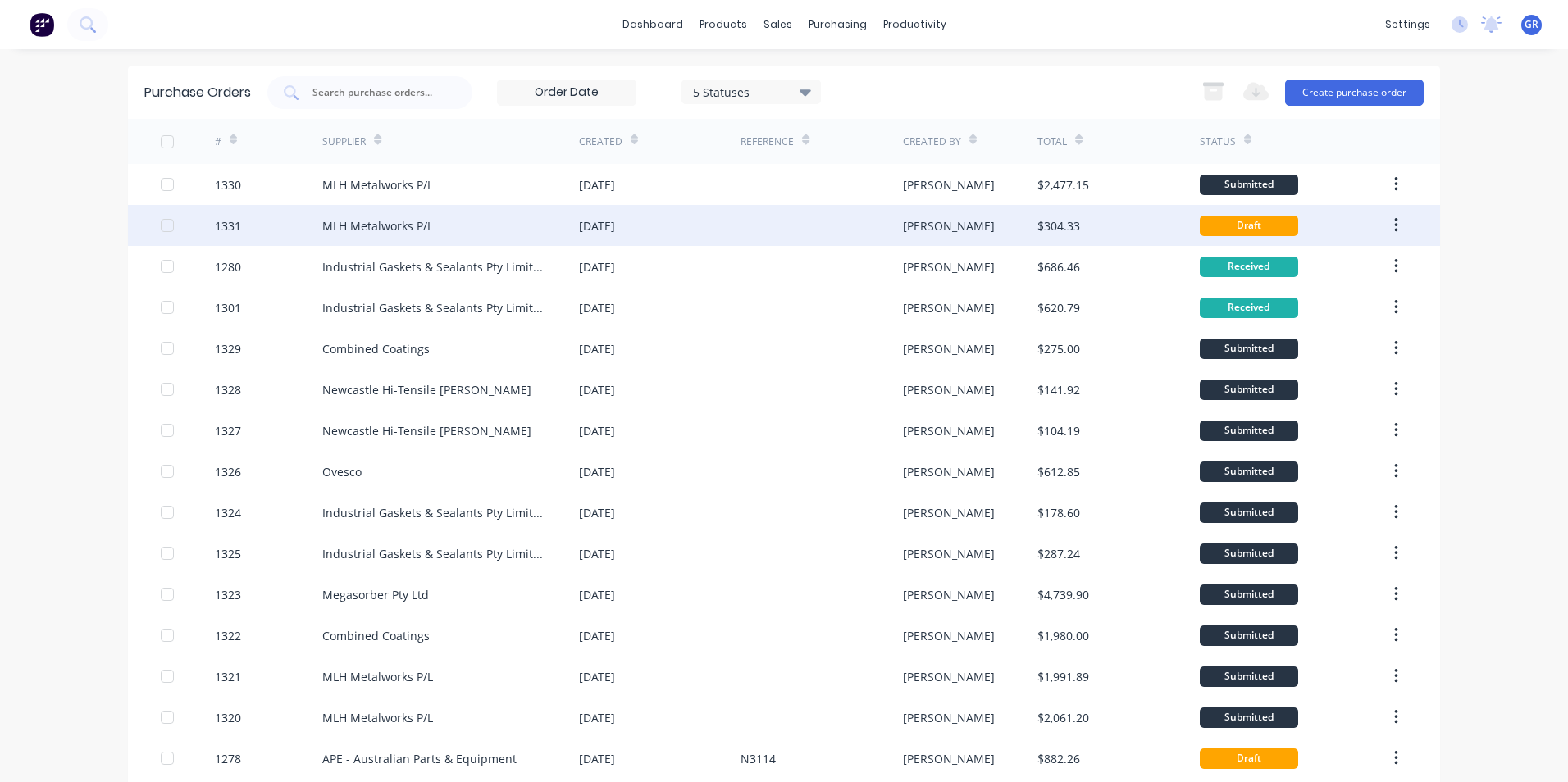
click at [249, 228] on div "1331" at bounding box center [268, 225] width 109 height 41
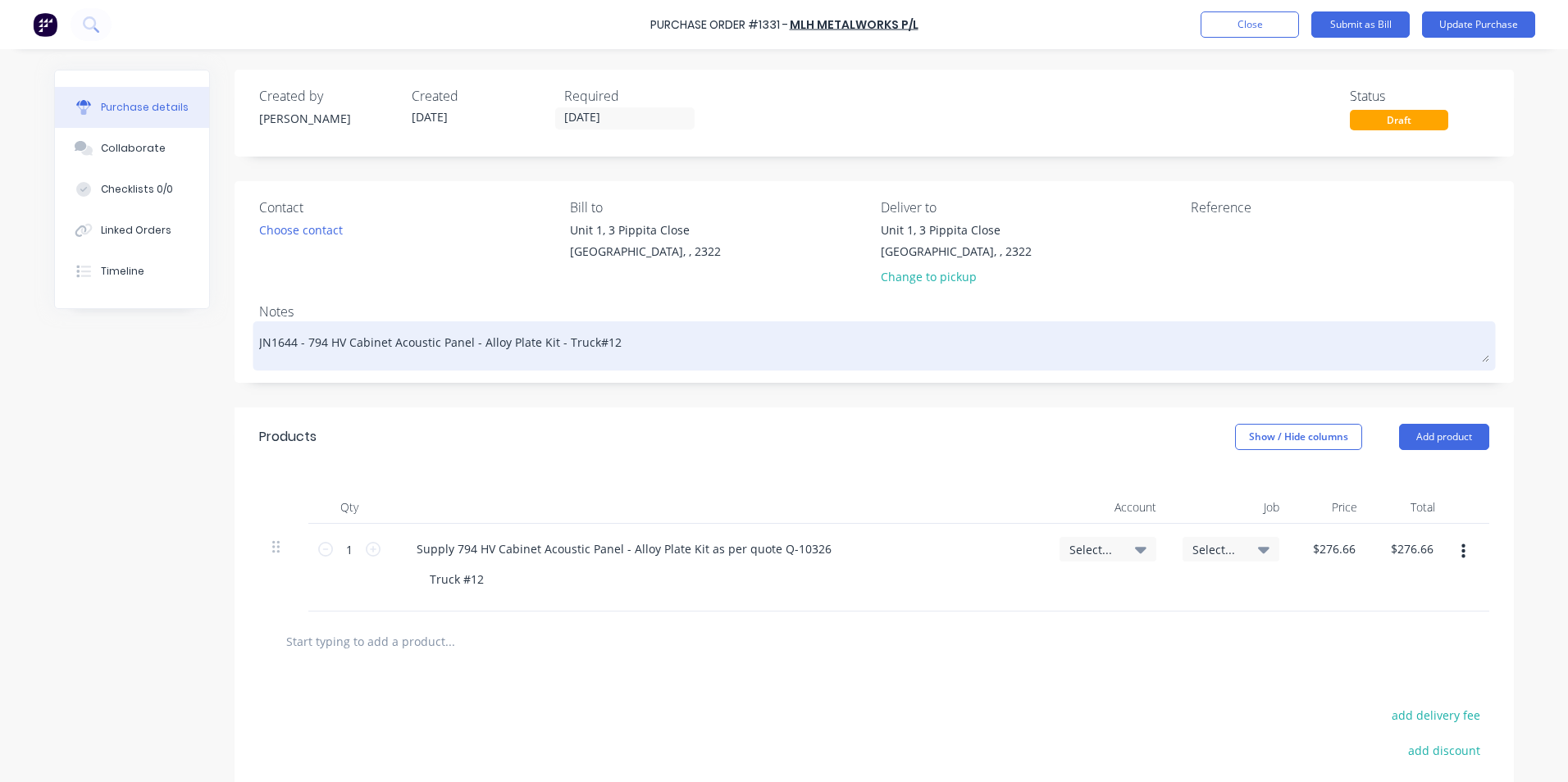
drag, startPoint x: 291, startPoint y: 342, endPoint x: 277, endPoint y: 343, distance: 14.0
click at [277, 343] on textarea "JN1644 - 794 HV Cabinet Acoustic Panel - Alloy Plate Kit - Truck#12" at bounding box center [873, 344] width 1230 height 36
type textarea "x"
type textarea "JN160 - 794 HV Cabinet Acoustic Panel - Alloy Plate Kit - Truck#12"
type textarea "x"
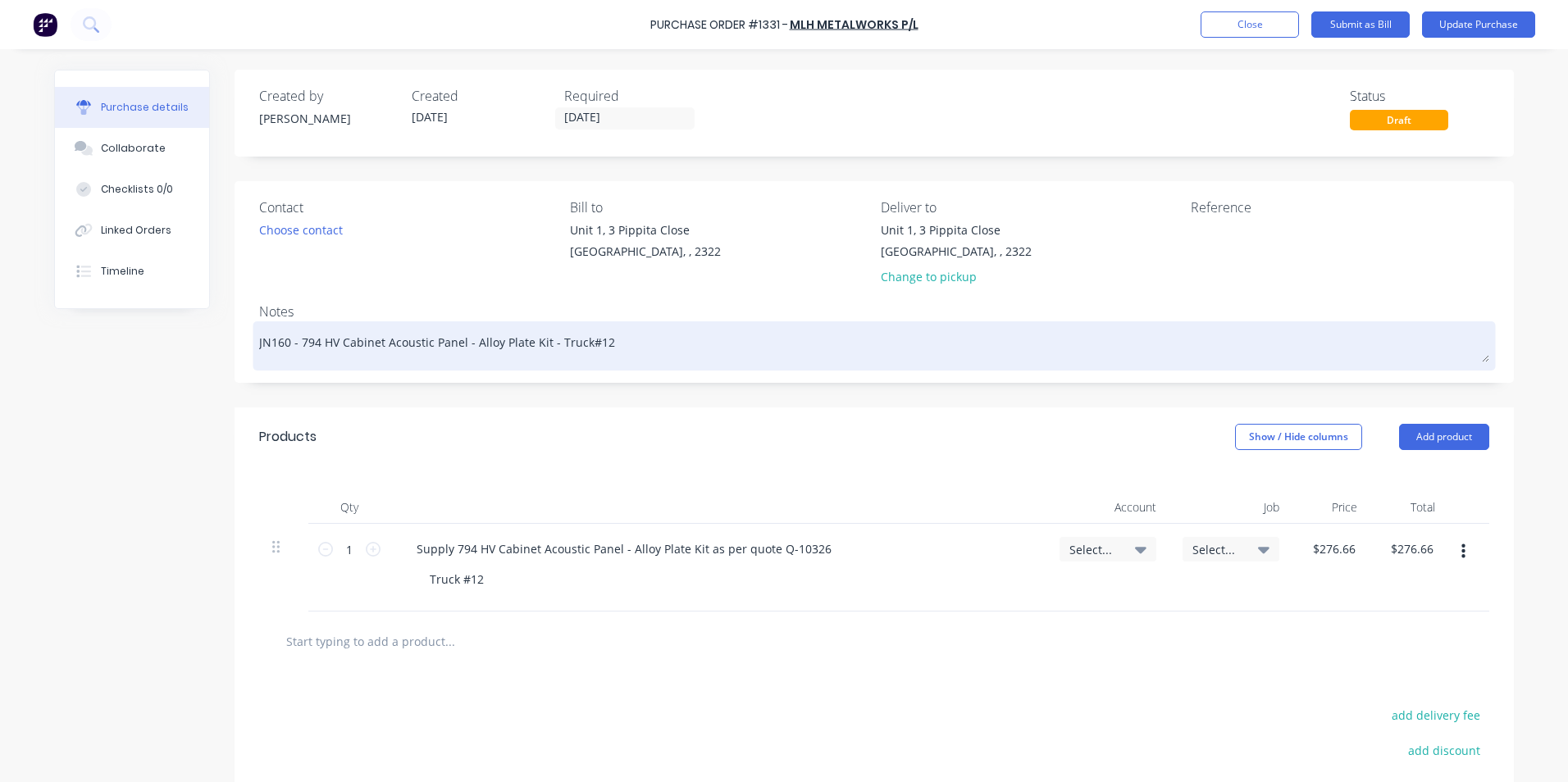
type textarea "JN1604 - 794 HV Cabinet Acoustic Panel - Alloy Plate Kit - Truck#12"
click at [598, 346] on textarea "JN1604 - 794 HV Cabinet Acoustic Panel - Alloy Plate Kit - Truck#12" at bounding box center [873, 344] width 1230 height 36
type textarea "x"
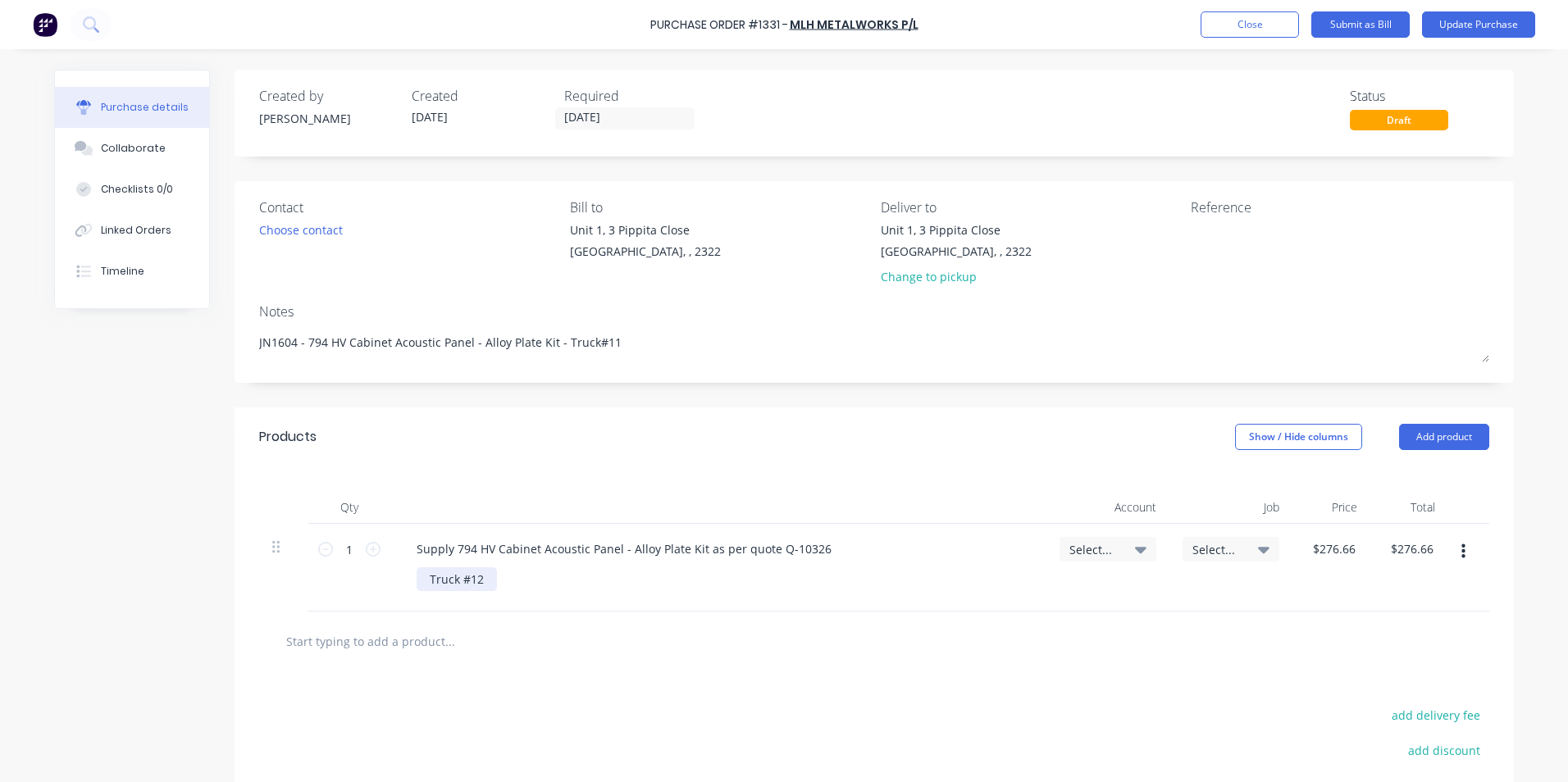
type textarea "JN1604 - 794 HV Cabinet Acoustic Panel - Alloy Plate Kit - Truck#11"
type textarea "x"
type textarea "JN1604 - 794 HV Cabinet Acoustic Panel - Alloy Plate Kit - Truck#11"
drag, startPoint x: 481, startPoint y: 580, endPoint x: 471, endPoint y: 582, distance: 10.2
click at [471, 582] on div "Truck #12" at bounding box center [457, 579] width 81 height 23
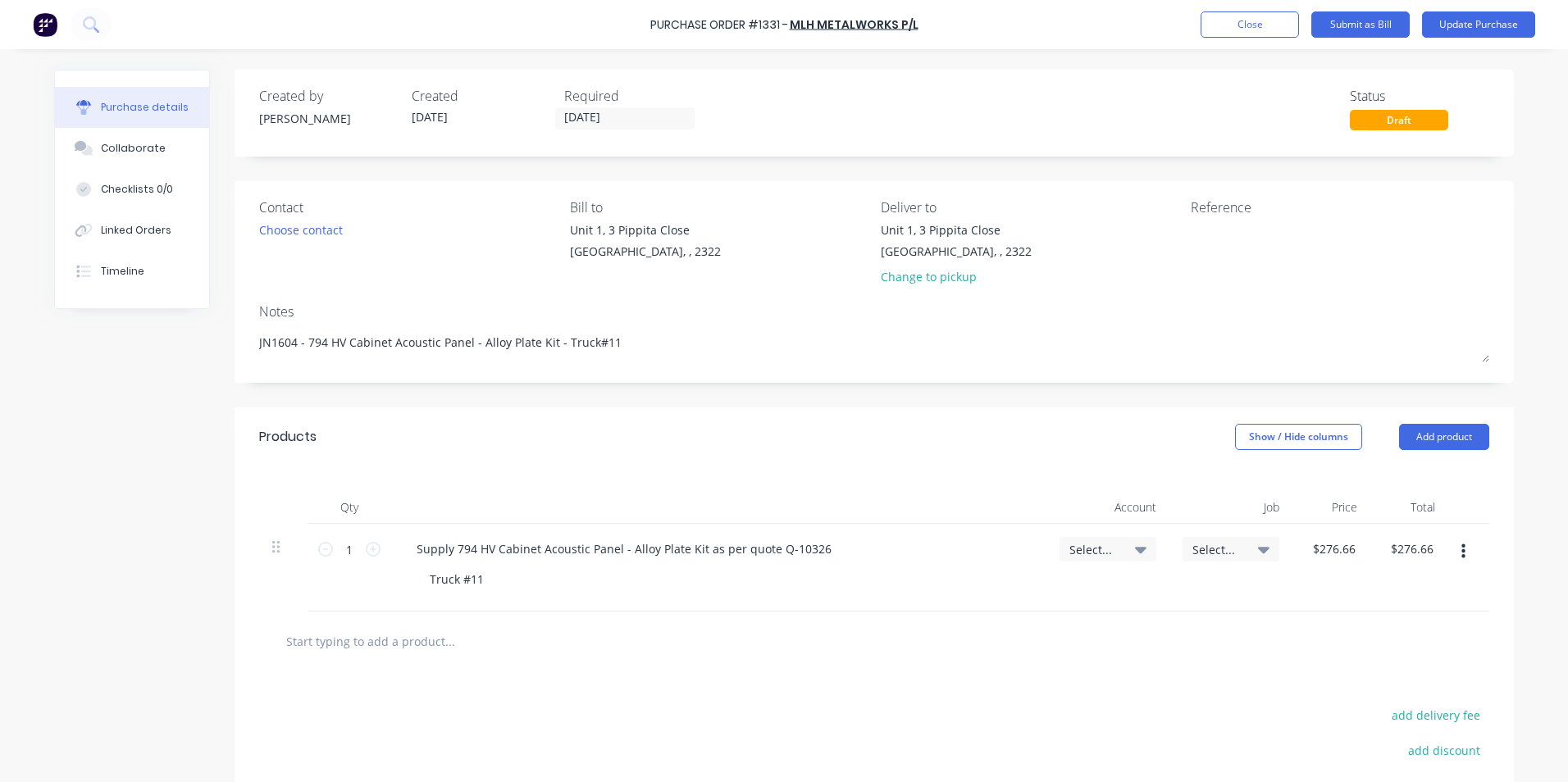
click at [1084, 548] on span "Select..." at bounding box center [1094, 549] width 49 height 17
type textarea "x"
click at [1002, 598] on input at bounding box center [1054, 599] width 168 height 33
type input "1-14"
click at [999, 711] on div "1-1400 / Work in Progress" at bounding box center [1041, 715] width 229 height 33
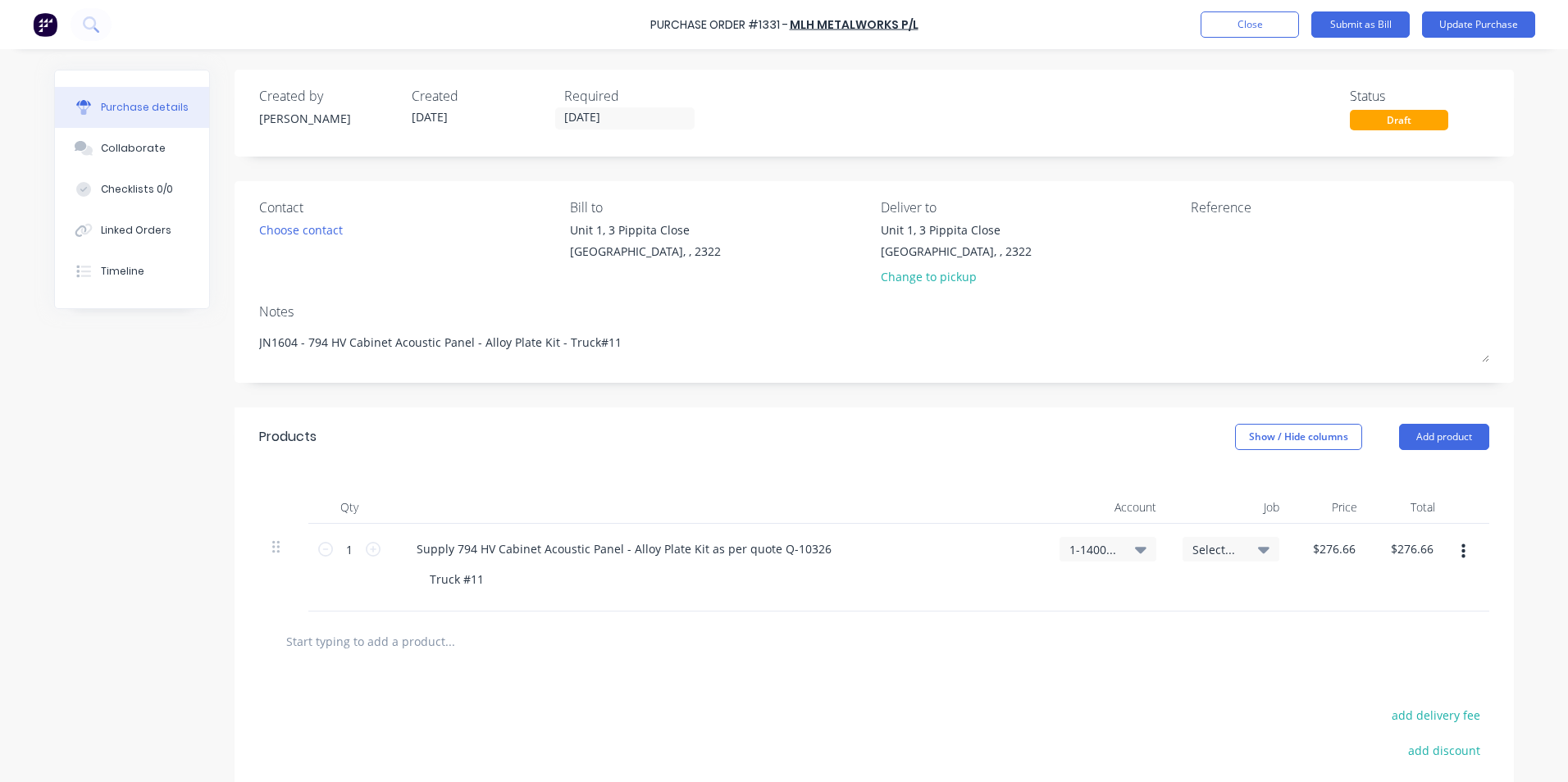
click at [1206, 544] on span "Select..." at bounding box center [1216, 549] width 49 height 17
type textarea "x"
click at [1147, 593] on input at bounding box center [1177, 599] width 168 height 33
type input "1604"
click at [1231, 676] on div "1604 / W/Trac-794-[PERSON_NAME]-Hyd covr-T11" at bounding box center [1164, 671] width 229 height 33
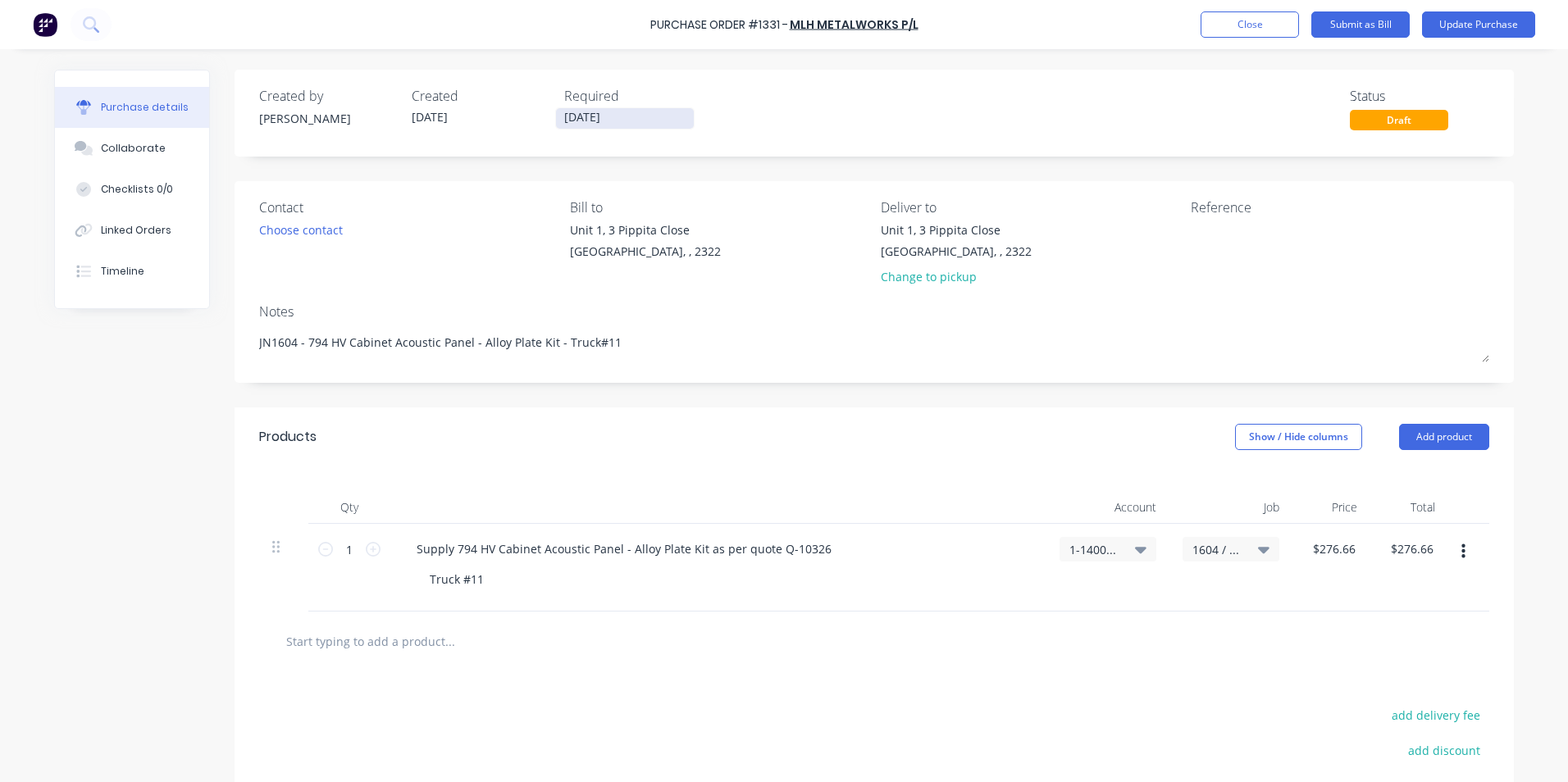
click at [583, 115] on input "[DATE]" at bounding box center [624, 119] width 138 height 21
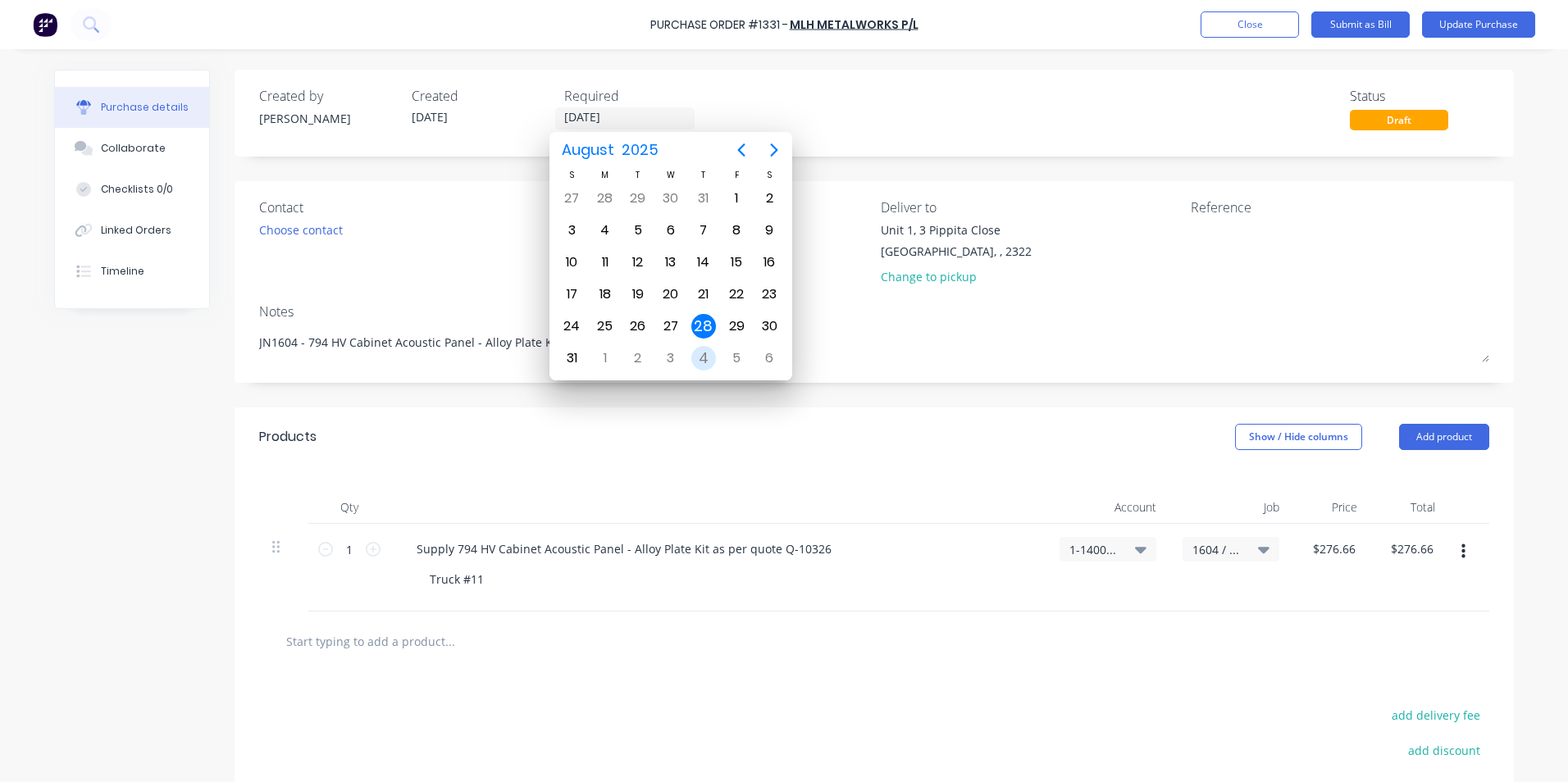
click at [706, 356] on div "4" at bounding box center [703, 358] width 24 height 24
type textarea "x"
type input "[DATE]"
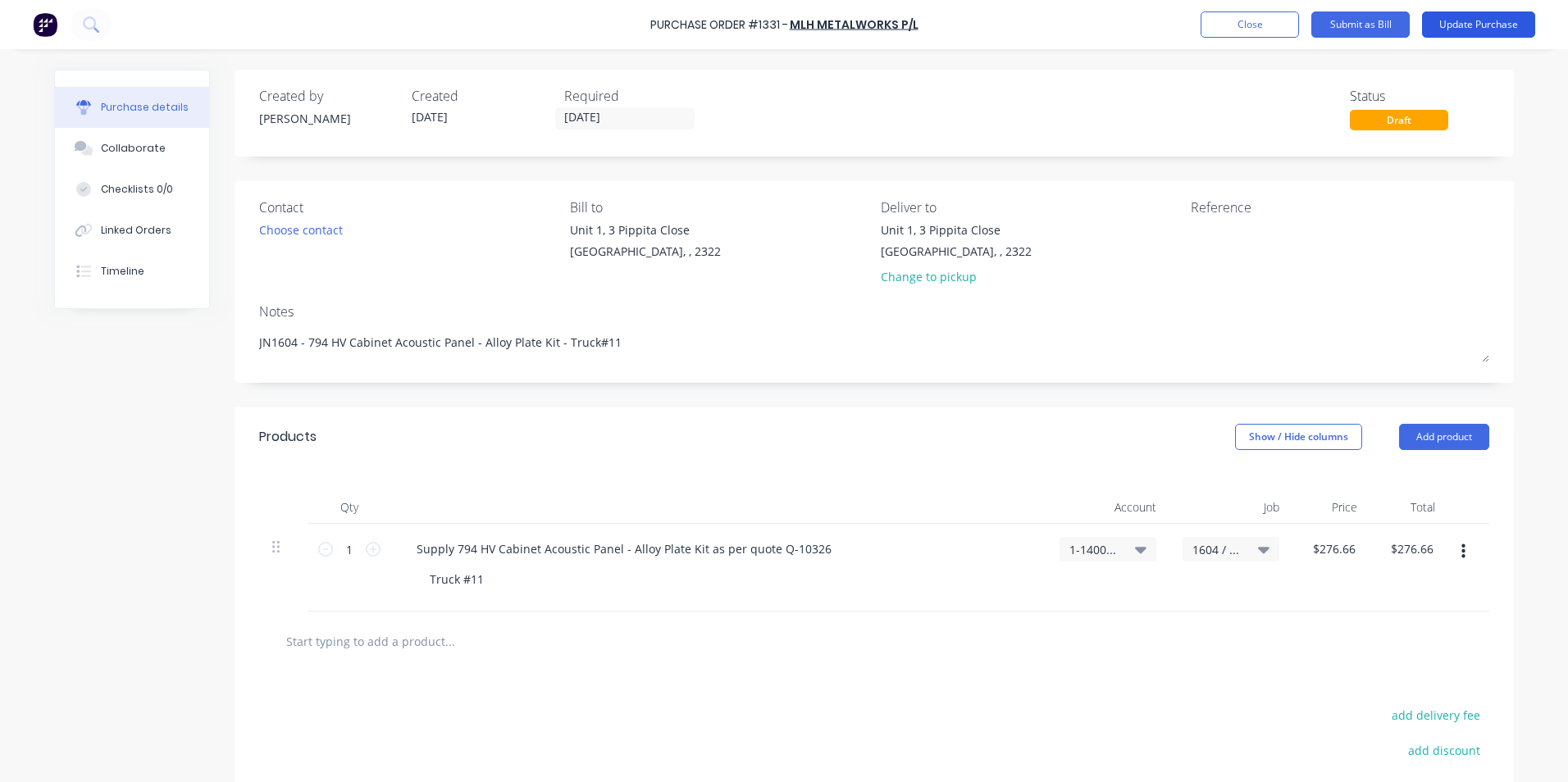
click at [1467, 23] on button "Update Purchase" at bounding box center [1479, 24] width 113 height 26
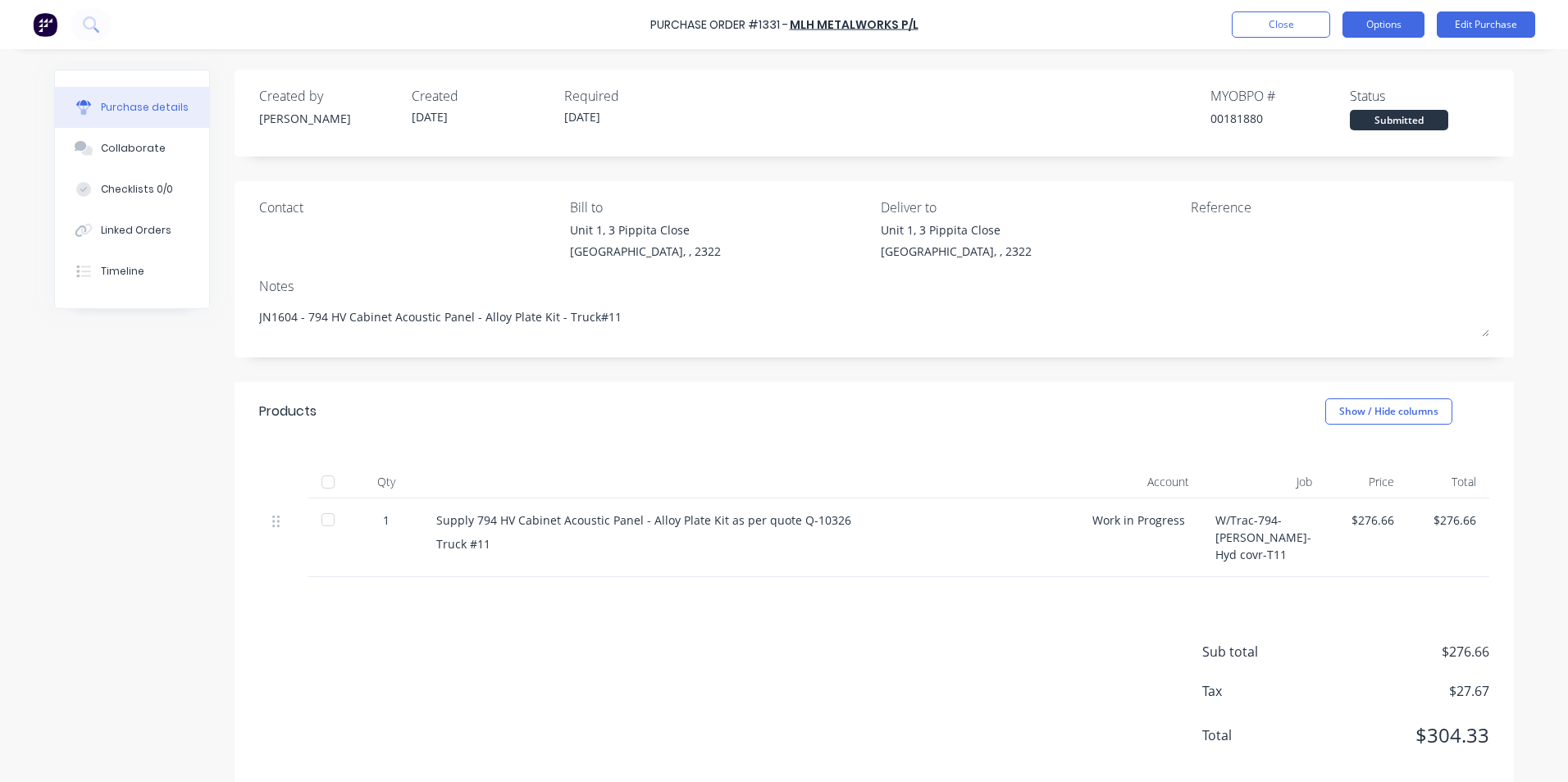
click at [1371, 22] on button "Options" at bounding box center [1383, 24] width 82 height 26
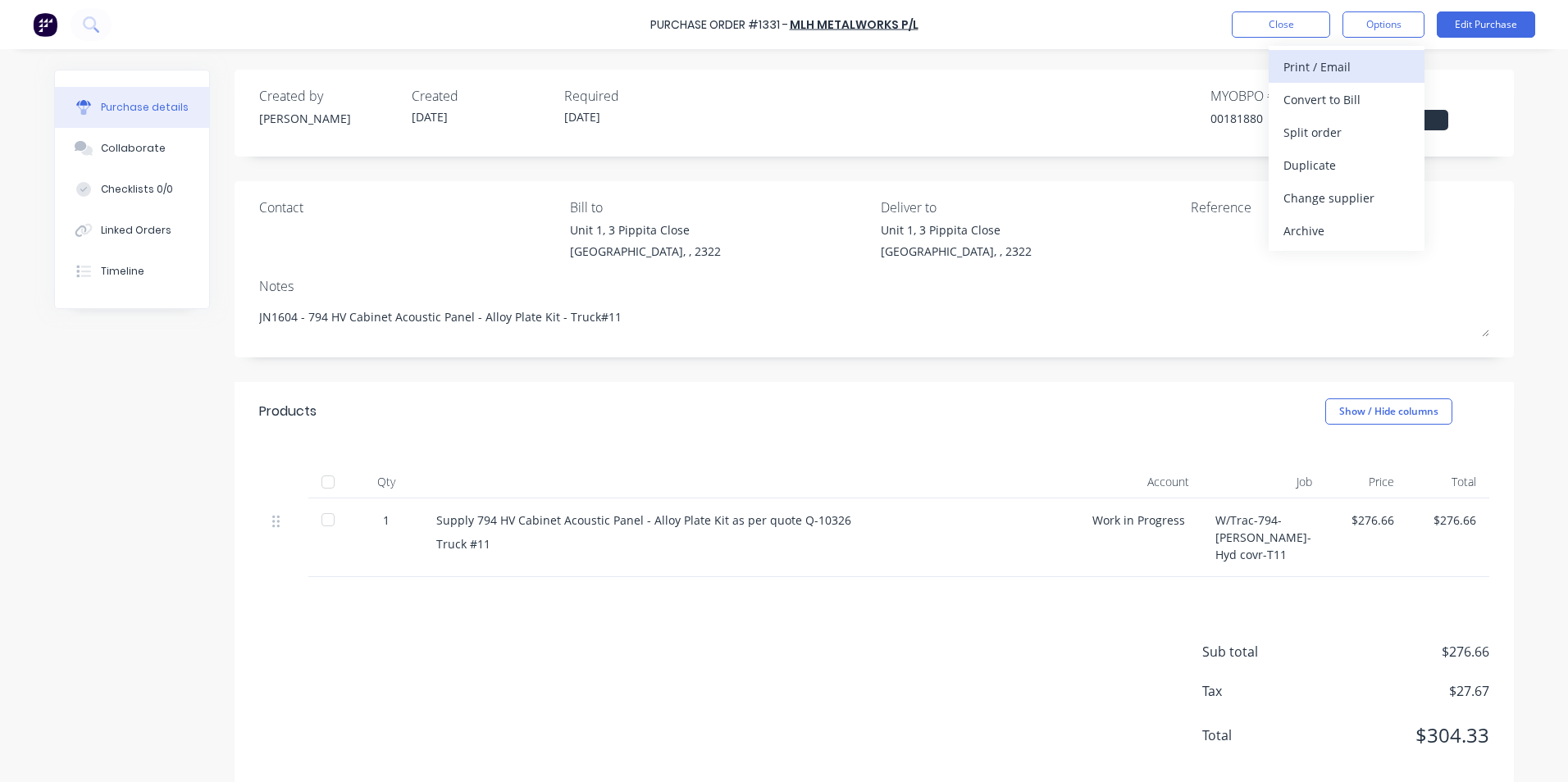
click at [1320, 68] on div "Print / Email" at bounding box center [1346, 66] width 126 height 23
click at [1328, 98] on div "With pricing" at bounding box center [1346, 99] width 126 height 23
type textarea "x"
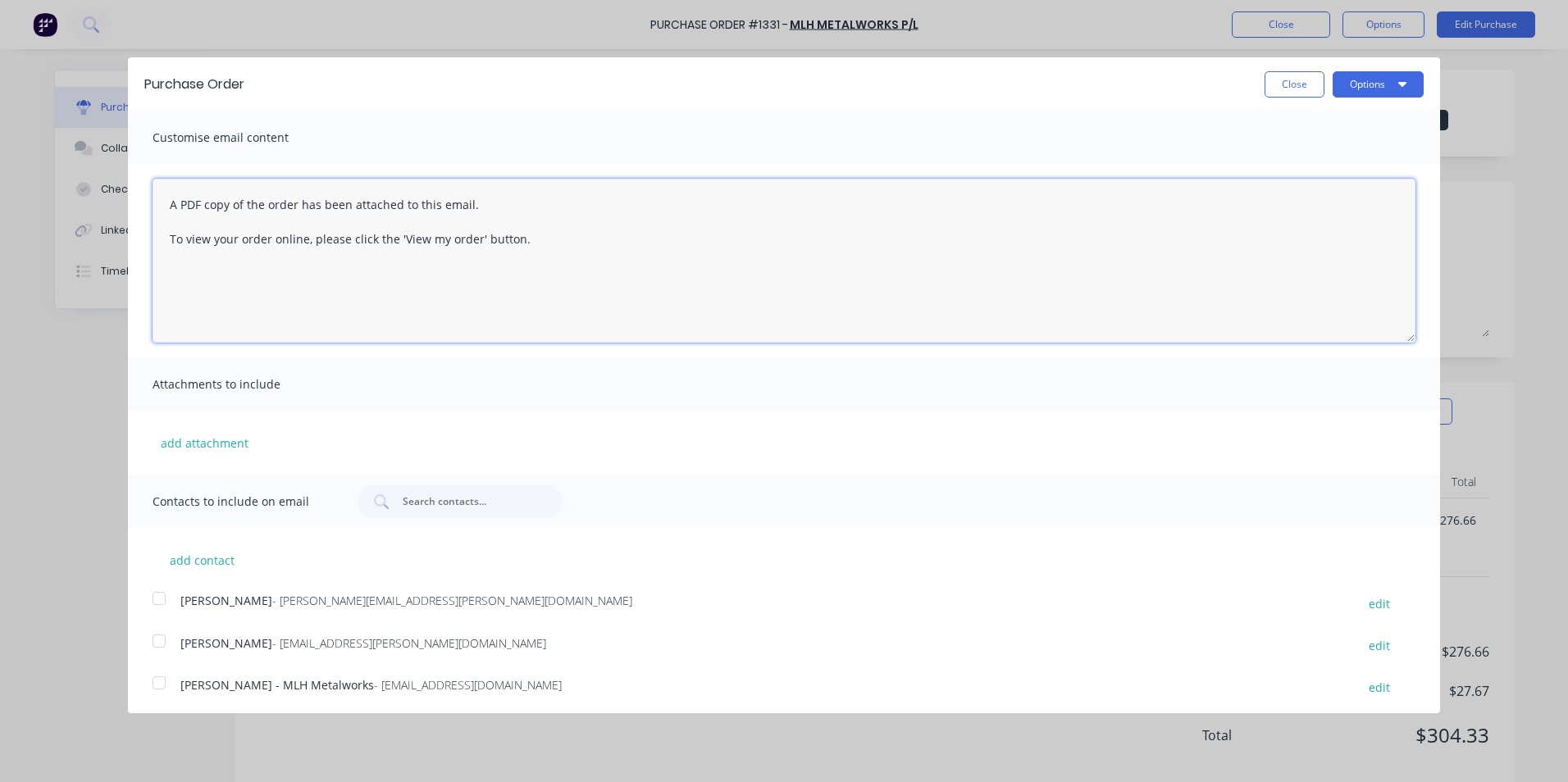
drag, startPoint x: 169, startPoint y: 200, endPoint x: 523, endPoint y: 249, distance: 357.4
click at [523, 249] on textarea "A PDF copy of the order has been attached to this email. To view your order onl…" at bounding box center [784, 260] width 1262 height 164
paste textarea "Hey [PERSON_NAME], PO attached for another kit, as per your quote Regards [PERS…"
drag, startPoint x: 375, startPoint y: 204, endPoint x: 404, endPoint y: 210, distance: 29.6
click at [376, 204] on textarea "Hey [PERSON_NAME], PO attached for another kit, as per your quote Regards [PERS…" at bounding box center [784, 260] width 1262 height 164
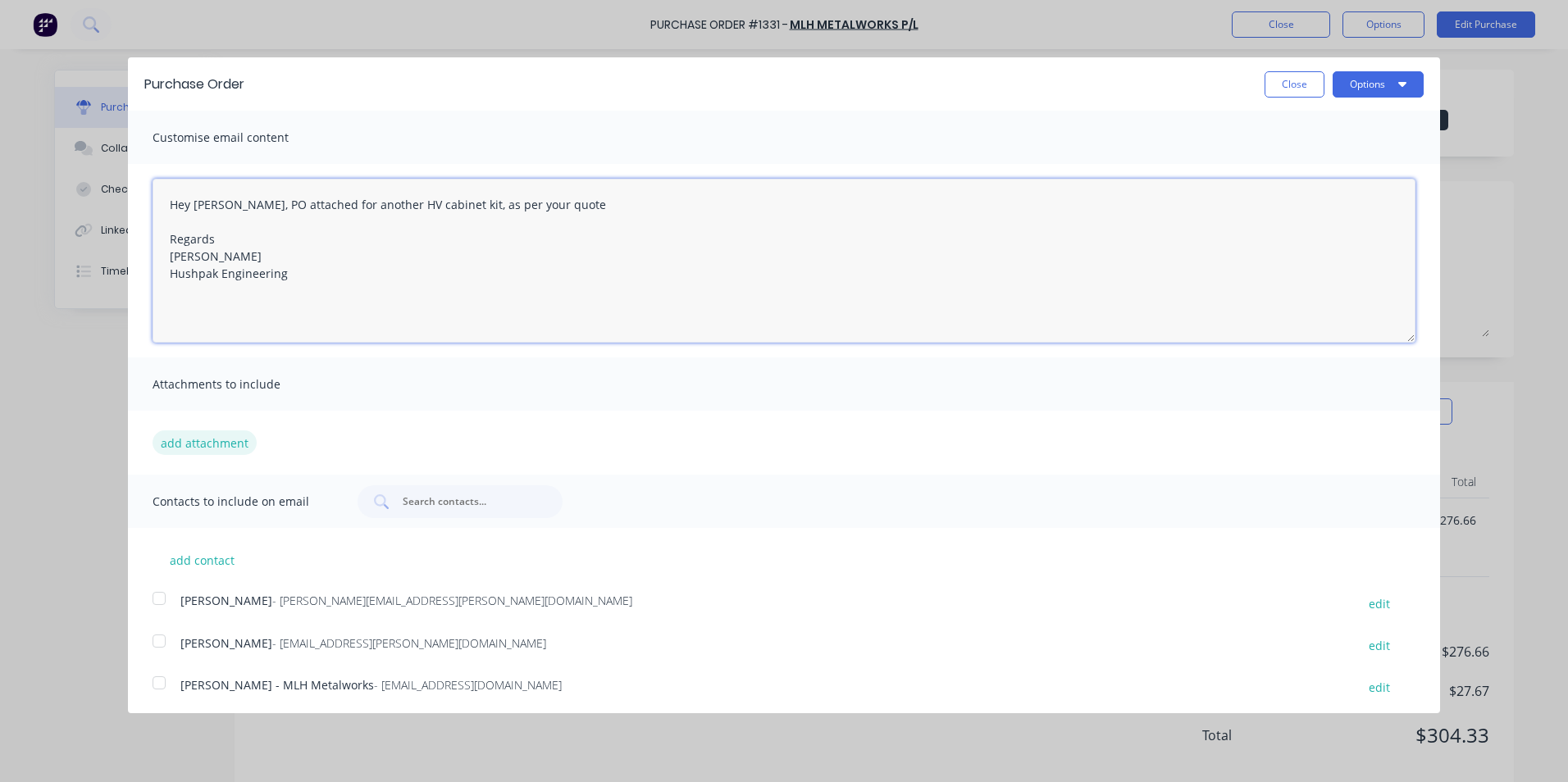
type textarea "Hey [PERSON_NAME], PO attached for another HV cabinet kit, as per your quote Re…"
click at [214, 440] on button "add attachment" at bounding box center [205, 443] width 104 height 24
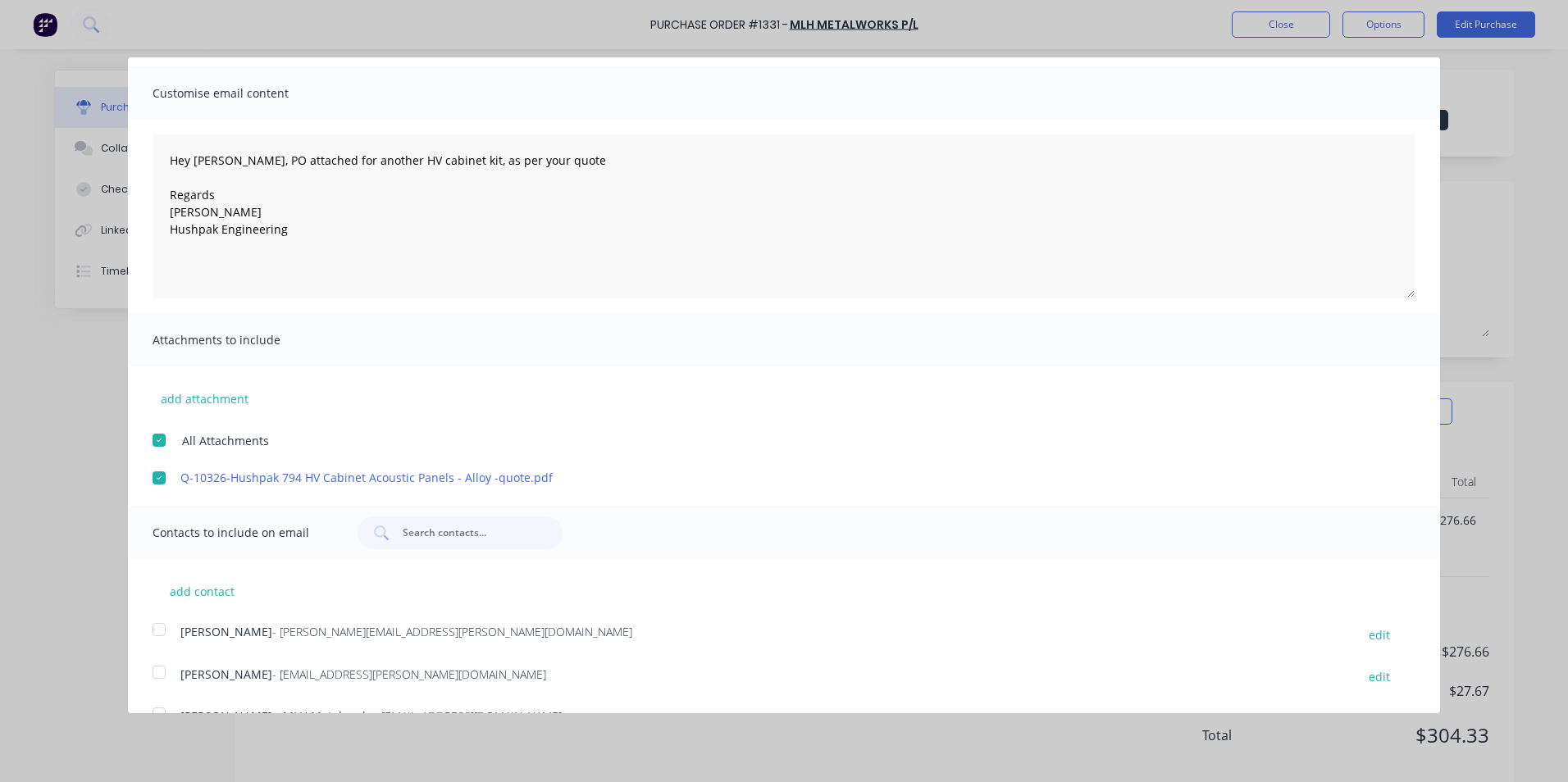
scroll to position [81, 0]
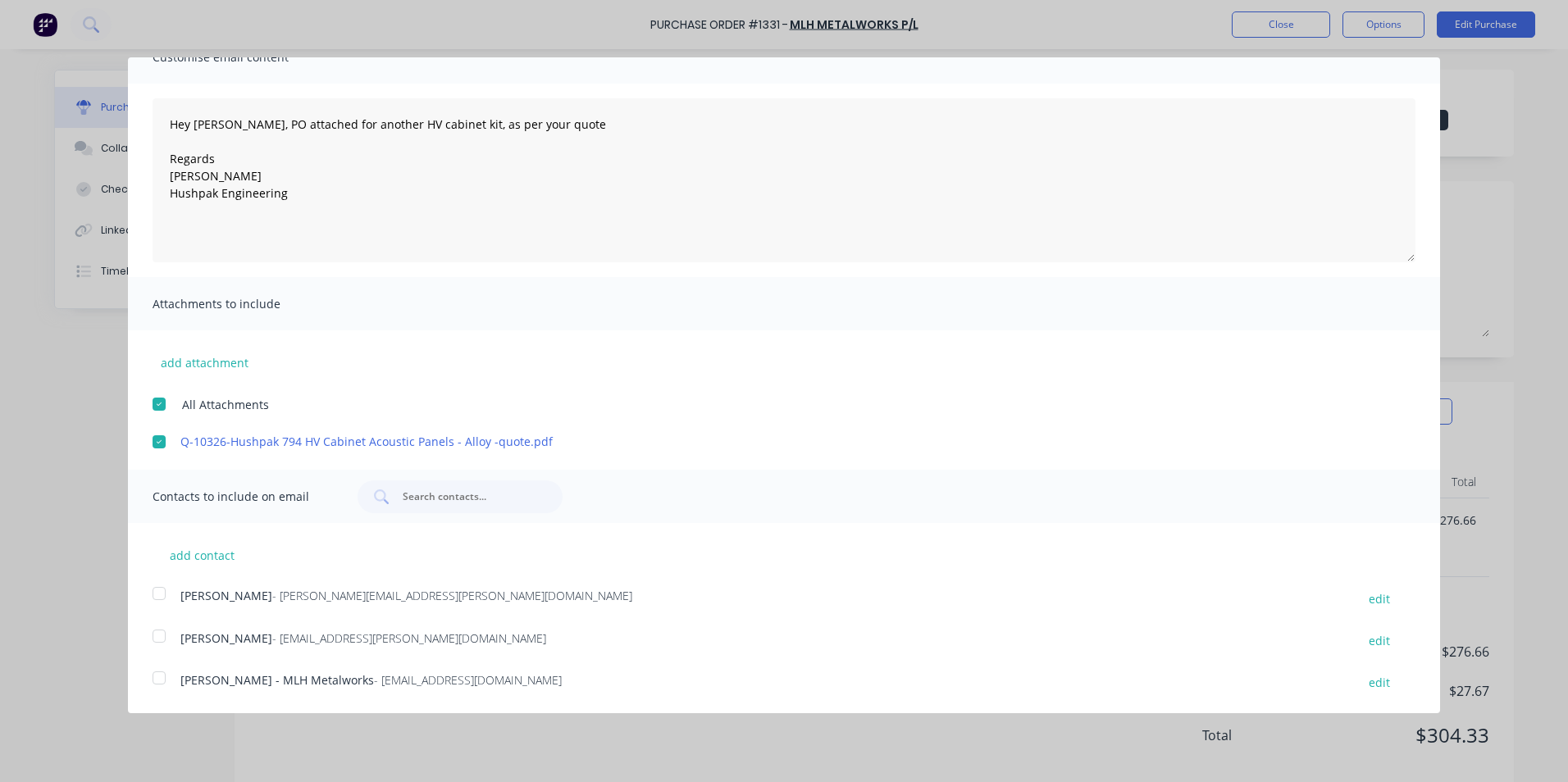
click at [160, 593] on div at bounding box center [159, 594] width 33 height 33
click at [159, 678] on div at bounding box center [159, 678] width 33 height 33
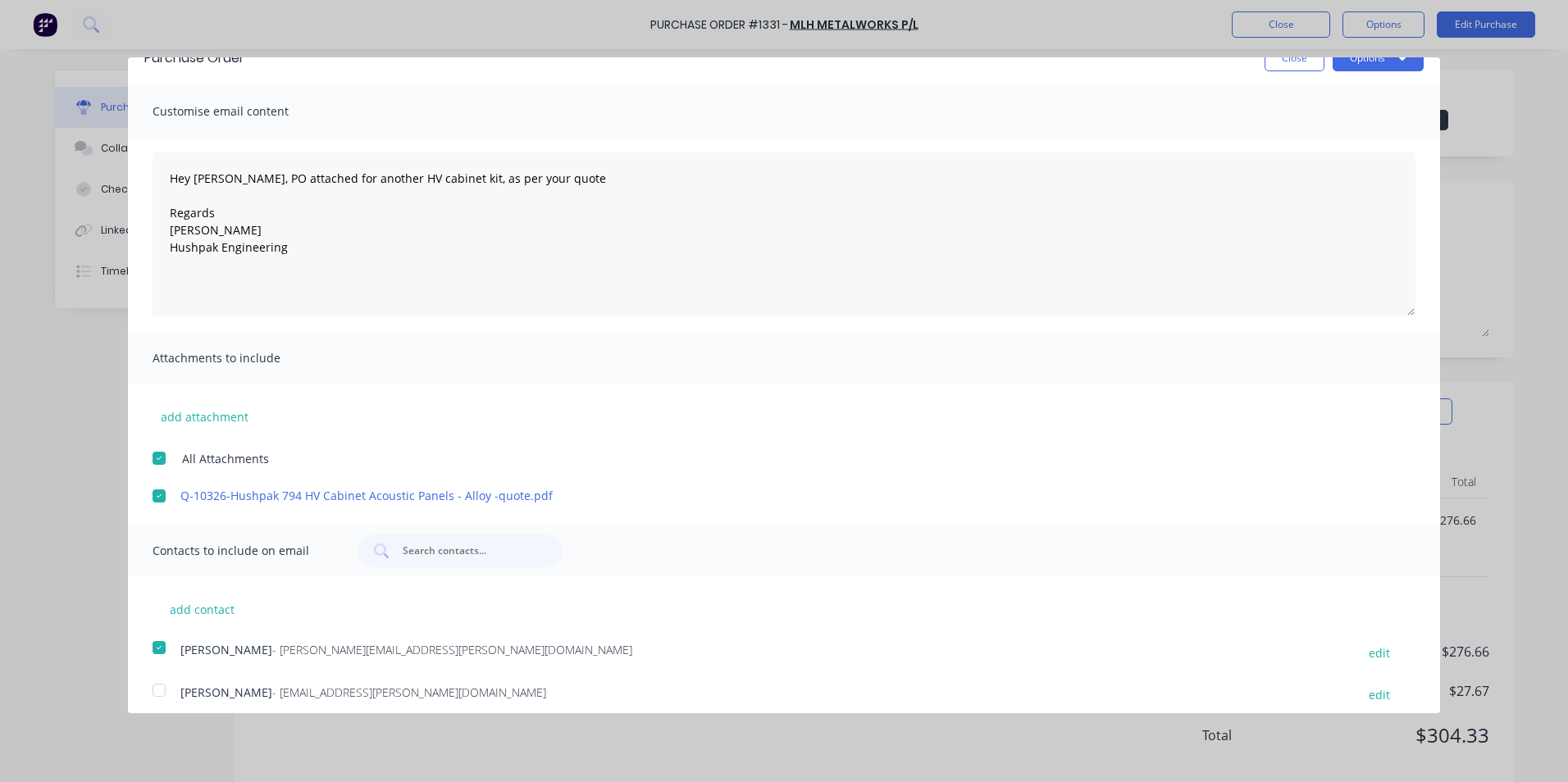
scroll to position [0, 0]
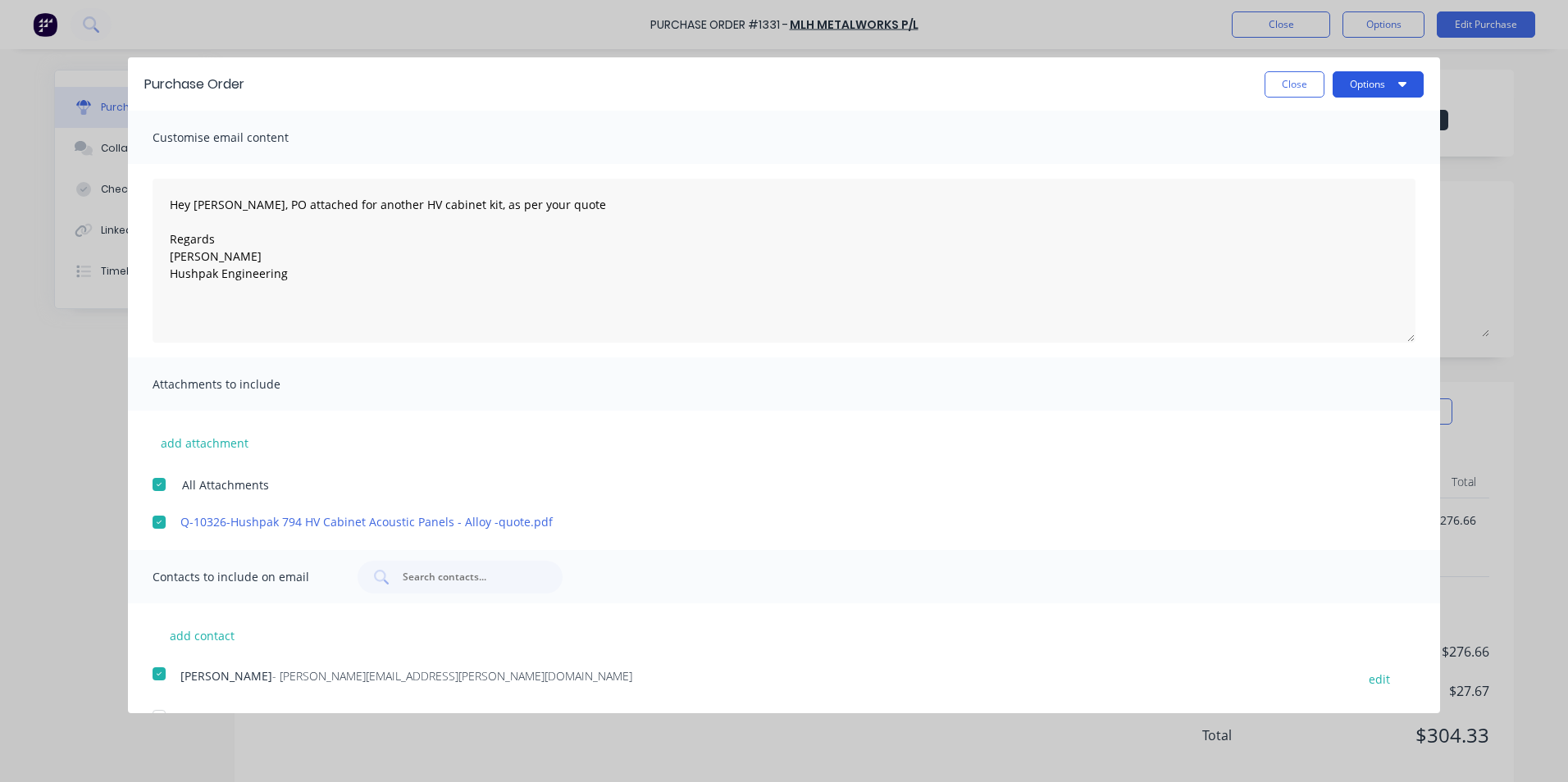
click at [1361, 76] on button "Options" at bounding box center [1378, 84] width 91 height 26
click at [1293, 161] on div "Email" at bounding box center [1345, 158] width 126 height 23
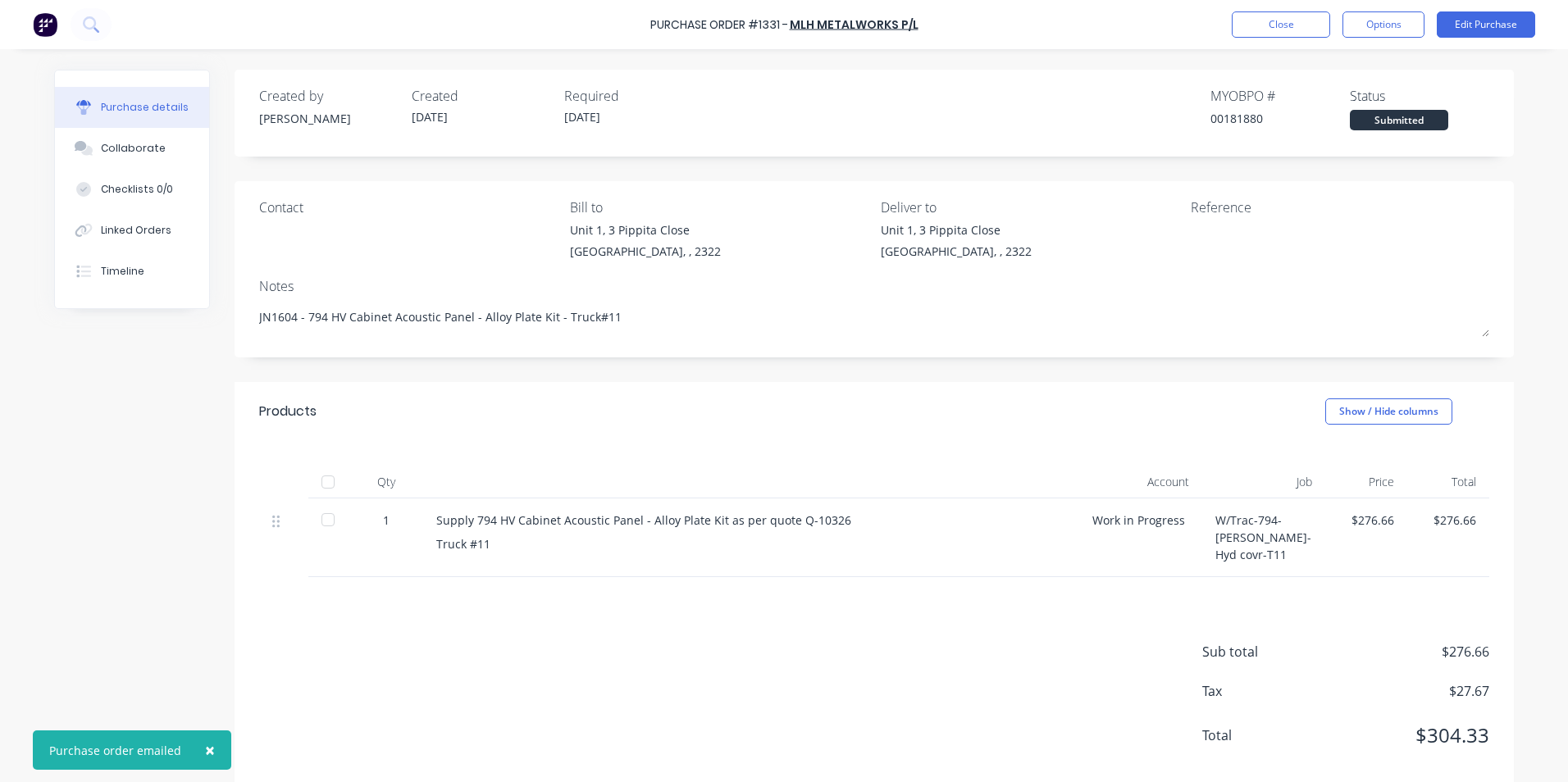
type textarea "x"
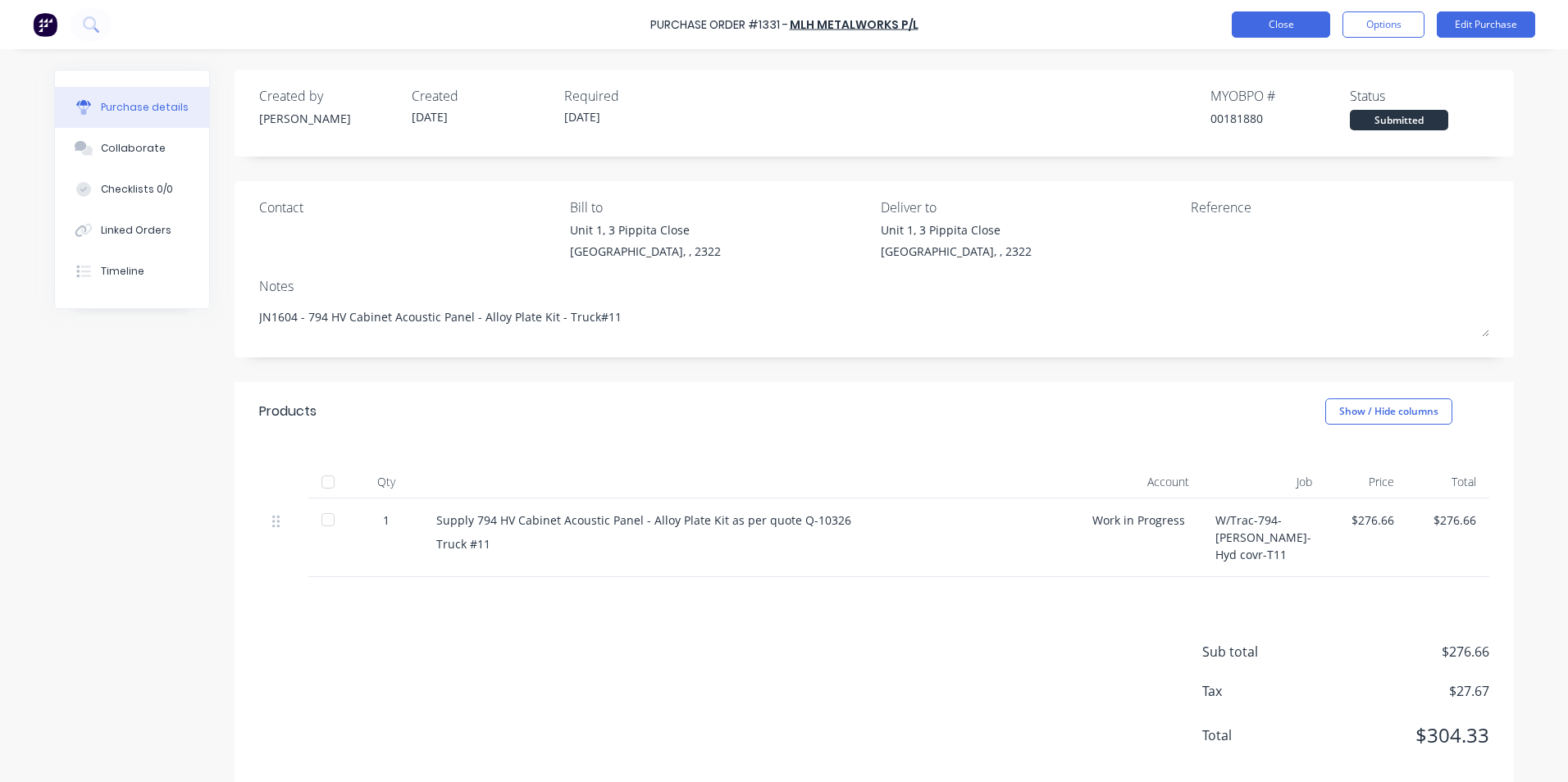
click at [1273, 30] on button "Close" at bounding box center [1281, 24] width 98 height 26
